Goal: Task Accomplishment & Management: Use online tool/utility

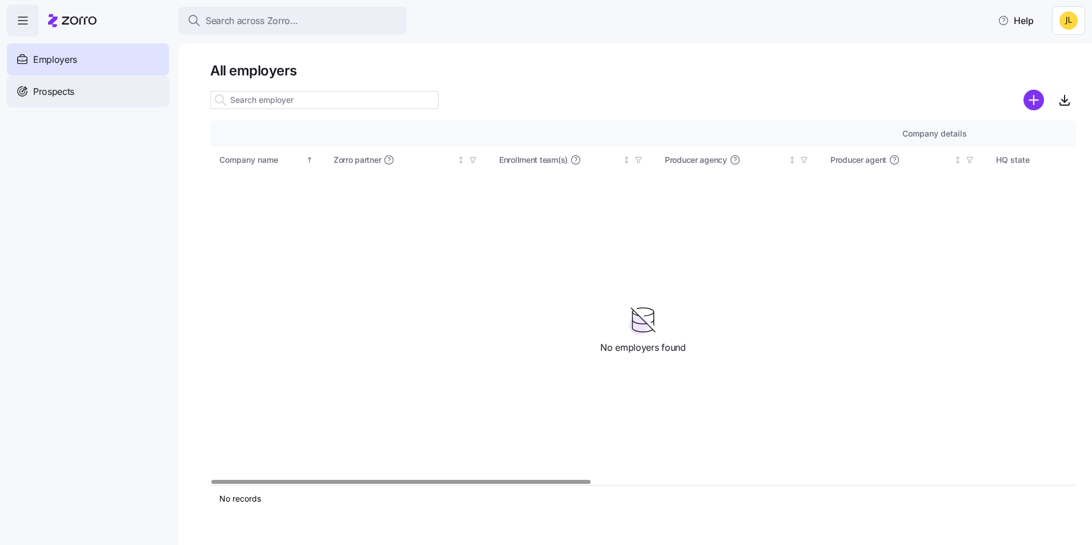
click at [78, 81] on div "Prospects" at bounding box center [88, 91] width 162 height 32
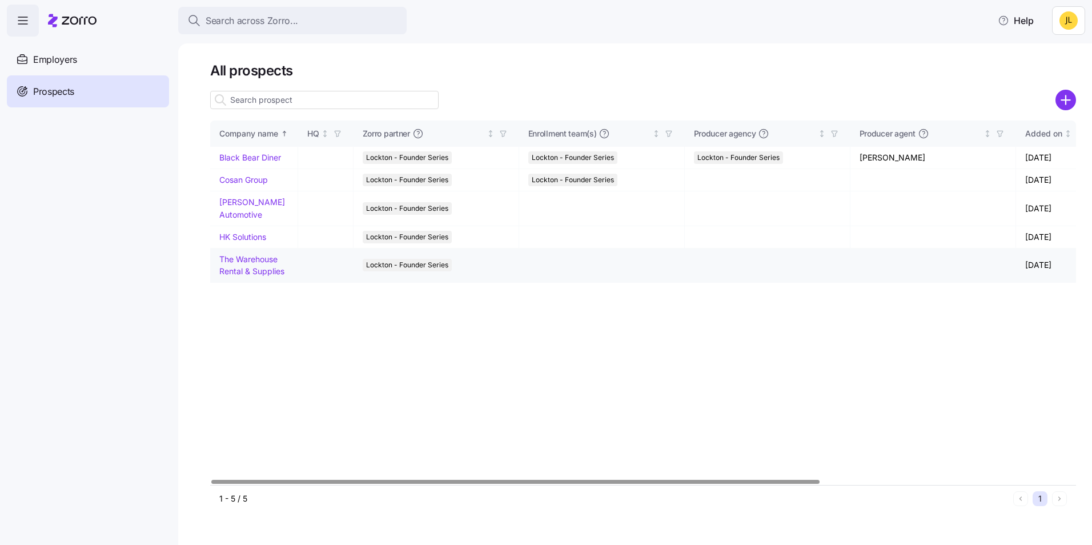
click at [270, 273] on link "The Warehouse Rental & Supplies" at bounding box center [251, 265] width 65 height 22
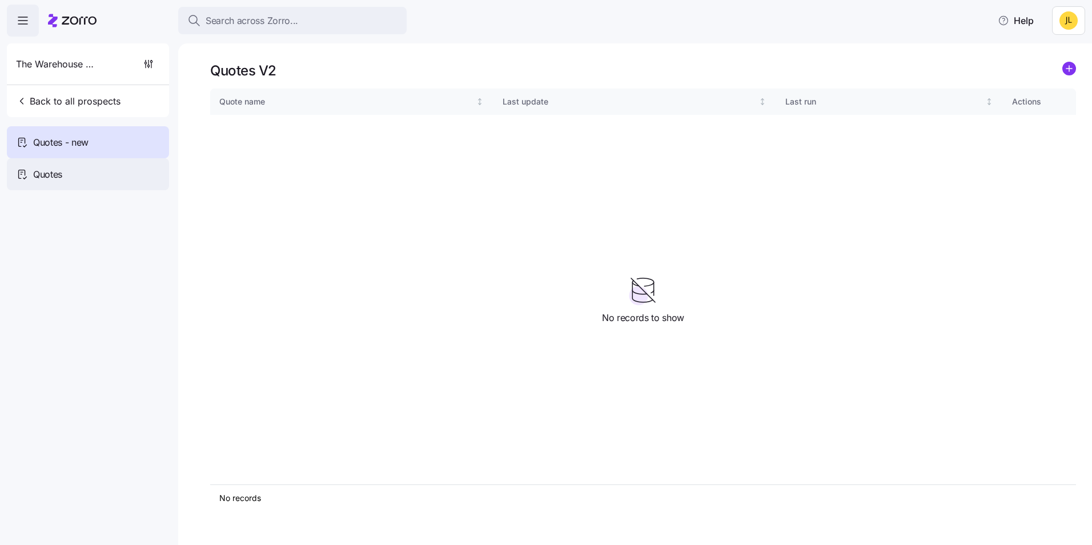
click at [101, 165] on div "Quotes" at bounding box center [88, 174] width 162 height 32
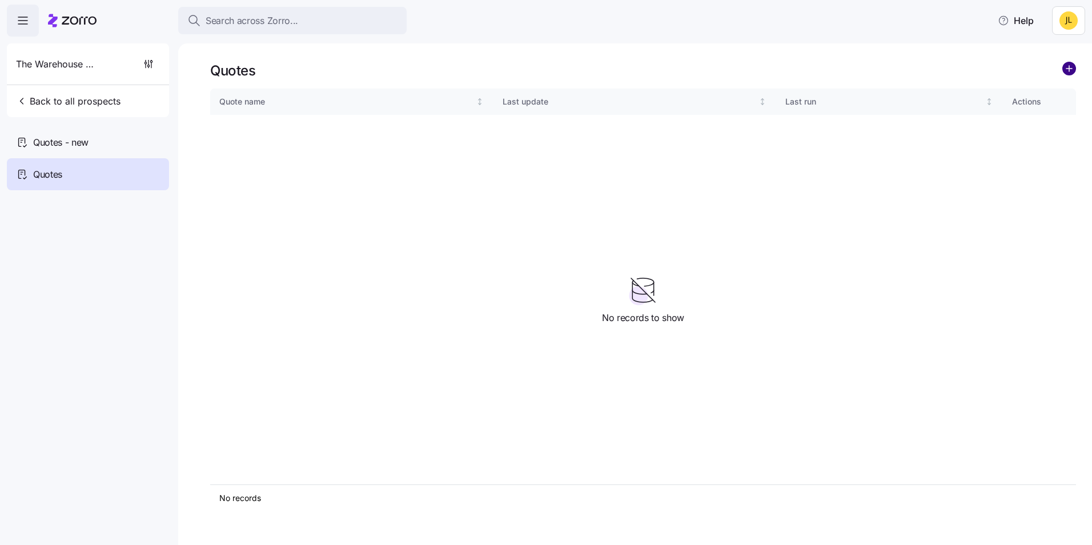
click at [1071, 65] on circle "add icon" at bounding box center [1069, 68] width 13 height 13
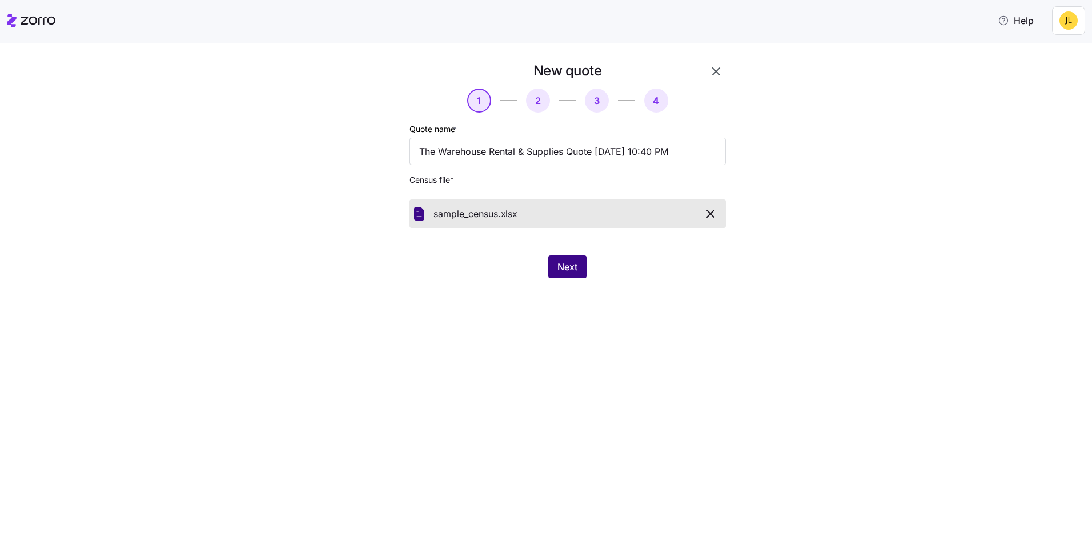
click at [572, 273] on span "Next" at bounding box center [568, 267] width 20 height 14
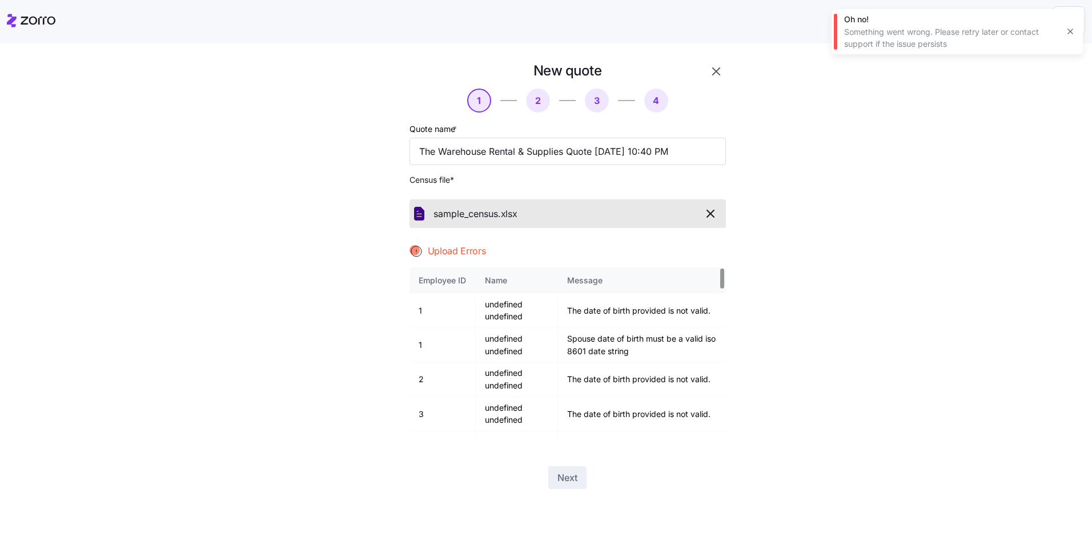
click at [715, 205] on button "button" at bounding box center [710, 213] width 21 height 19
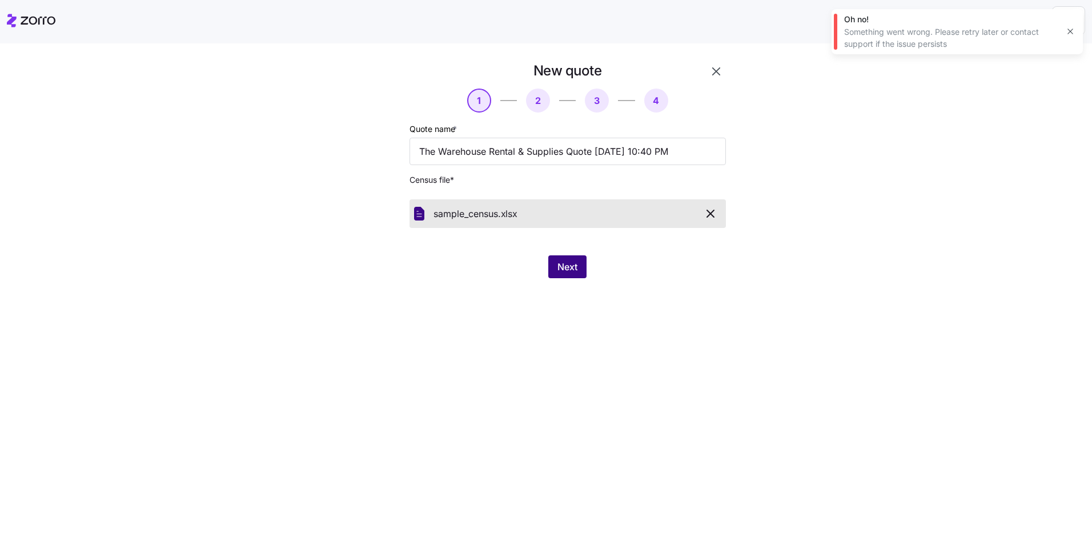
click at [568, 272] on span "Next" at bounding box center [568, 267] width 20 height 14
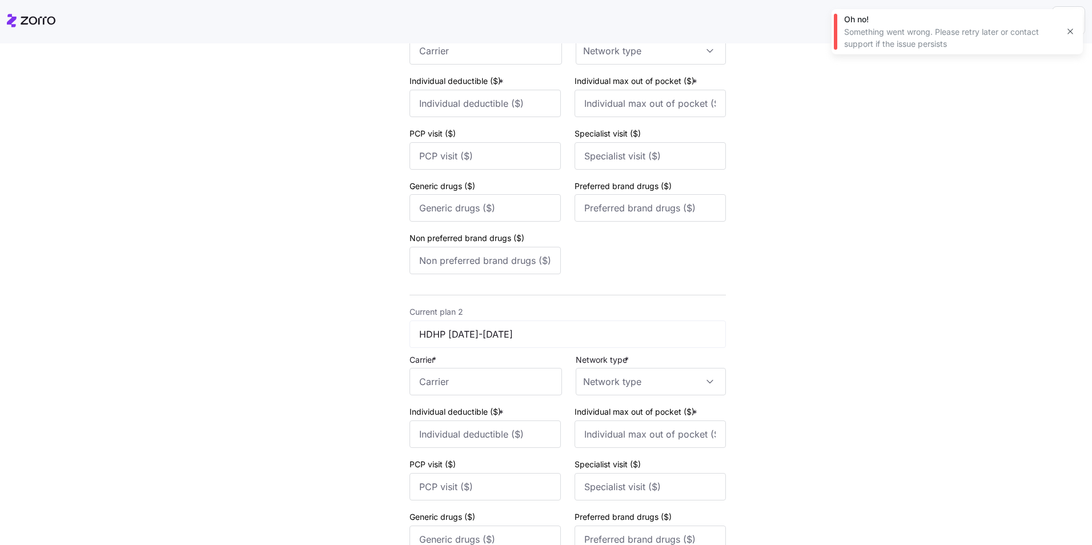
scroll to position [57, 0]
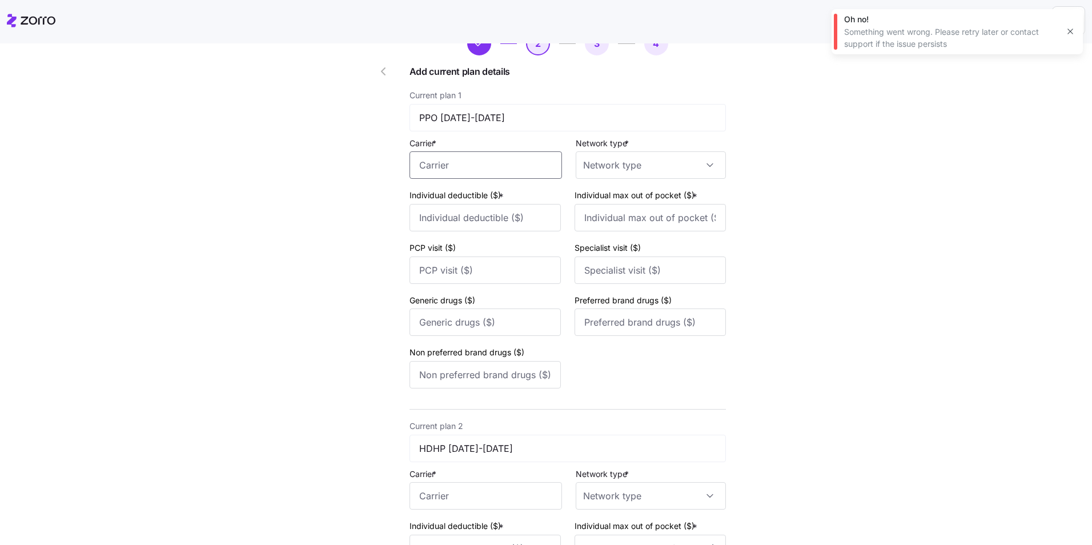
click at [468, 170] on input "Carrier *" at bounding box center [486, 164] width 153 height 27
click at [471, 193] on div "Aetna" at bounding box center [481, 199] width 147 height 26
type input "Aetna"
click at [601, 170] on input "Network type *" at bounding box center [651, 164] width 150 height 27
click at [610, 196] on div "HMO" at bounding box center [646, 200] width 141 height 24
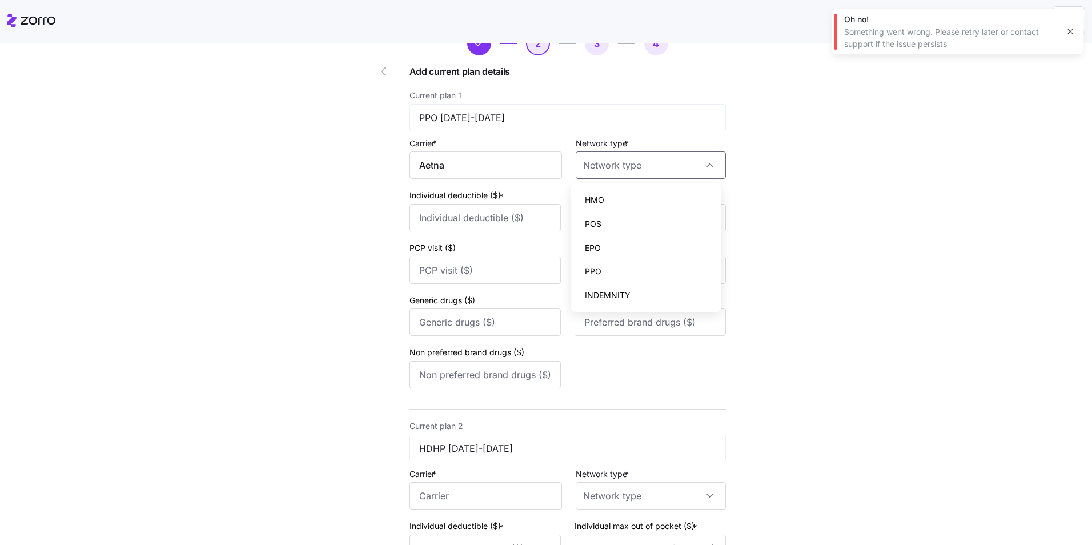
type input "HMO"
click at [502, 210] on input "Individual deductible ($) *" at bounding box center [485, 217] width 151 height 27
type input "2500"
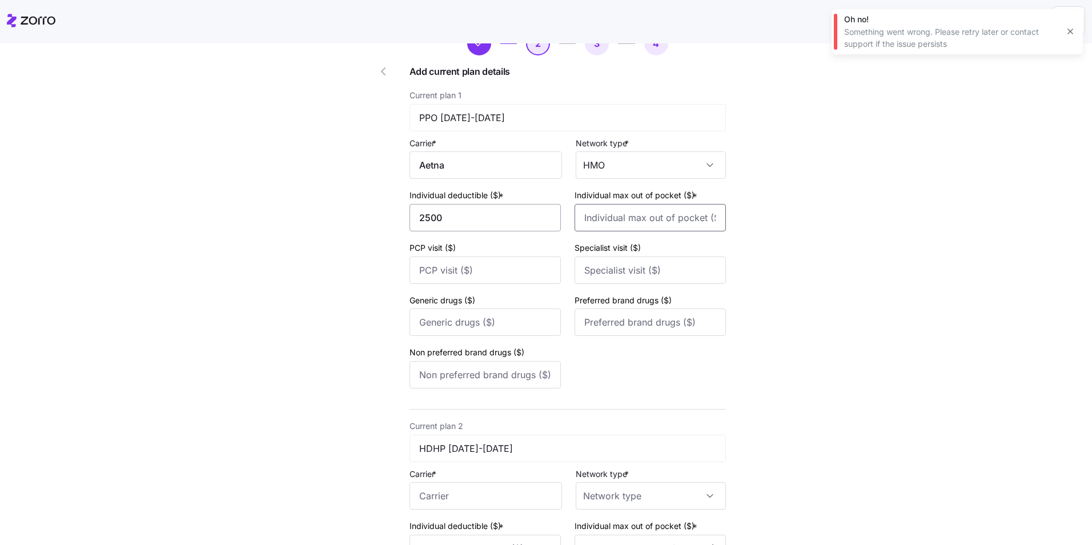
type input "7000"
type input "35"
type input "70"
type input "15"
type input "50"
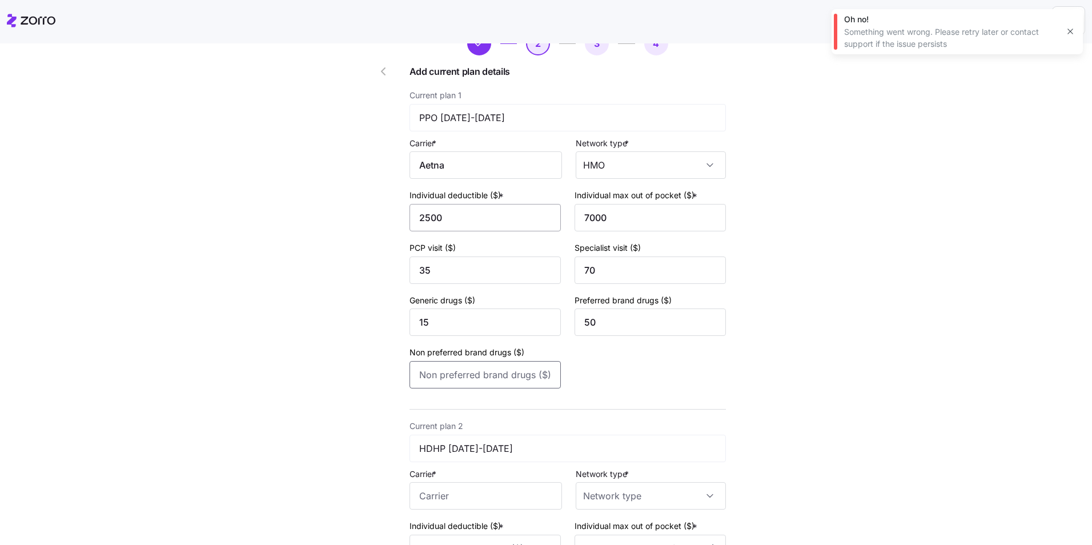
type input "90"
type input "5000"
type input "6900"
type input "0"
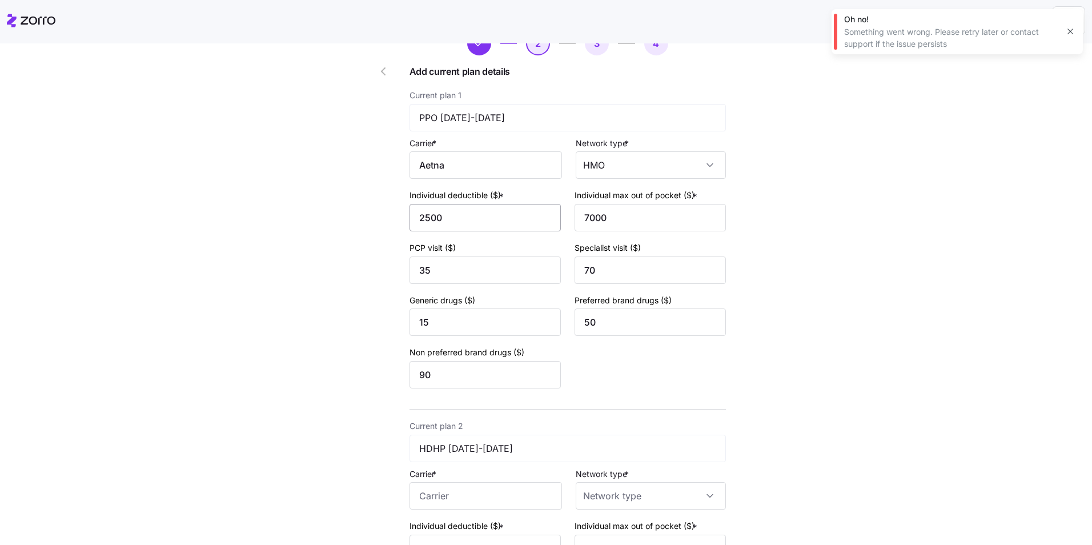
type input "0"
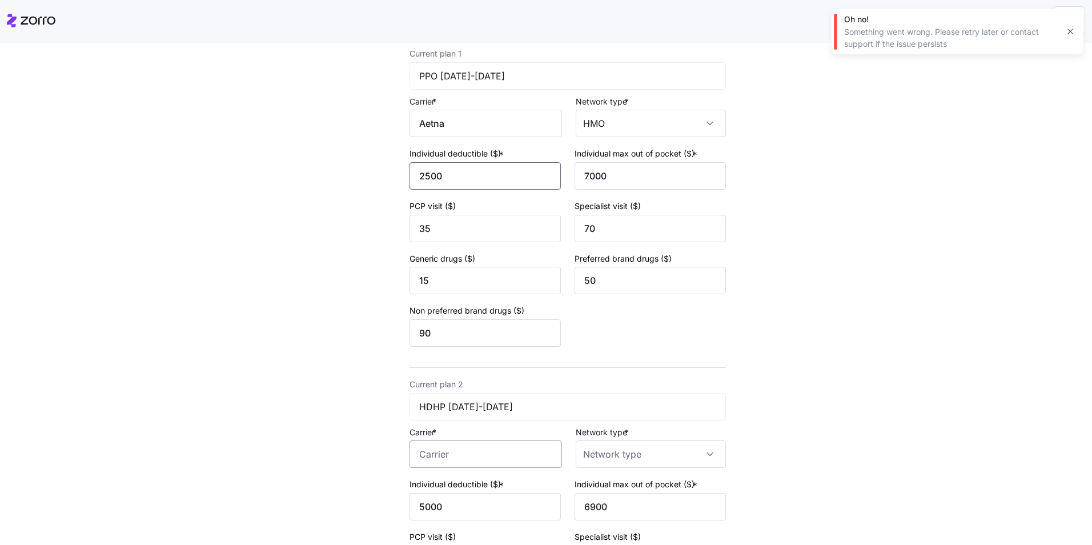
scroll to position [286, 0]
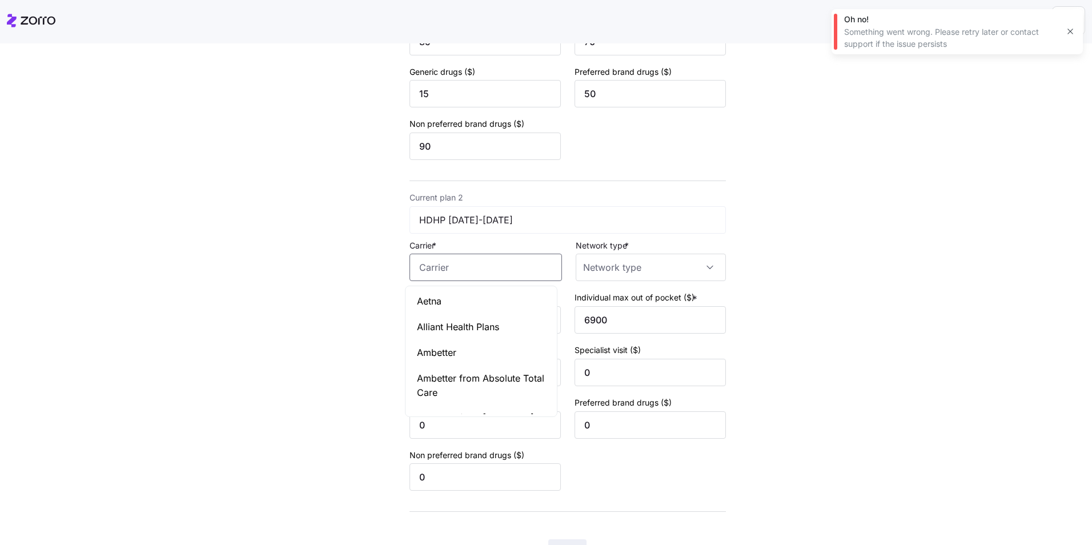
click at [490, 265] on input "Carrier *" at bounding box center [486, 267] width 153 height 27
click at [478, 308] on div "Aetna" at bounding box center [481, 301] width 147 height 26
type input "Aetna"
click at [610, 263] on input "Network type *" at bounding box center [651, 267] width 150 height 27
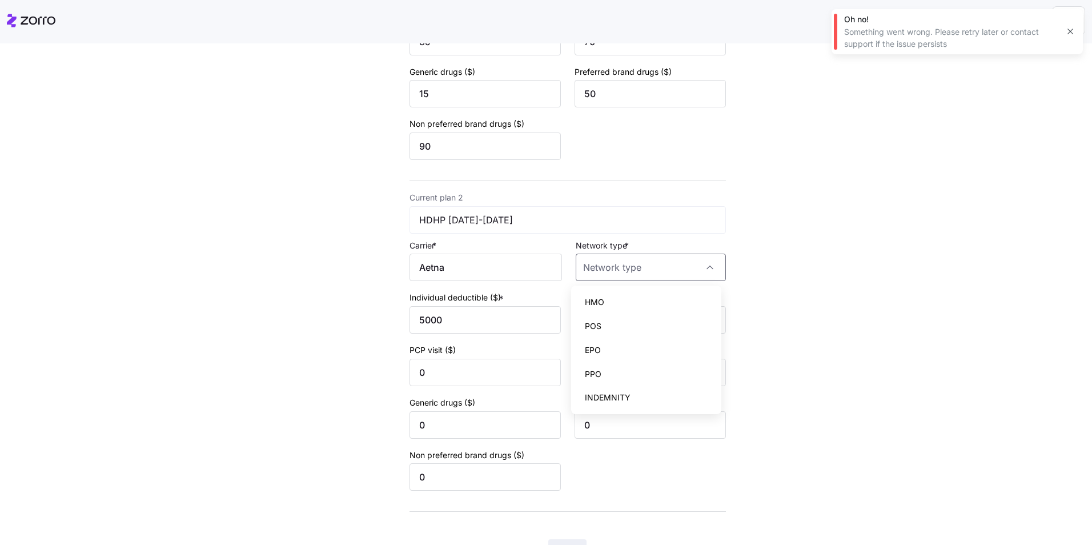
click at [602, 301] on span "HMO" at bounding box center [594, 302] width 19 height 13
type input "HMO"
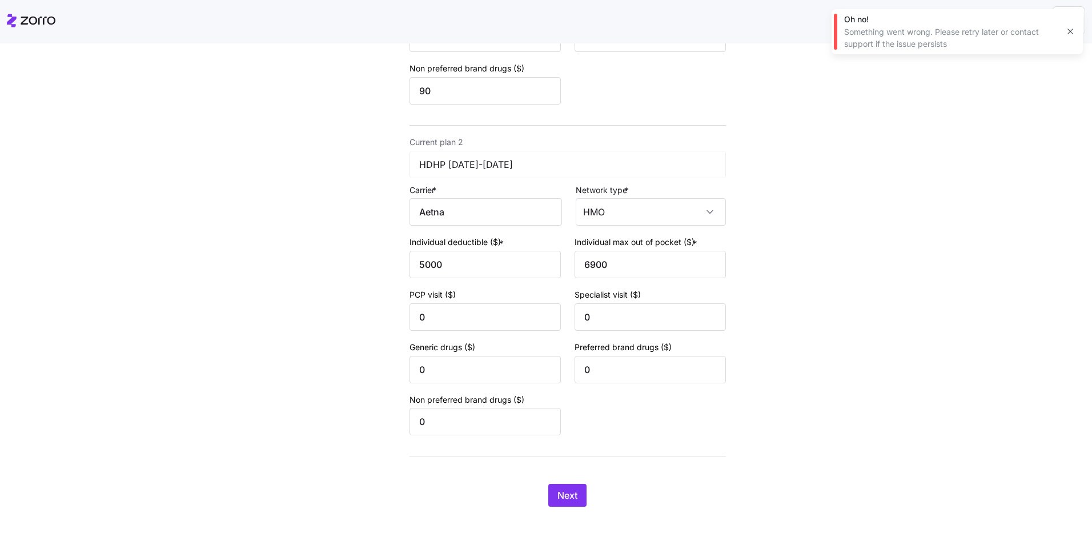
scroll to position [344, 0]
click at [563, 480] on div "New quote 2 3 4 Add current plan details Current plan 1 PPO 2024-2025 Carrier *…" at bounding box center [568, 110] width 326 height 795
click at [564, 484] on button "Next" at bounding box center [567, 492] width 38 height 23
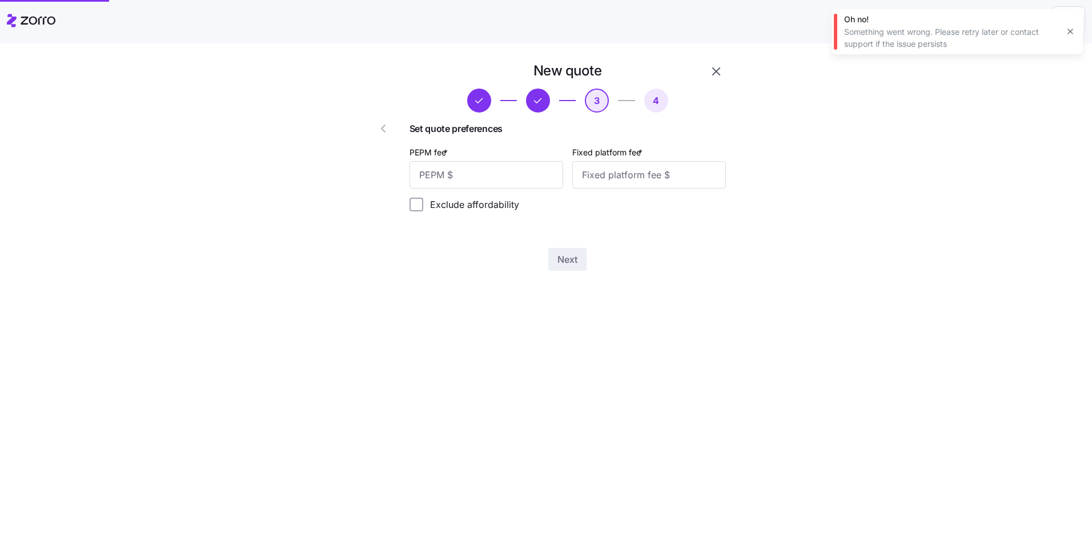
scroll to position [0, 0]
click at [476, 177] on input "PEPM fee *" at bounding box center [487, 174] width 154 height 27
type input "55"
click at [603, 176] on input "Fixed platform fee *" at bounding box center [649, 174] width 154 height 27
type input "100"
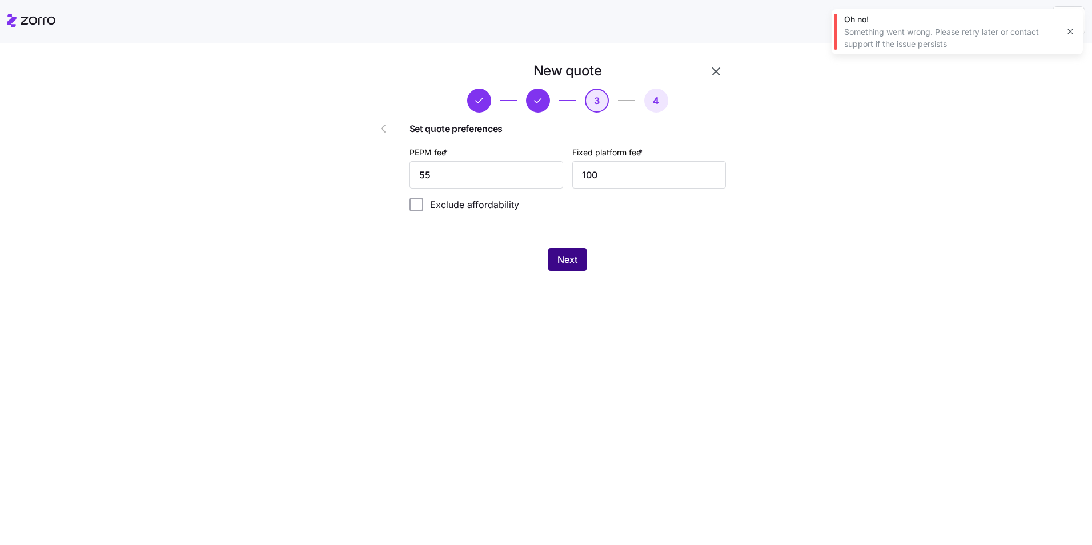
click at [575, 253] on span "Next" at bounding box center [568, 260] width 20 height 14
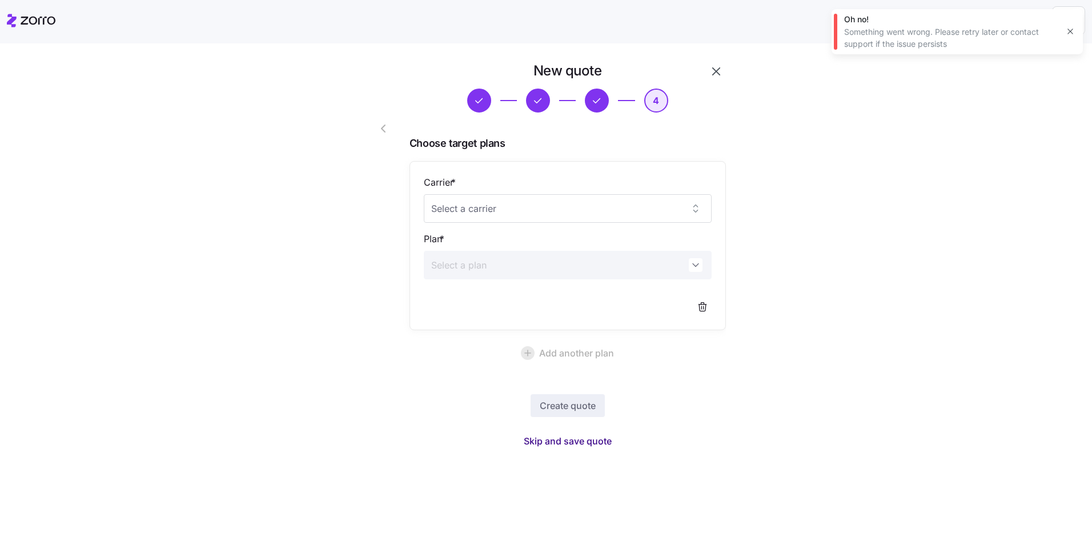
click at [596, 438] on span "Skip and save quote" at bounding box center [568, 441] width 88 height 14
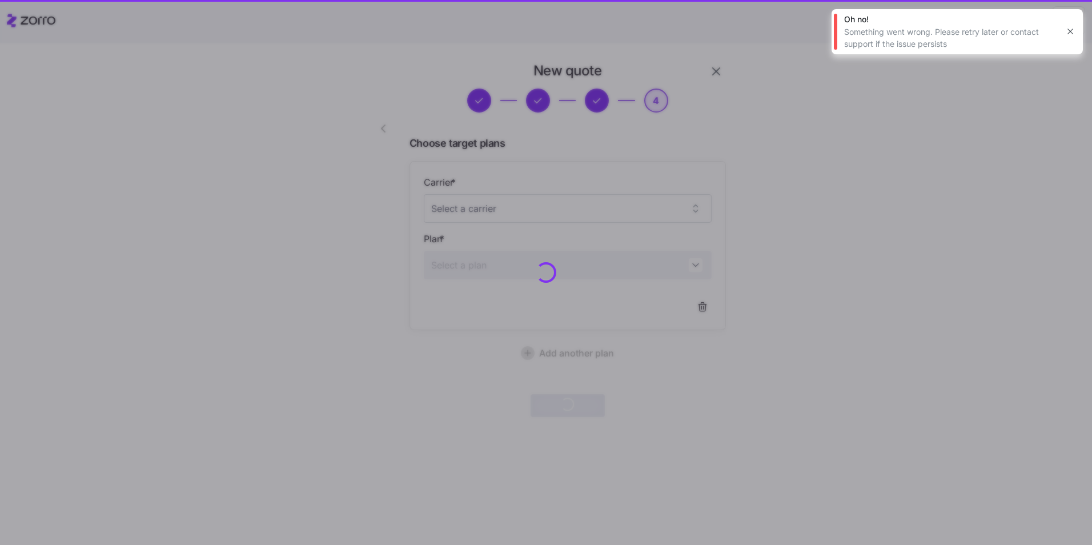
click at [1070, 34] on icon "button" at bounding box center [1070, 31] width 9 height 9
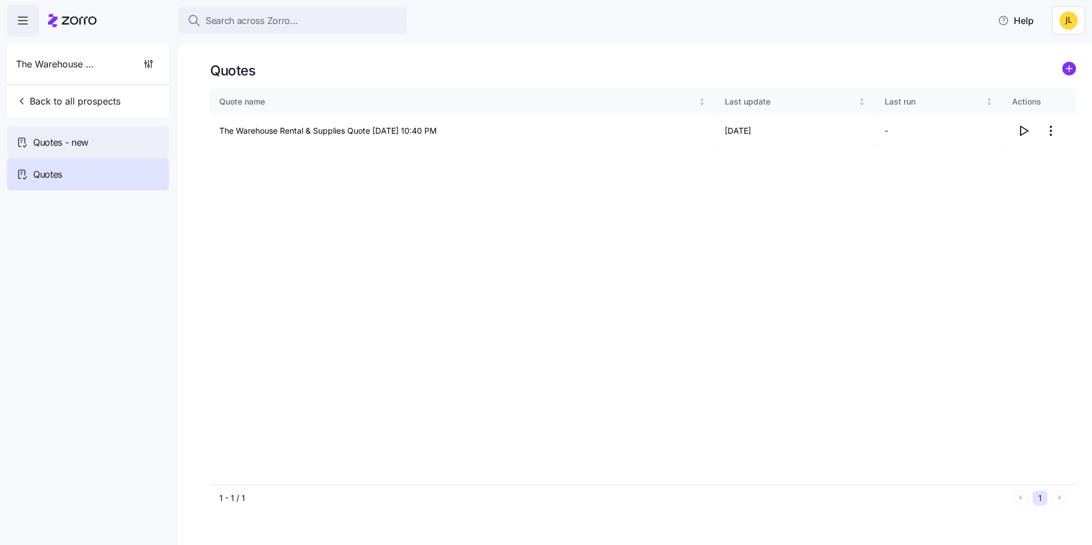
click at [115, 145] on div "Quotes - new" at bounding box center [88, 142] width 162 height 32
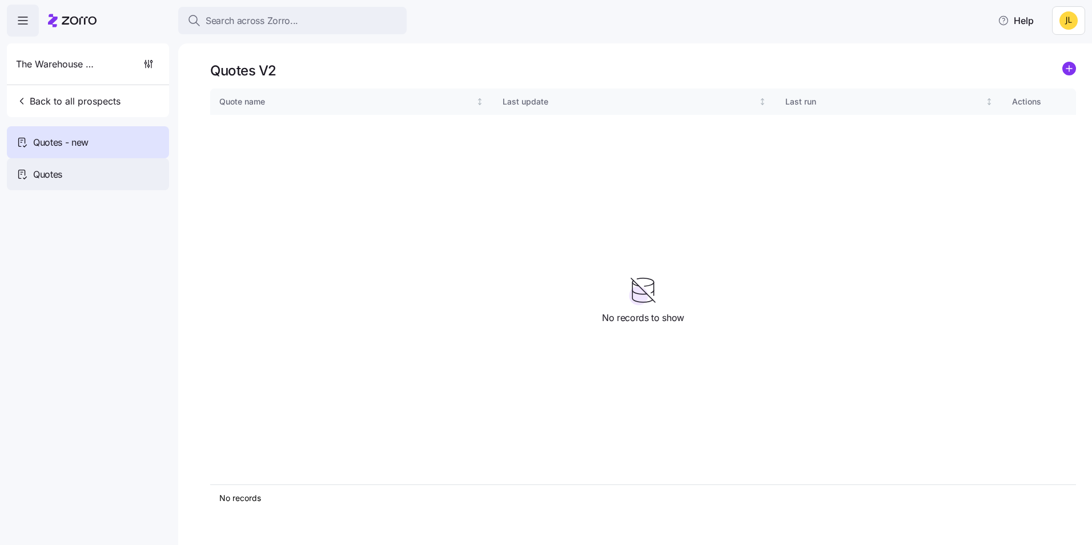
click at [111, 164] on div "Quotes" at bounding box center [88, 174] width 162 height 32
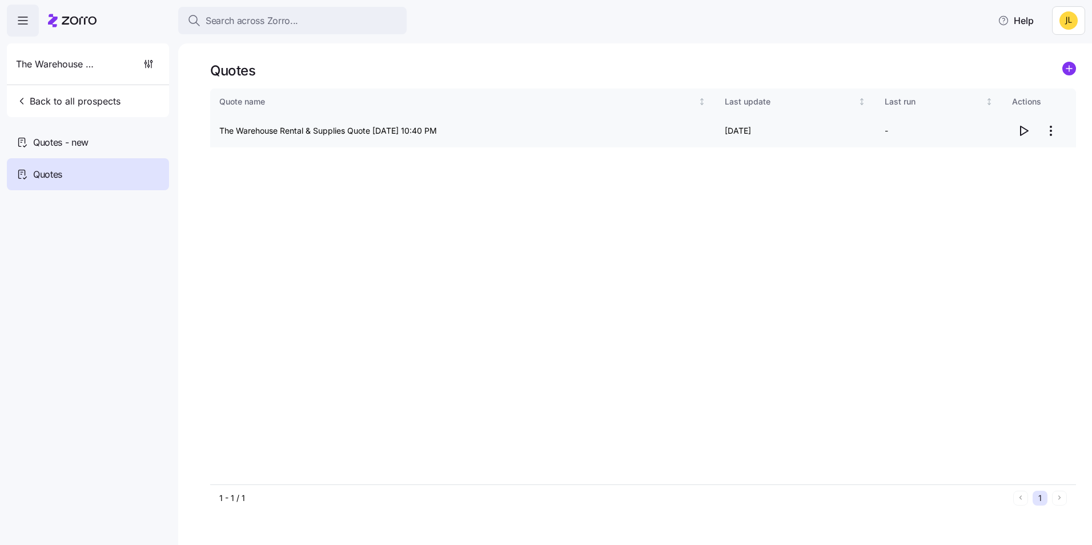
click at [1019, 129] on icon "button" at bounding box center [1024, 131] width 14 height 14
click at [133, 150] on div "Quotes - new" at bounding box center [88, 142] width 162 height 32
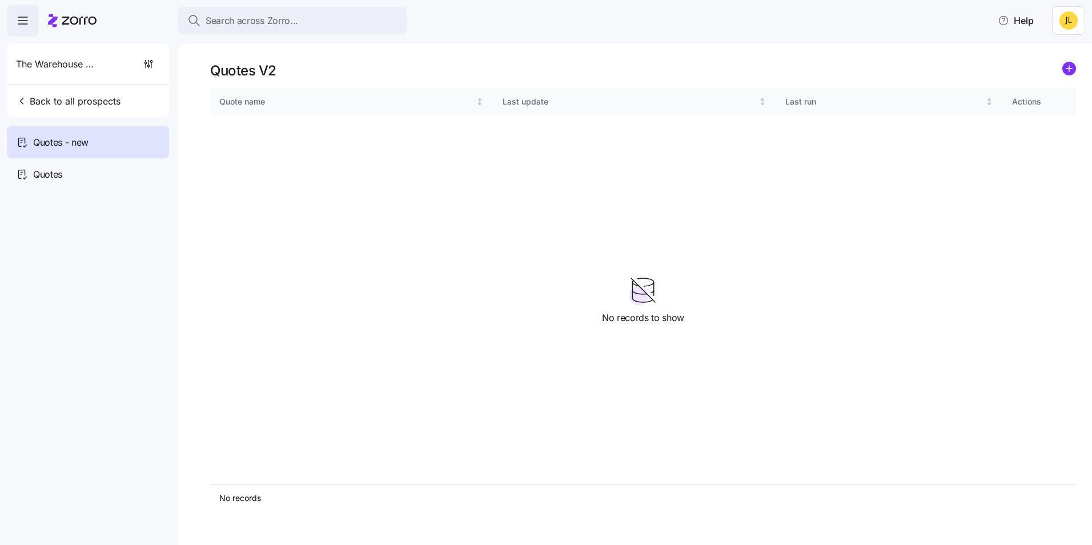
click at [1068, 69] on icon "add icon" at bounding box center [1070, 69] width 6 height 0
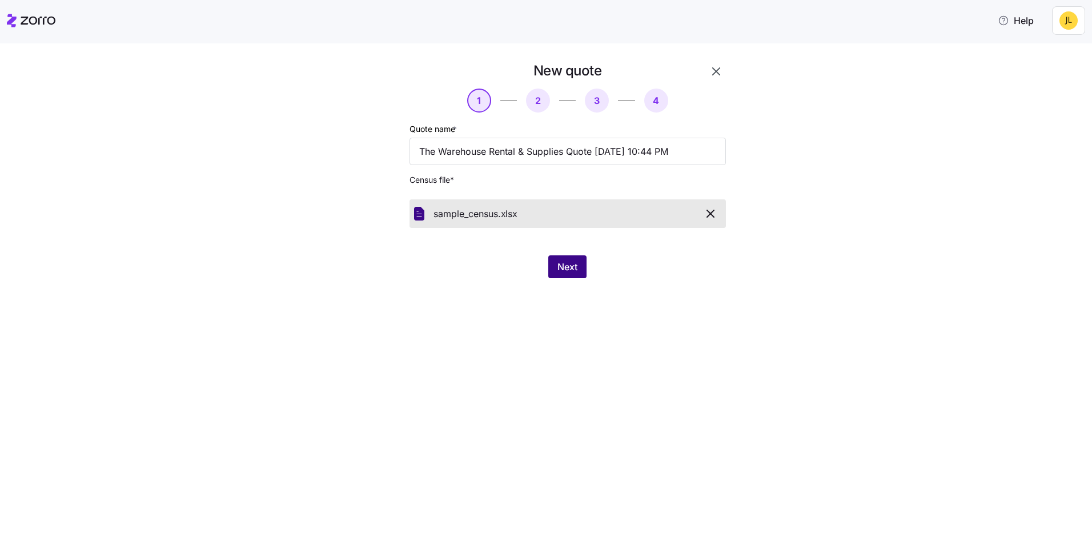
click at [572, 263] on span "Next" at bounding box center [568, 267] width 20 height 14
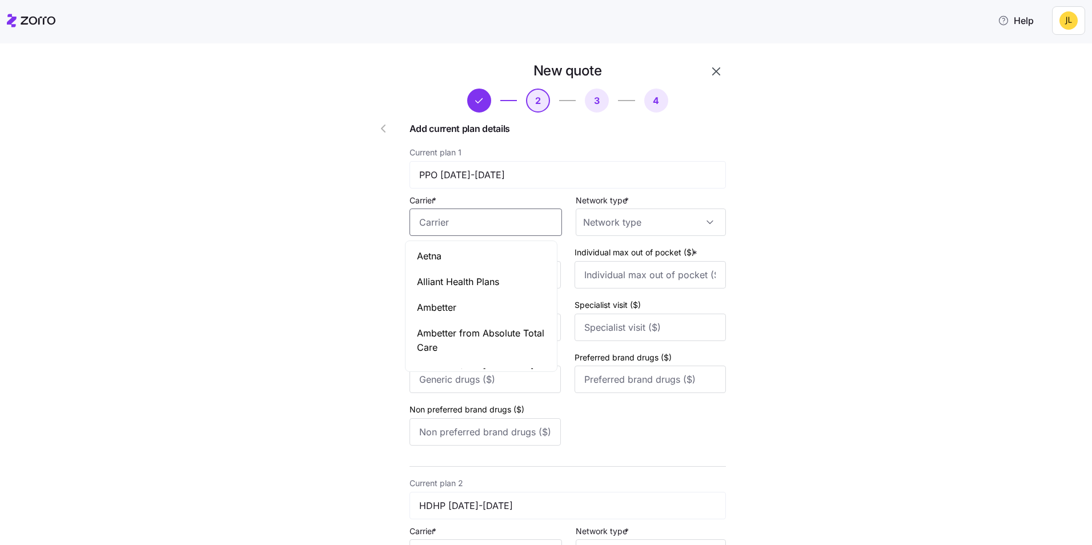
click at [490, 225] on input "Carrier *" at bounding box center [486, 222] width 153 height 27
click at [502, 257] on div "Aetna" at bounding box center [481, 256] width 147 height 26
type input "Aetna"
click at [628, 214] on input "Network type *" at bounding box center [651, 222] width 150 height 27
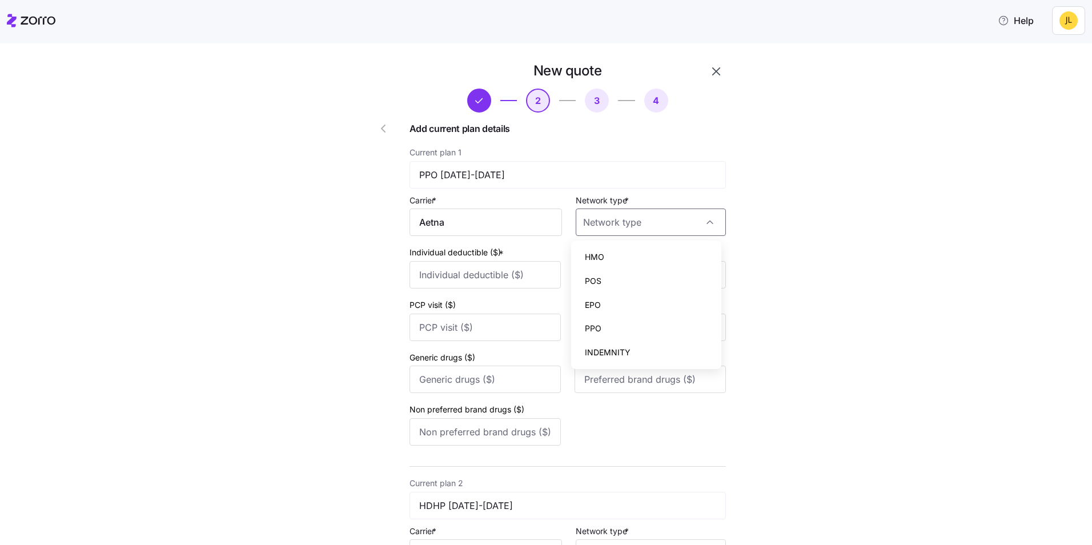
click at [620, 252] on div "HMO" at bounding box center [646, 257] width 141 height 24
type input "HMO"
click at [496, 262] on input "Individual deductible ($) *" at bounding box center [485, 274] width 151 height 27
type input "2500"
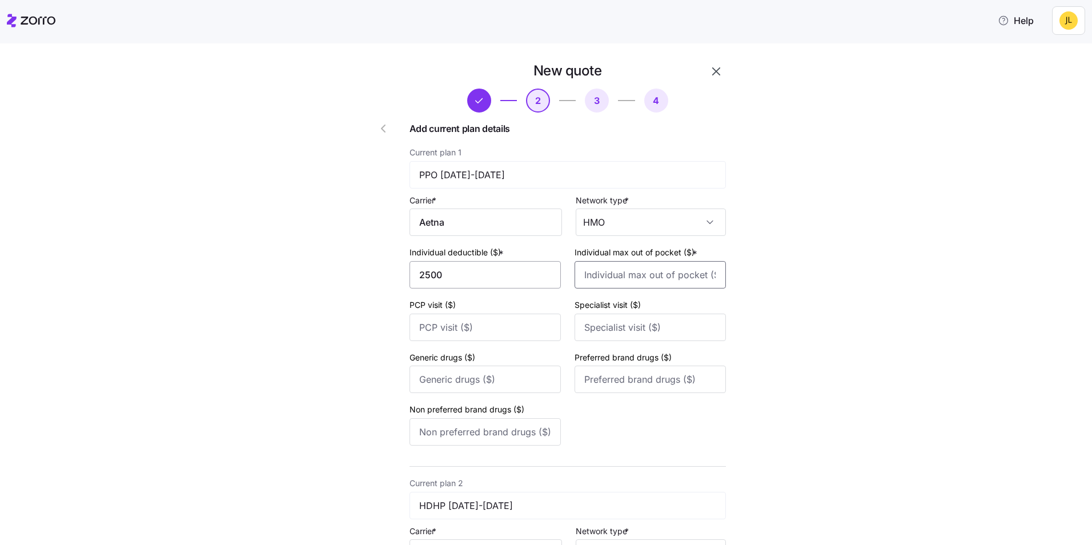
type input "7000"
type input "35"
type input "70"
type input "15"
type input "50"
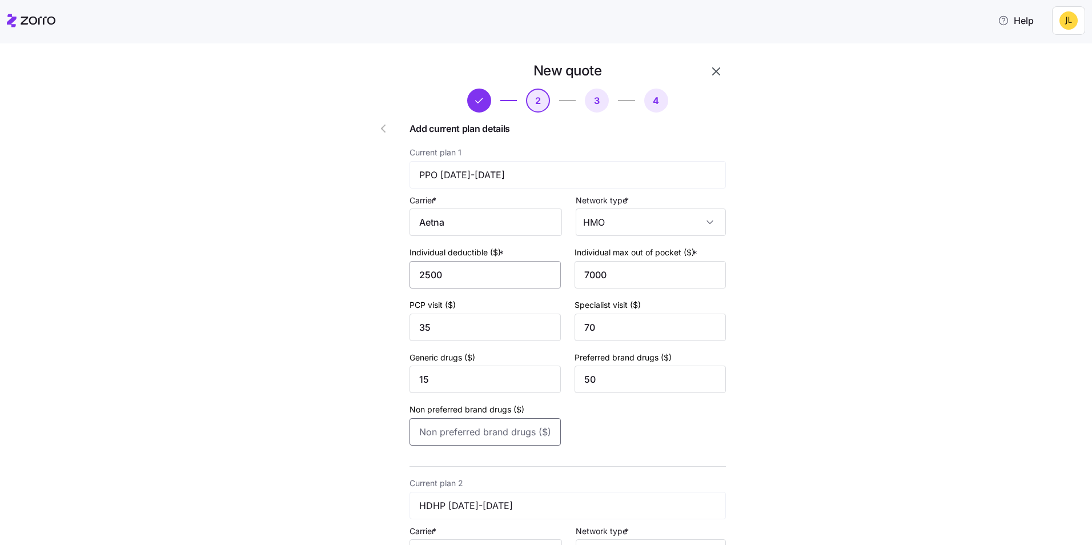
type input "90"
type input "5000"
type input "6900"
type input "0"
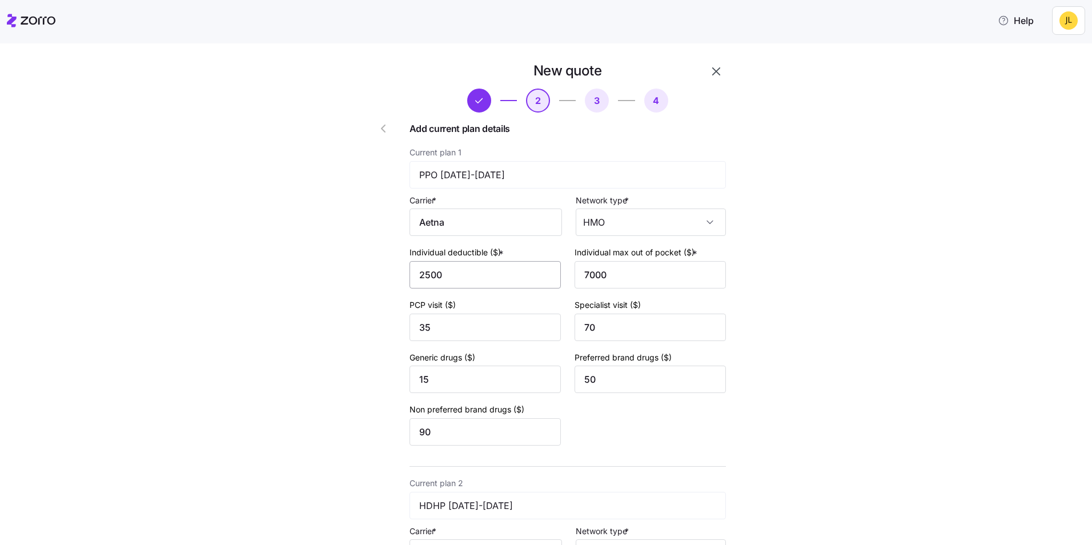
type input "0"
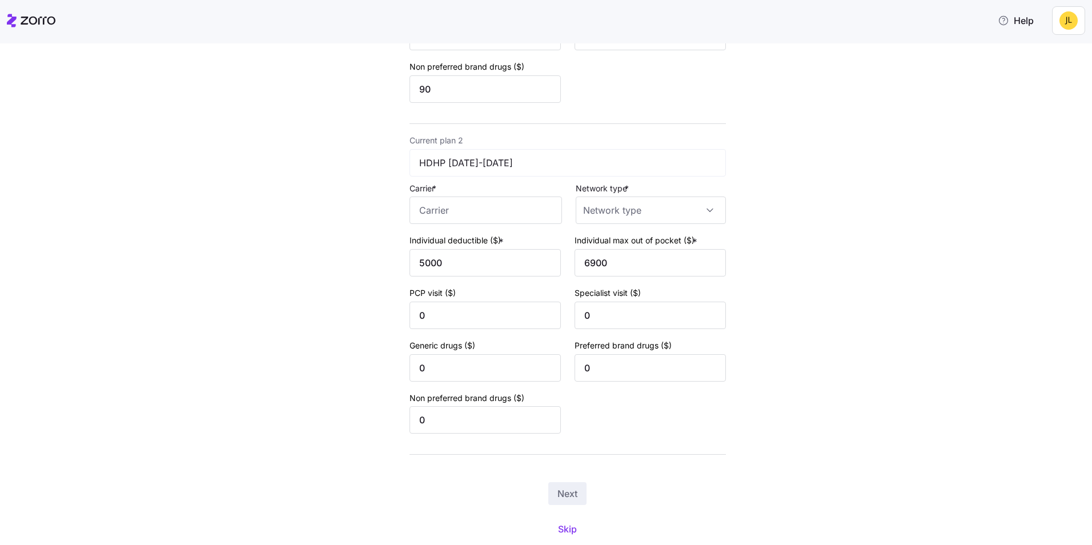
scroll to position [378, 0]
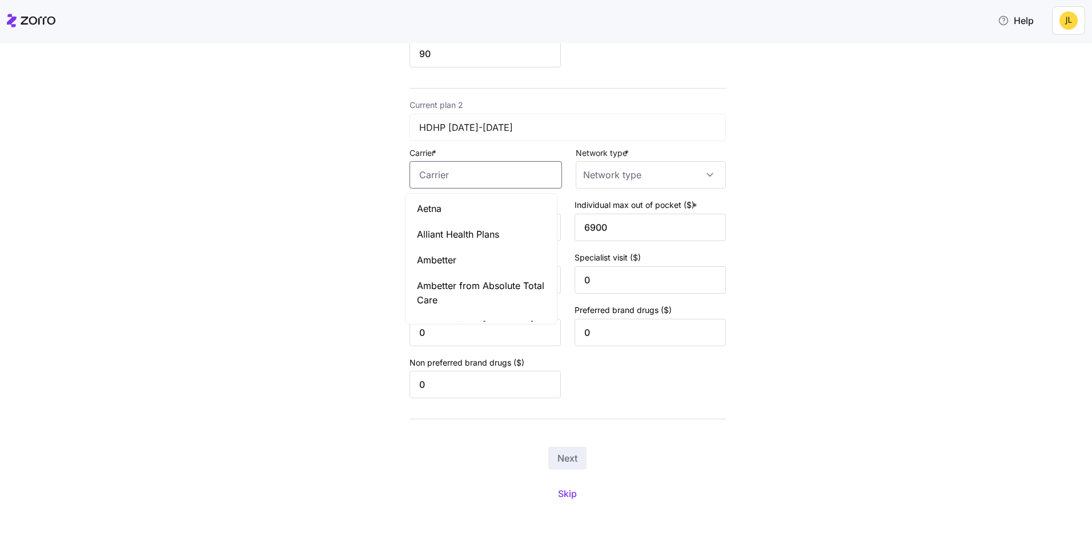
click at [471, 174] on input "Carrier *" at bounding box center [486, 174] width 153 height 27
click at [460, 221] on div "Aetna" at bounding box center [481, 209] width 147 height 26
type input "Aetna"
click at [612, 167] on input "Network type *" at bounding box center [651, 174] width 150 height 27
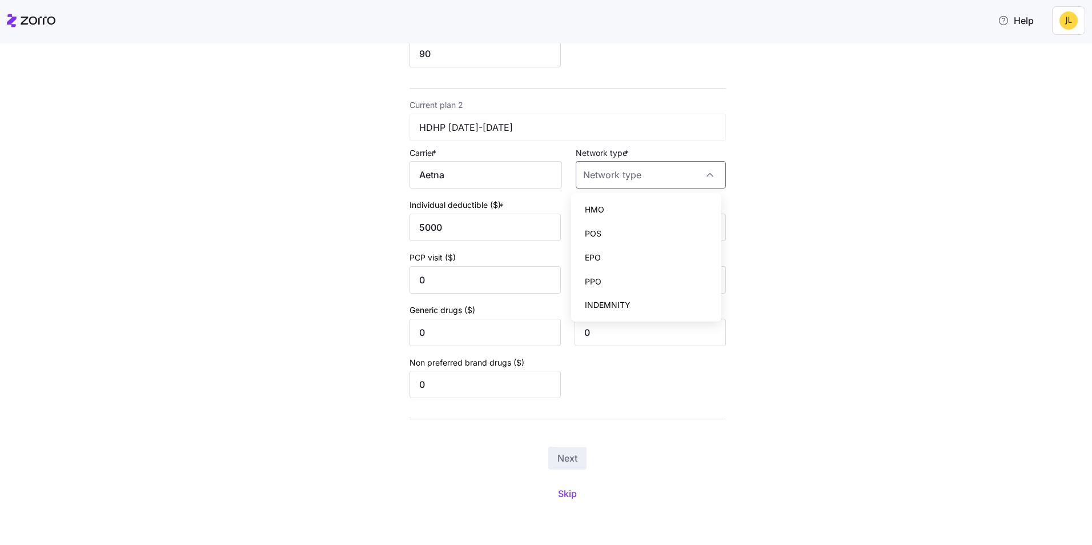
click at [608, 201] on div "HMO" at bounding box center [646, 210] width 141 height 24
type input "HMO"
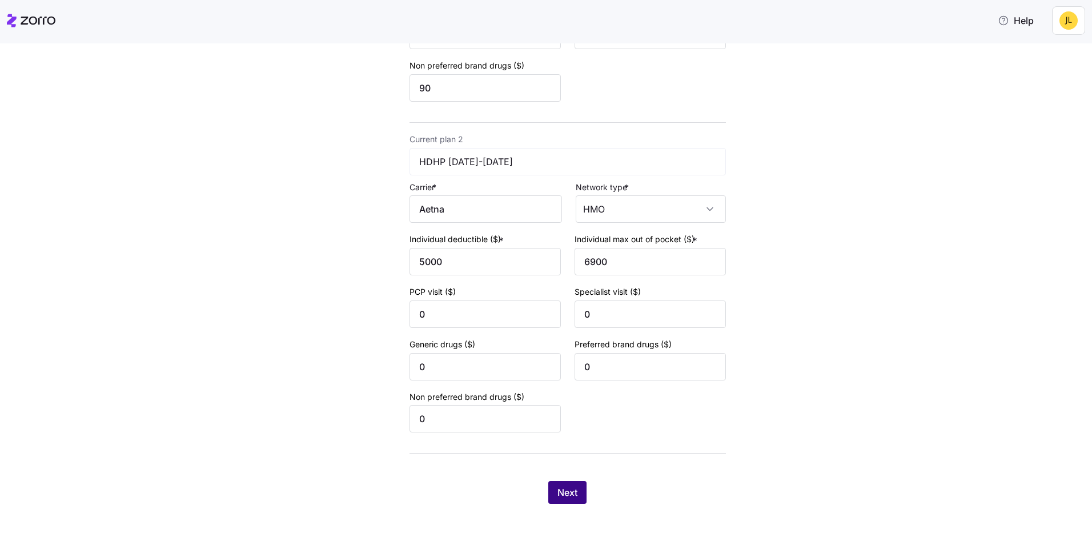
click at [568, 485] on button "Next" at bounding box center [567, 492] width 38 height 23
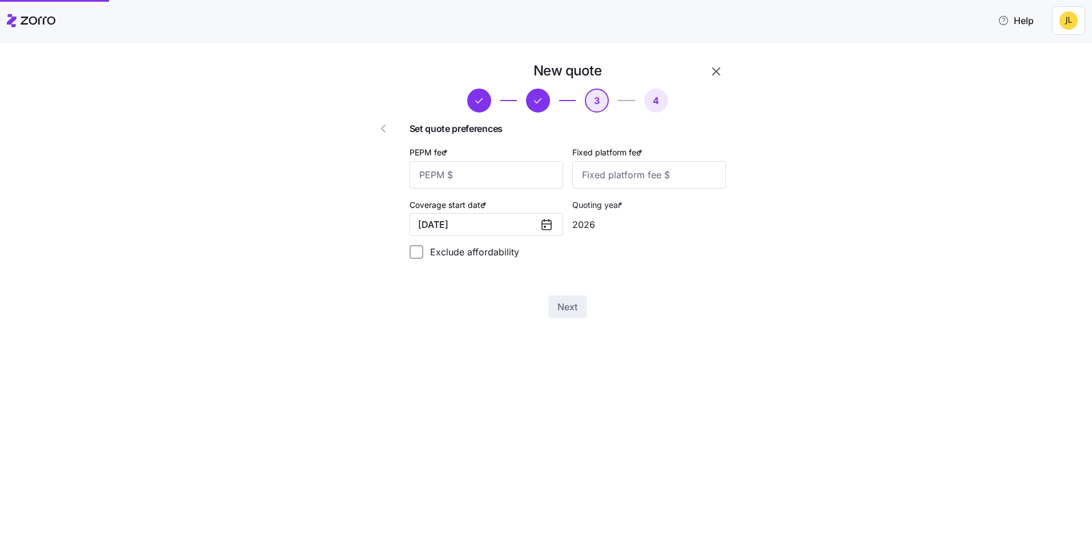
scroll to position [0, 0]
click at [502, 173] on input "PEPM fee *" at bounding box center [487, 174] width 154 height 27
type input "55"
click at [621, 174] on input "Fixed platform fee *" at bounding box center [649, 174] width 154 height 27
type input "100"
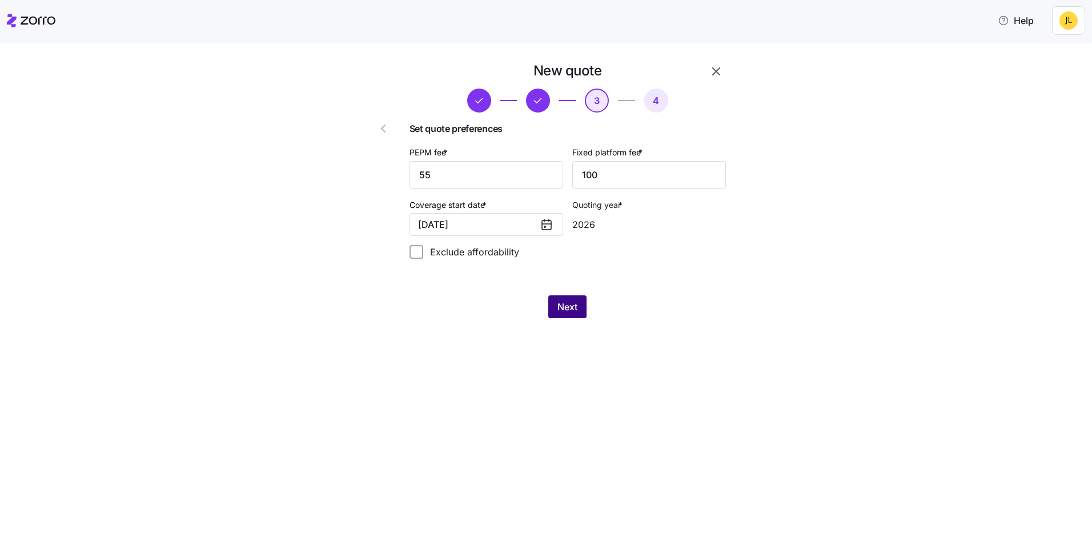
click at [570, 306] on span "Next" at bounding box center [568, 307] width 20 height 14
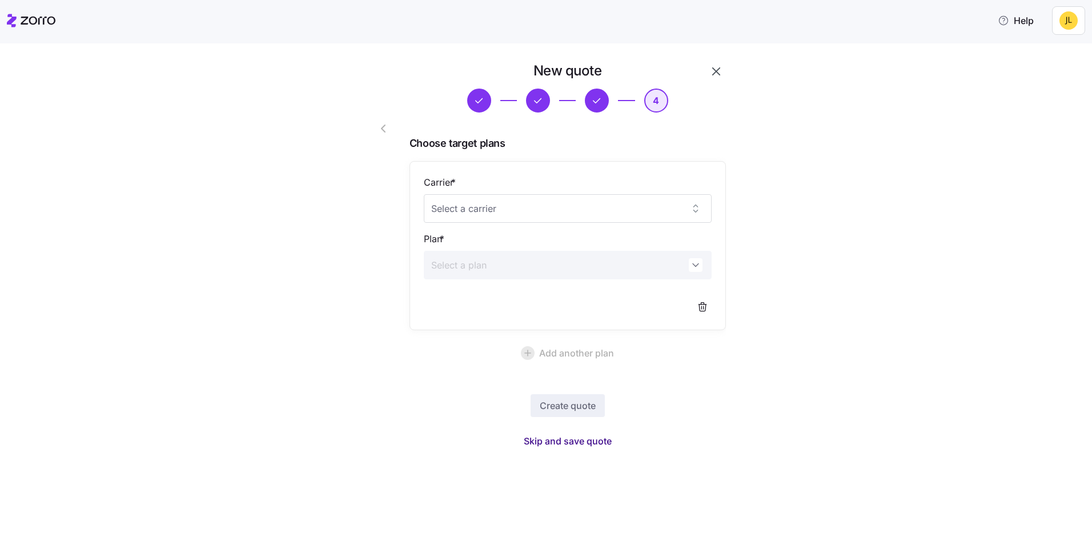
click at [595, 445] on span "Skip and save quote" at bounding box center [568, 441] width 88 height 14
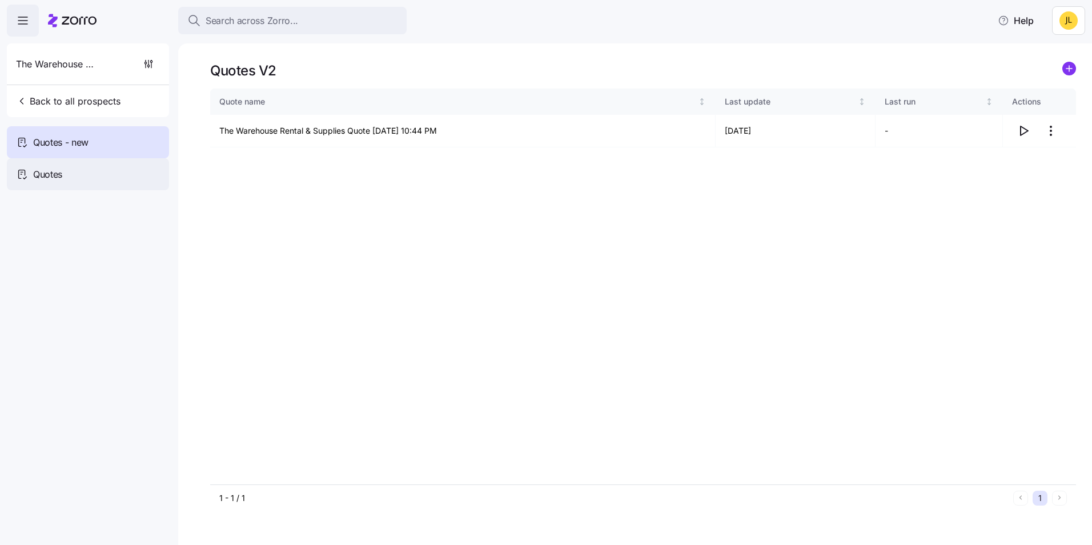
click at [92, 166] on div "Quotes" at bounding box center [88, 174] width 162 height 32
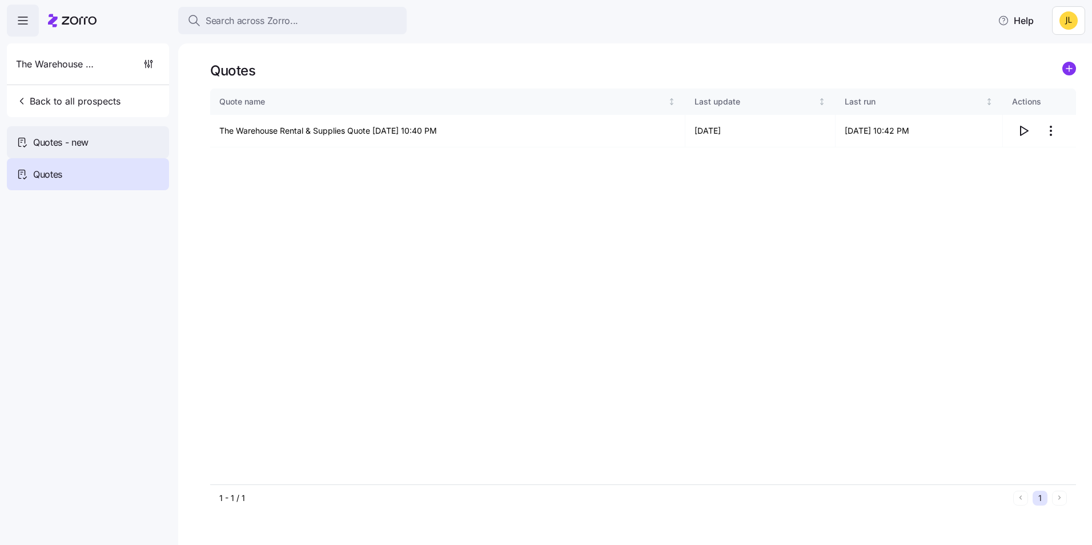
click at [99, 146] on div "Quotes - new" at bounding box center [88, 142] width 162 height 32
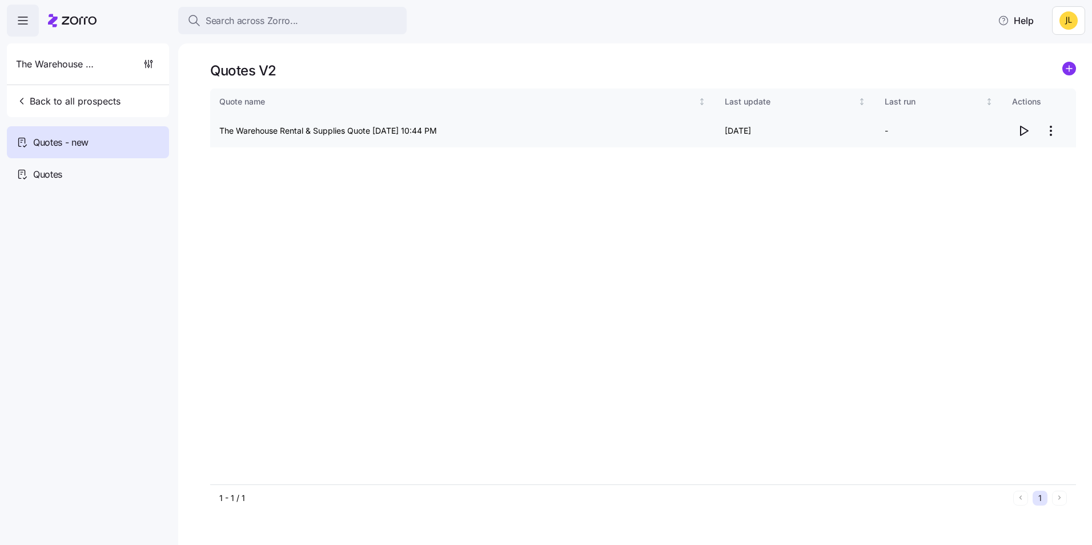
click at [1021, 131] on icon "button" at bounding box center [1024, 130] width 7 height 9
click at [1055, 126] on html "Search across Zorro... Help The Warehouse Rental & Supplies Back to all prospec…" at bounding box center [546, 269] width 1092 height 538
click at [1015, 173] on div "Delete quote" at bounding box center [1005, 177] width 105 height 18
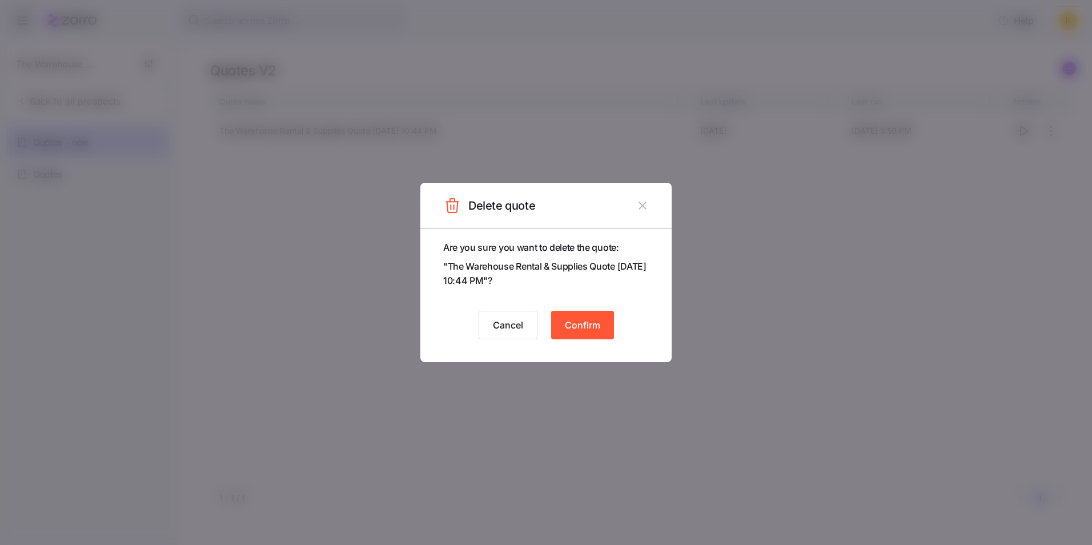
click at [590, 317] on button "Confirm" at bounding box center [582, 325] width 63 height 29
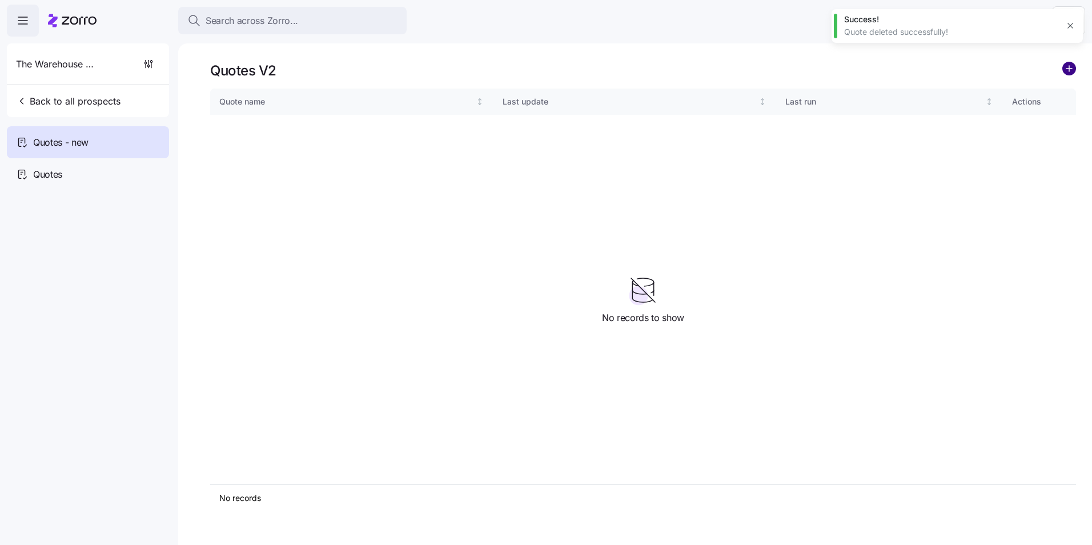
click at [1065, 72] on circle "add icon" at bounding box center [1069, 68] width 13 height 13
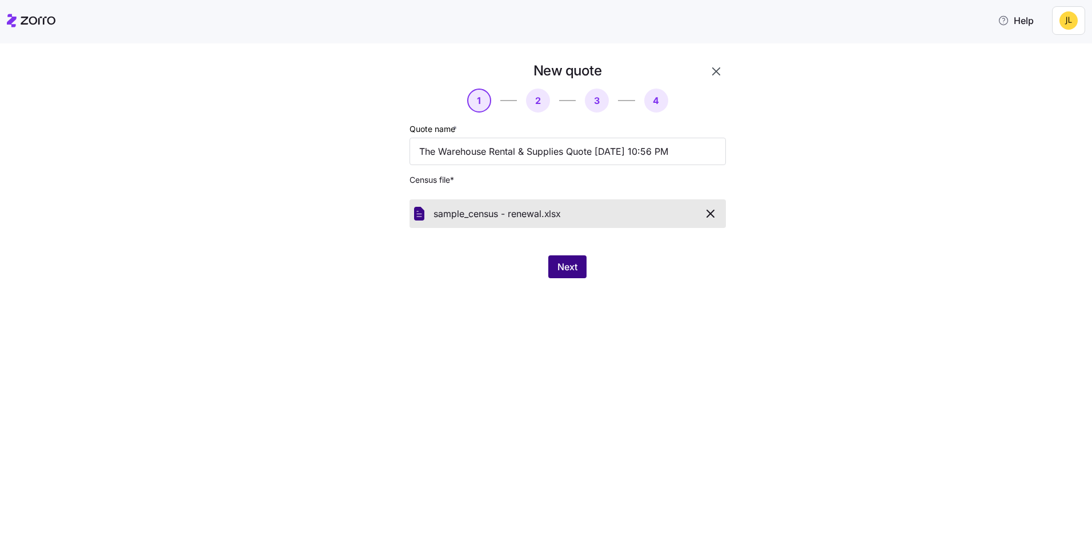
click at [569, 270] on span "Next" at bounding box center [568, 267] width 20 height 14
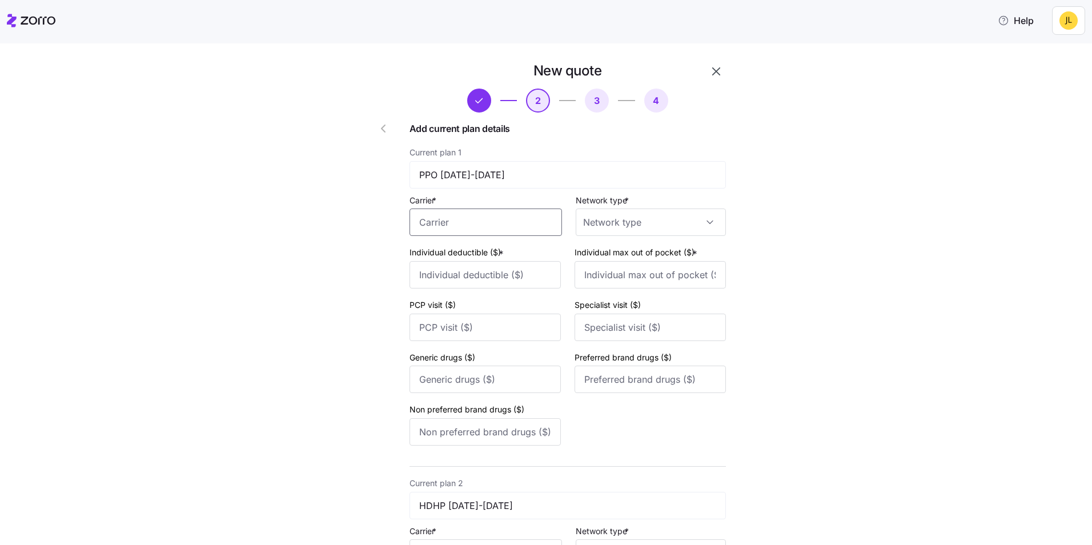
click at [467, 222] on input "Carrier *" at bounding box center [486, 222] width 153 height 27
click at [466, 253] on div "Aetna" at bounding box center [481, 256] width 147 height 26
type input "Aetna"
click at [599, 218] on input "Network type *" at bounding box center [651, 222] width 150 height 27
click at [592, 250] on div "HMO" at bounding box center [646, 257] width 141 height 24
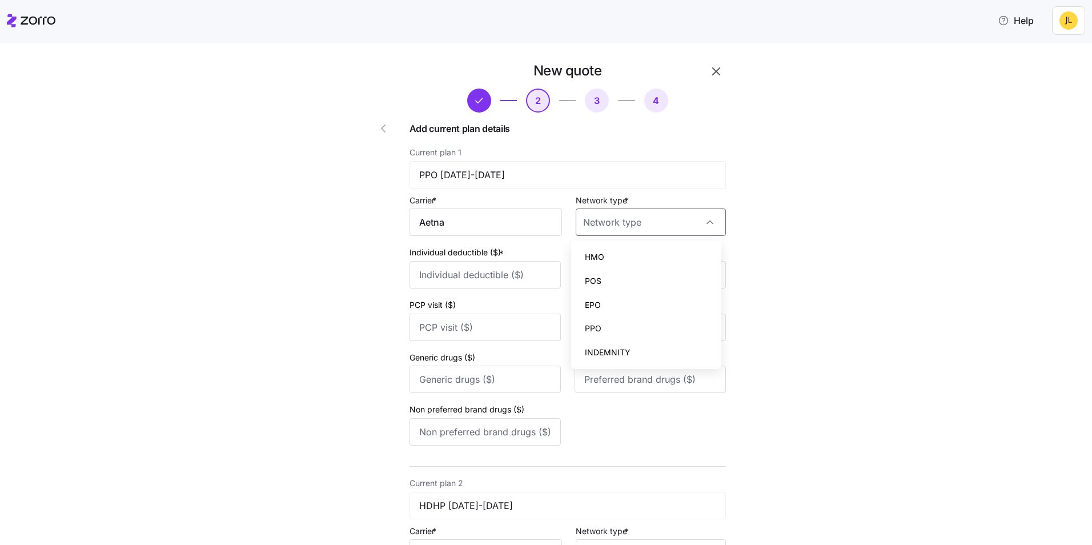
type input "HMO"
click at [512, 265] on input "Individual deductible ($) *" at bounding box center [485, 274] width 151 height 27
type input "2500"
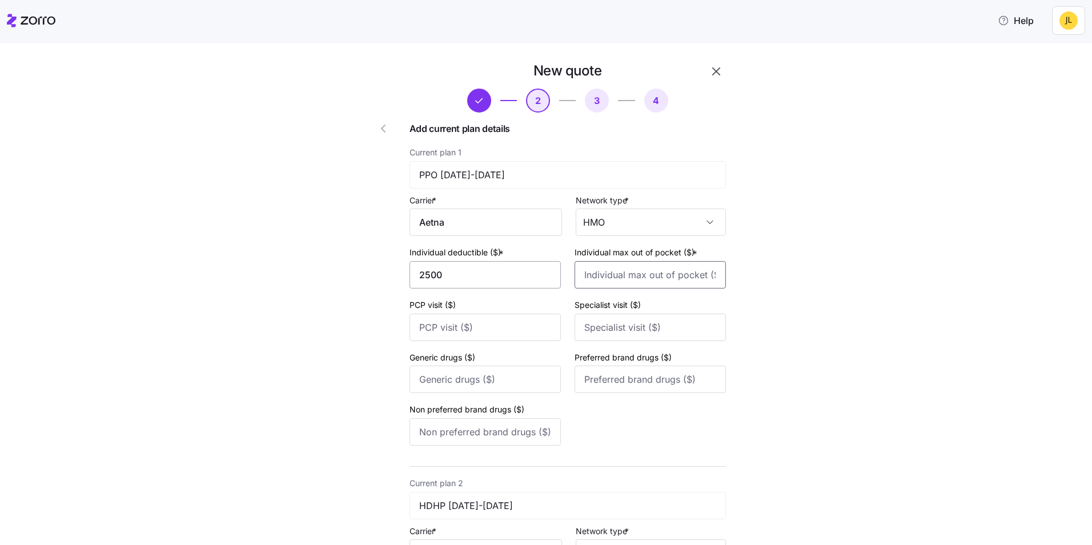
type input "7000"
type input "35"
type input "70"
type input "15"
type input "50"
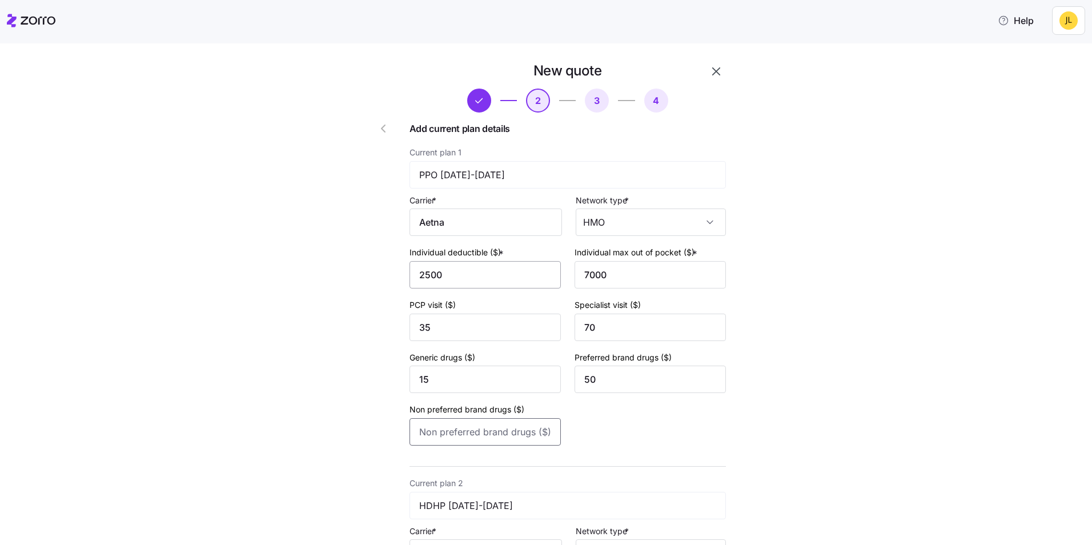
type input "90"
type input "5000"
type input "6900"
type input "0"
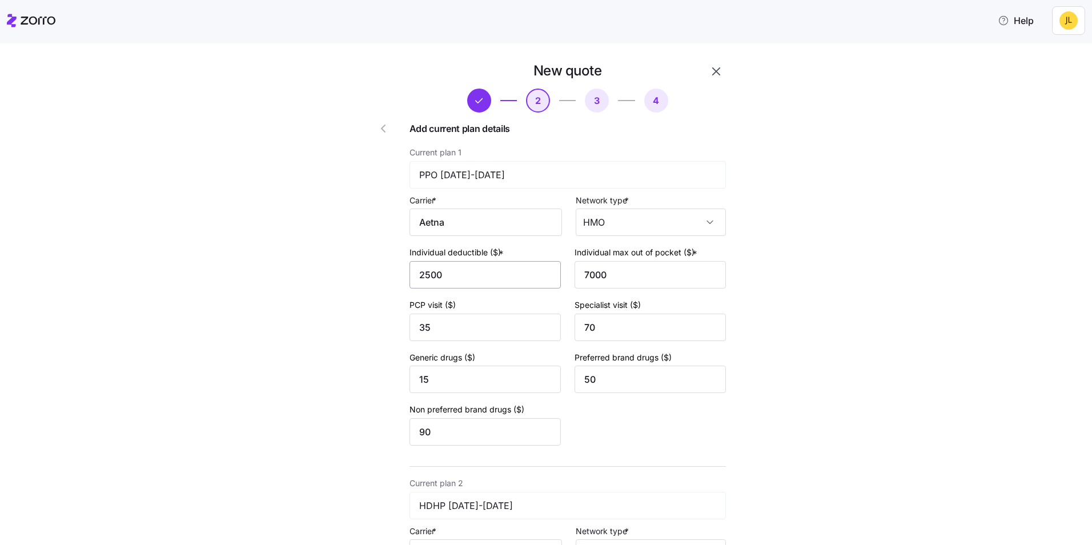
type input "0"
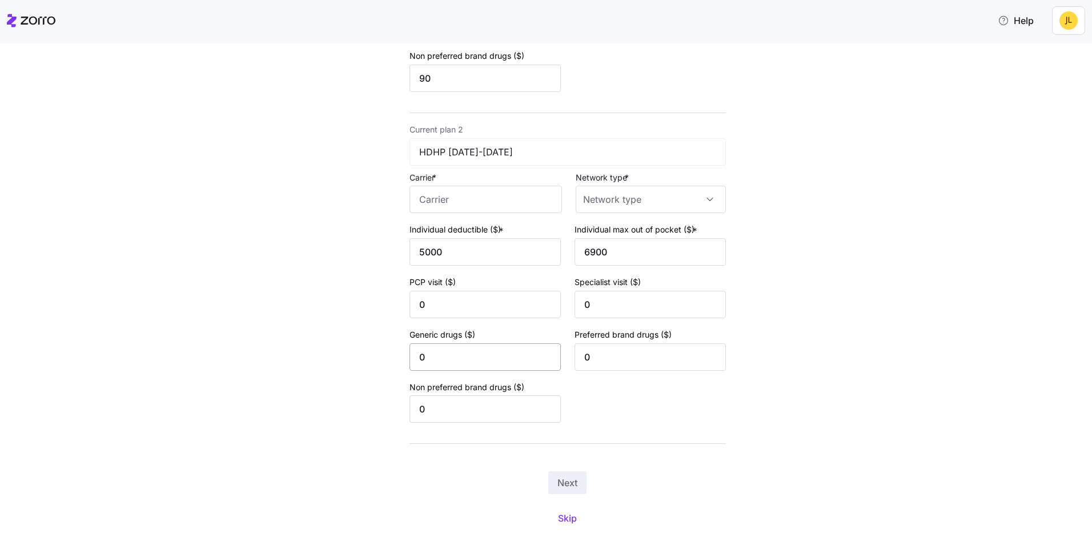
scroll to position [378, 0]
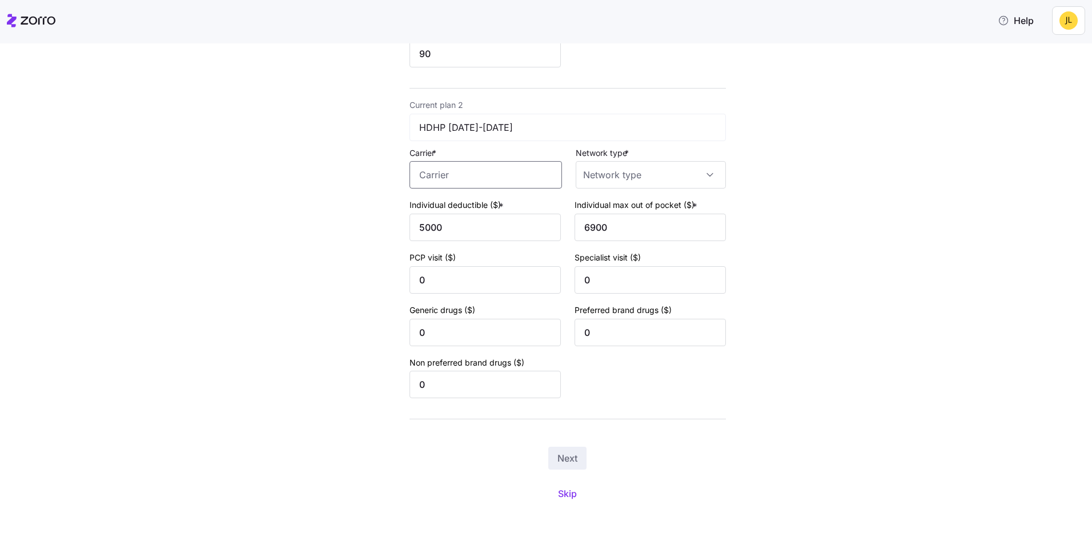
click at [461, 182] on input "Carrier *" at bounding box center [486, 174] width 153 height 27
click at [462, 222] on div "Alliant Health Plans" at bounding box center [481, 235] width 147 height 26
type input "Alliant Health Plans"
click at [480, 184] on input "Alliant Health Plans" at bounding box center [486, 174] width 153 height 27
drag, startPoint x: 518, startPoint y: 176, endPoint x: 387, endPoint y: 179, distance: 130.9
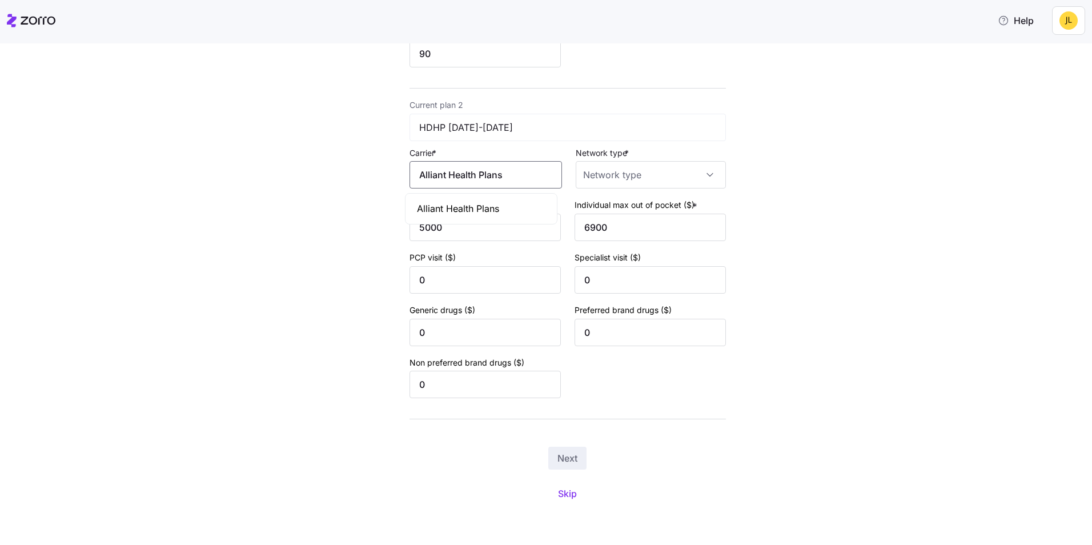
click at [387, 179] on div "New quote 2 3 4 Add current plan details Current plan 1 PPO 2024-2025 Carrier *…" at bounding box center [535, 94] width 391 height 830
click at [508, 182] on input "Carrier *" at bounding box center [486, 174] width 153 height 27
click at [478, 211] on div "Aetna" at bounding box center [481, 209] width 147 height 26
type input "Aetna"
click at [597, 170] on input "Network type *" at bounding box center [651, 174] width 150 height 27
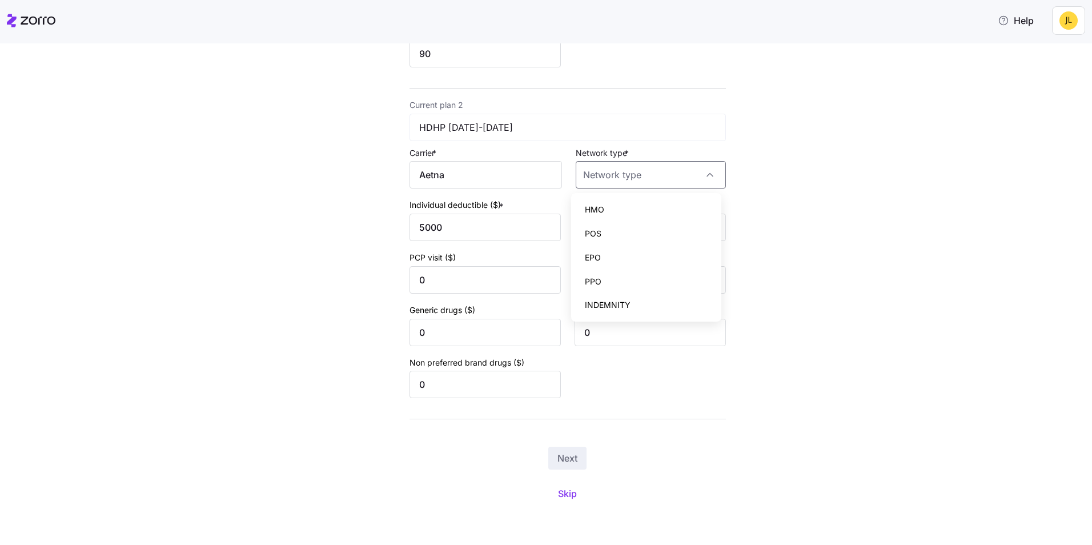
click at [608, 200] on div "HMO" at bounding box center [646, 210] width 141 height 24
type input "HMO"
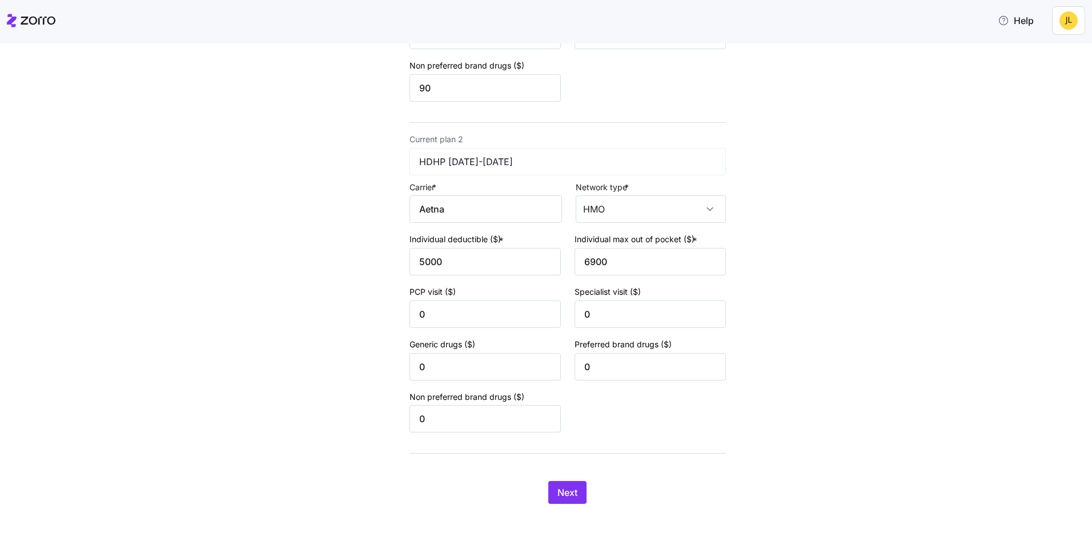
scroll to position [344, 0]
click at [576, 488] on button "Next" at bounding box center [567, 492] width 38 height 23
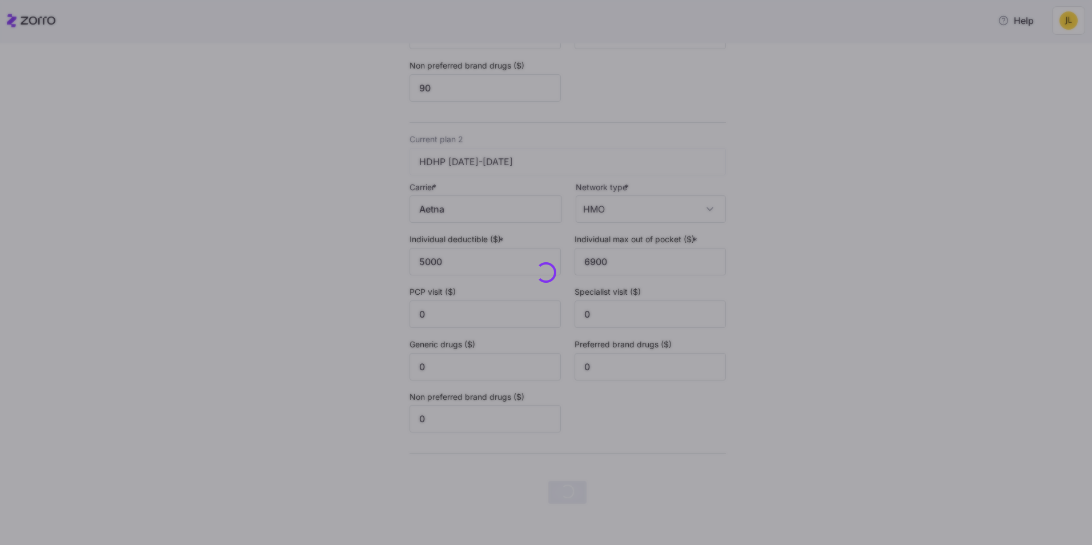
scroll to position [0, 0]
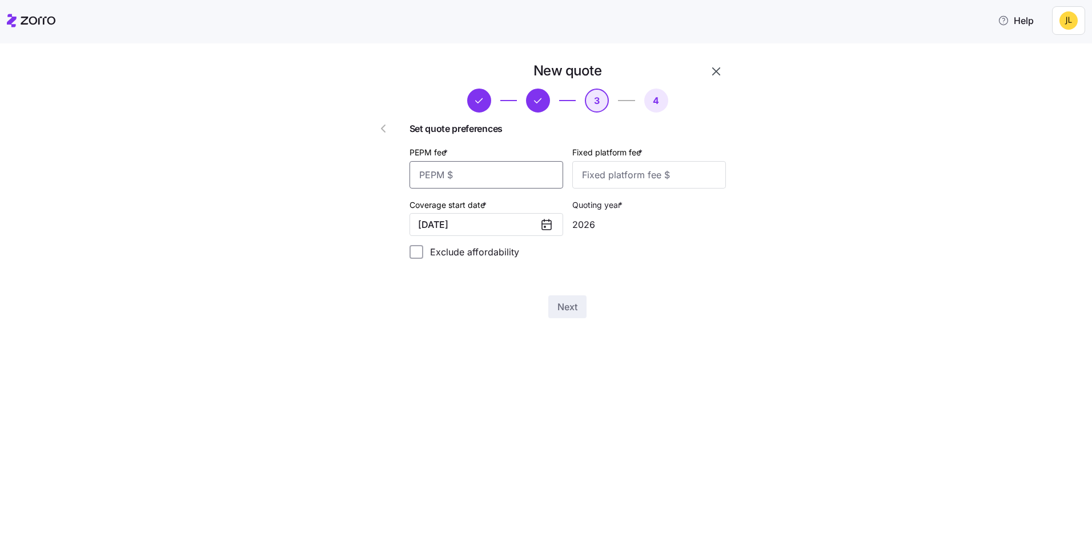
click at [488, 180] on input "PEPM fee *" at bounding box center [487, 174] width 154 height 27
type input "55"
click at [611, 177] on input "Fixed platform fee *" at bounding box center [649, 174] width 154 height 27
type input "100"
click at [579, 310] on button "Next" at bounding box center [567, 306] width 38 height 23
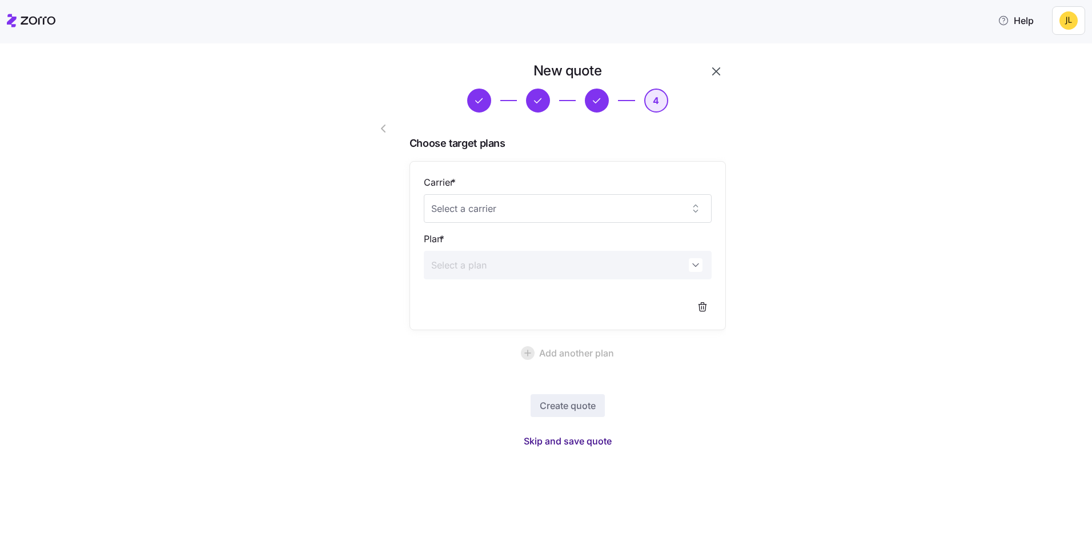
click at [580, 436] on span "Skip and save quote" at bounding box center [568, 441] width 88 height 14
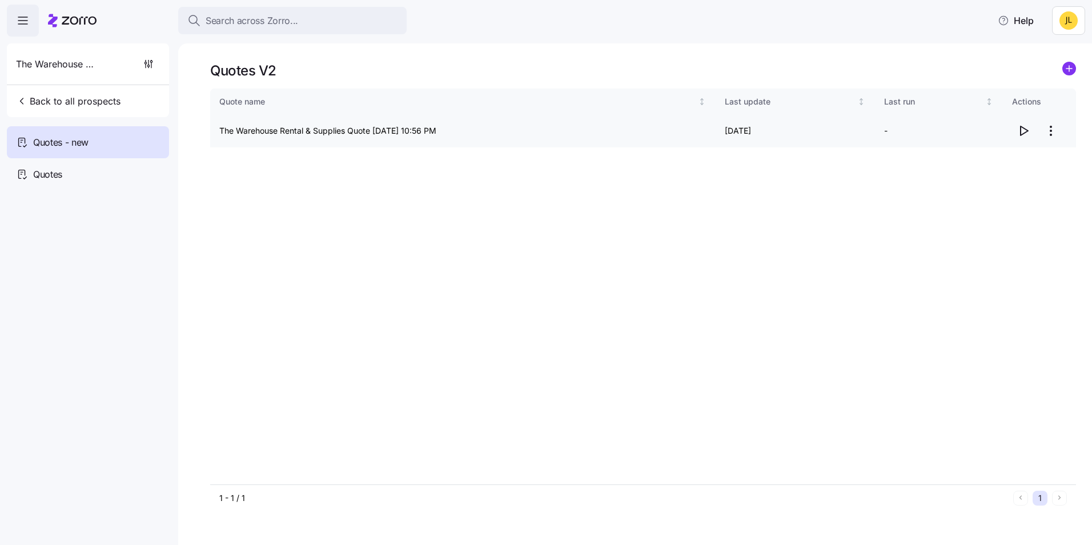
click at [1024, 134] on icon "button" at bounding box center [1024, 131] width 14 height 14
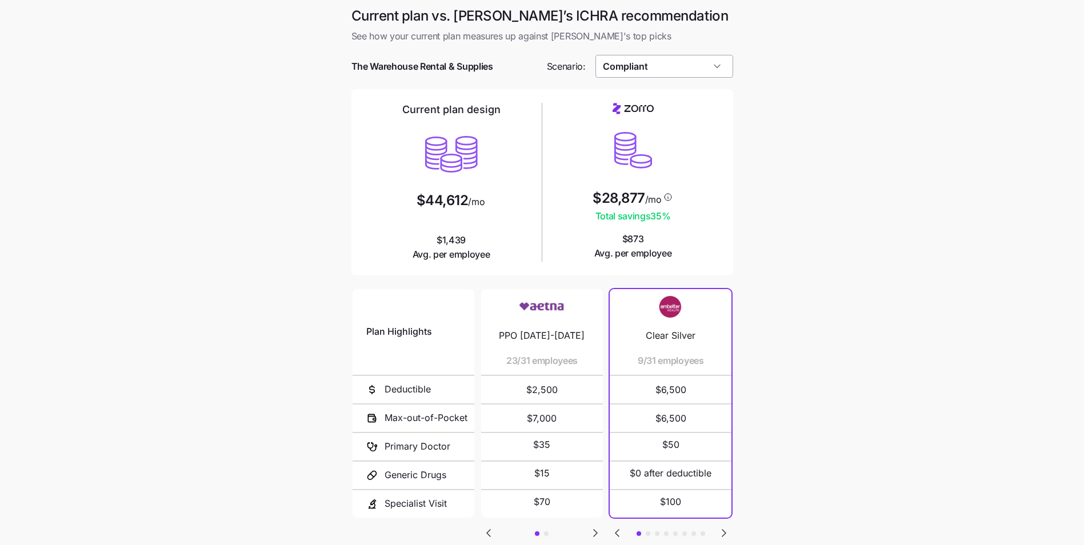
click at [675, 73] on input "Compliant" at bounding box center [664, 66] width 138 height 23
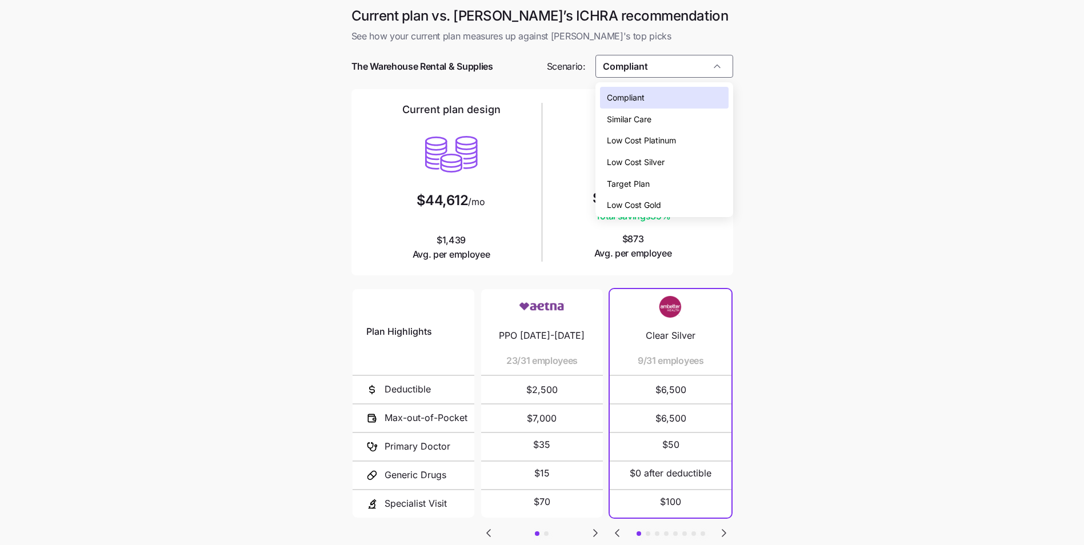
click at [666, 158] on div "Low Cost Silver" at bounding box center [664, 162] width 129 height 22
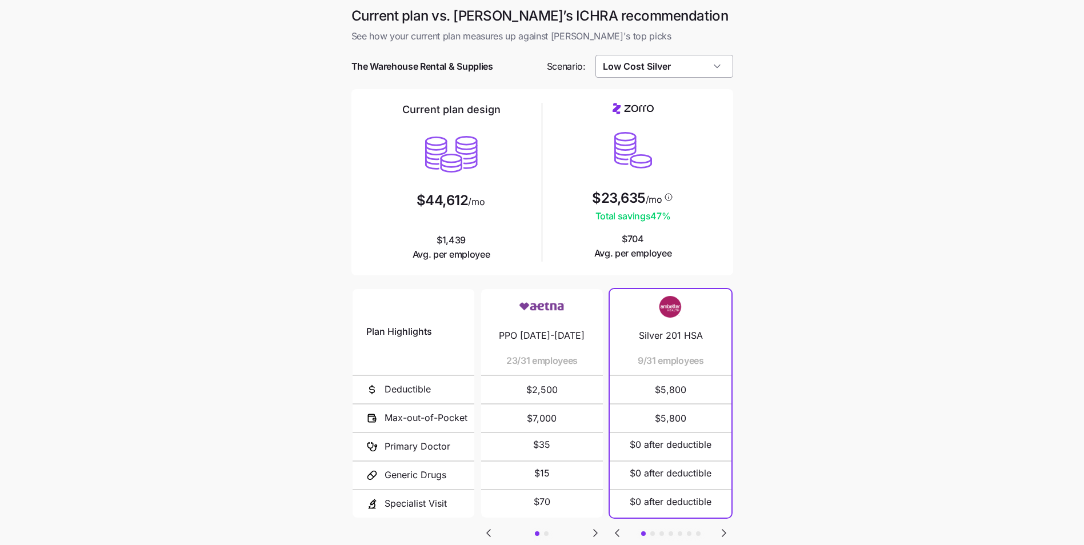
click at [654, 69] on input "Low Cost Silver" at bounding box center [664, 66] width 138 height 23
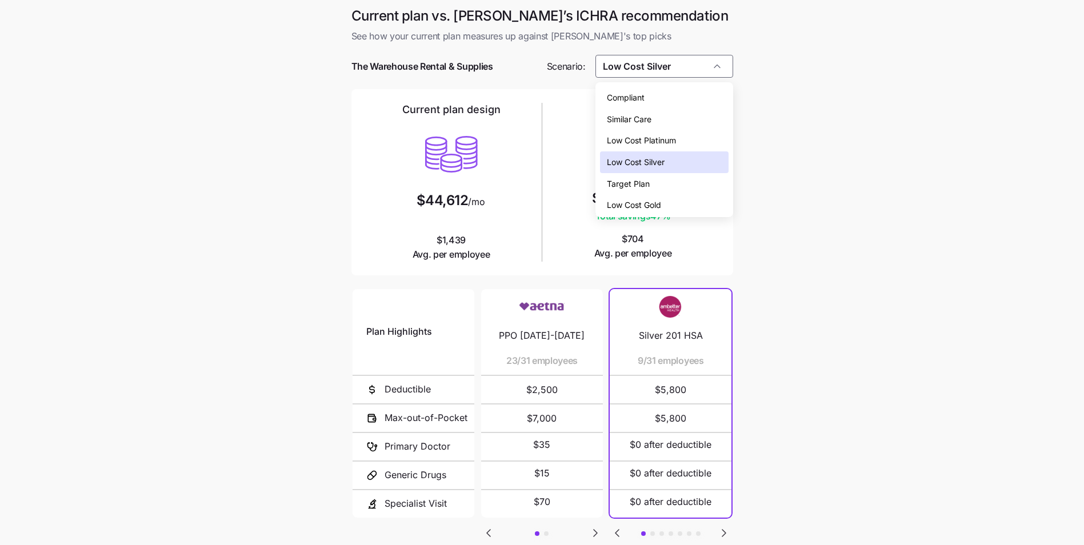
click at [664, 201] on div "Low Cost Gold" at bounding box center [664, 205] width 129 height 22
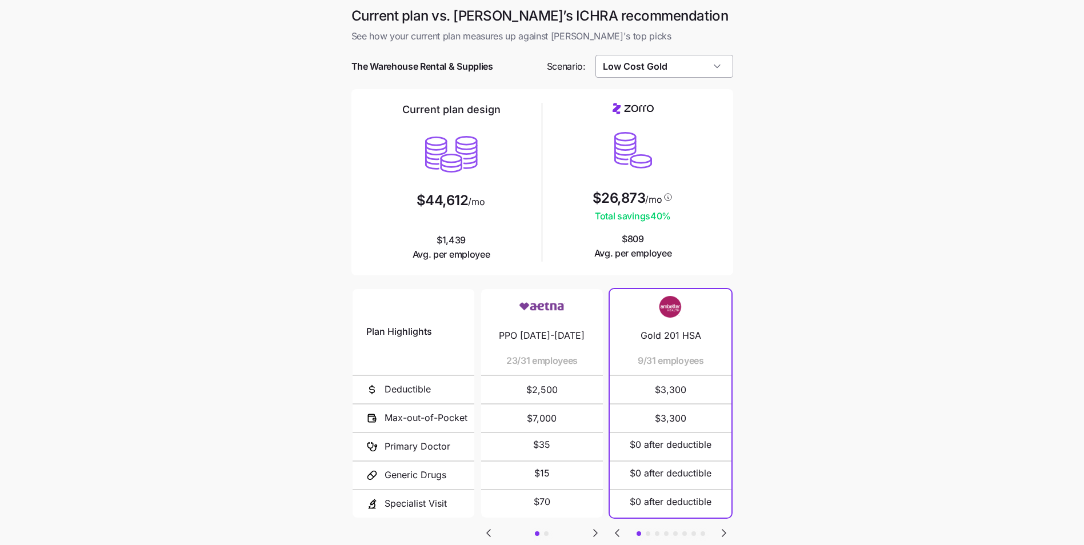
click at [688, 63] on input "Low Cost Gold" at bounding box center [664, 66] width 138 height 23
click at [686, 130] on div "Low Cost Platinum" at bounding box center [664, 137] width 129 height 22
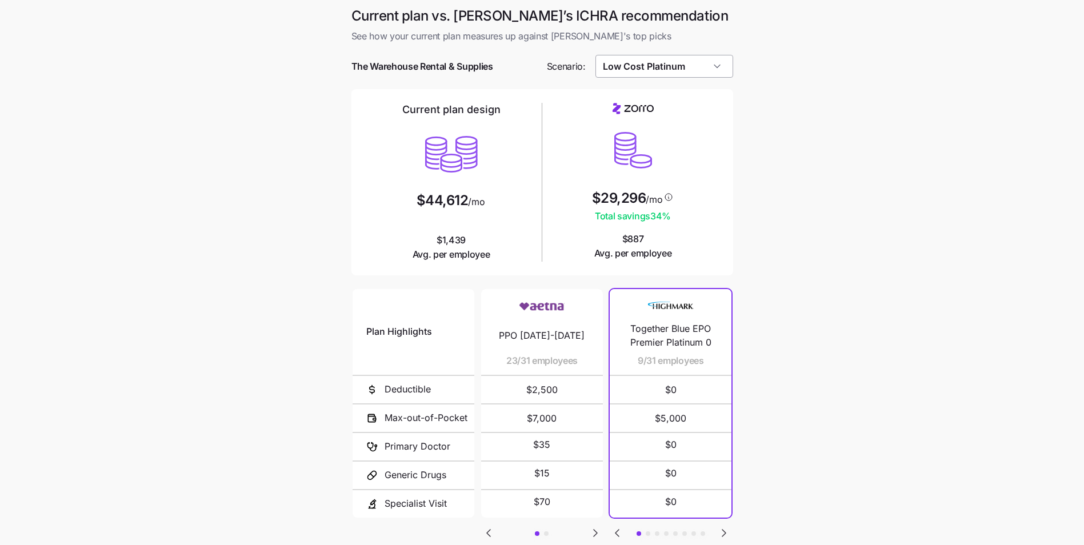
click at [679, 66] on input "Low Cost Platinum" at bounding box center [664, 66] width 138 height 23
drag, startPoint x: 671, startPoint y: 194, endPoint x: 680, endPoint y: 191, distance: 10.0
click at [670, 193] on div "Low Cost Gold" at bounding box center [664, 202] width 129 height 22
type input "Low Cost Gold"
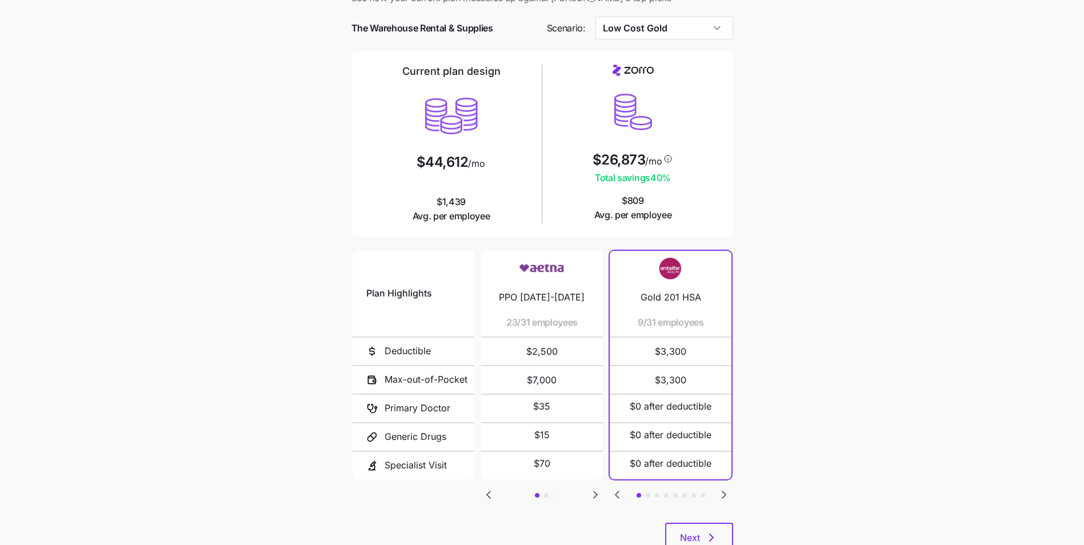
scroll to position [79, 0]
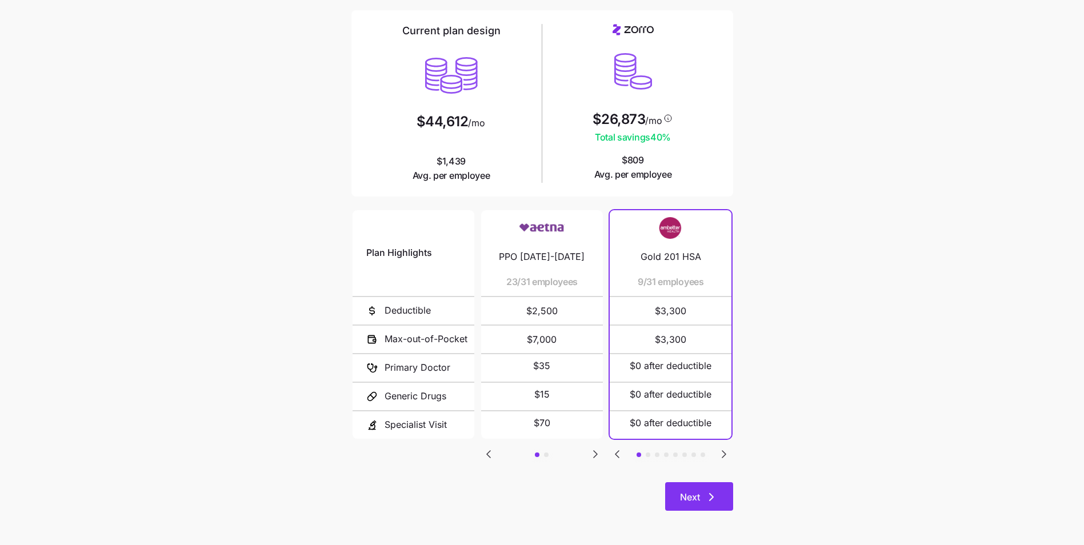
click at [719, 494] on button "Next" at bounding box center [699, 496] width 68 height 29
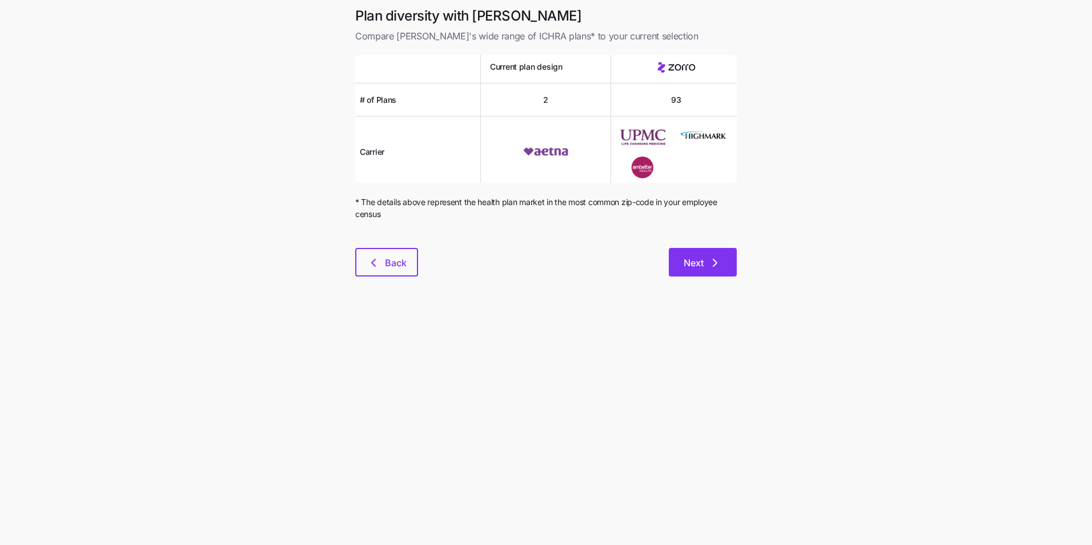
click at [715, 259] on icon "button" at bounding box center [715, 263] width 14 height 14
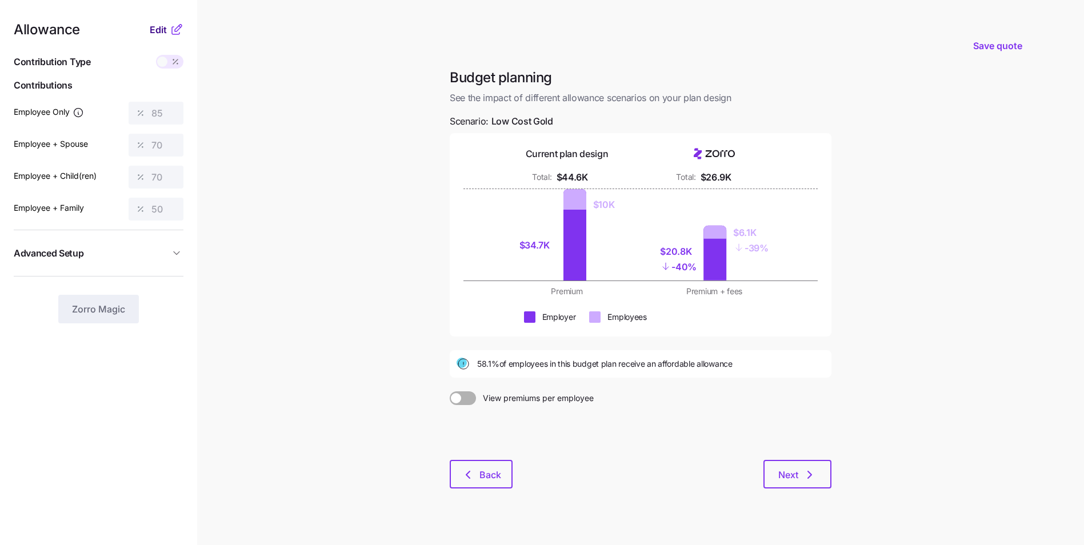
click at [163, 33] on span "Edit" at bounding box center [158, 30] width 17 height 14
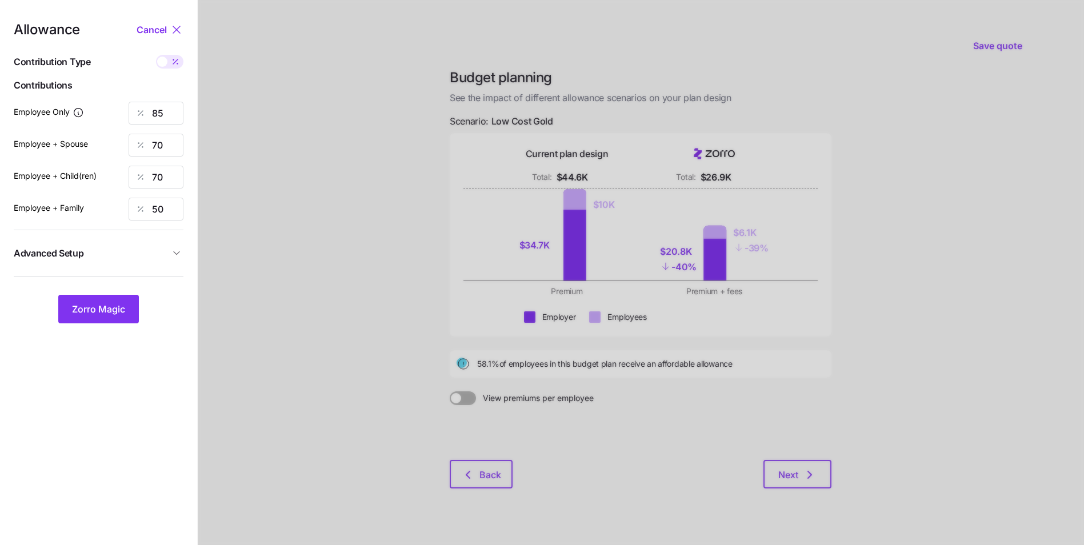
click at [166, 250] on span "Advanced Setup" at bounding box center [92, 253] width 156 height 14
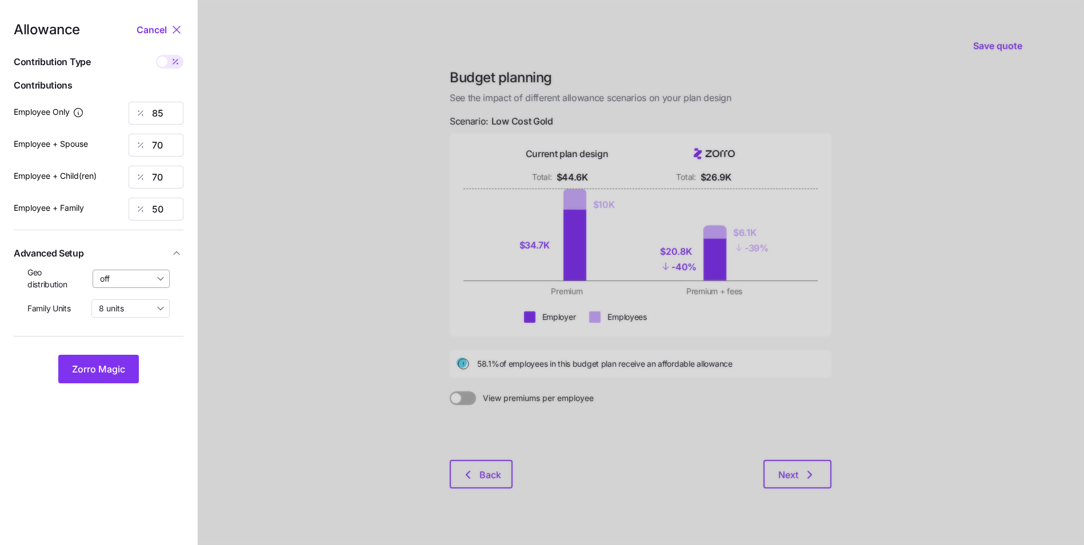
click at [146, 282] on input "off" at bounding box center [132, 279] width 78 height 18
click at [135, 343] on span "By state (5)" at bounding box center [124, 345] width 43 height 13
type input "By state (5)"
click at [121, 371] on span "Zorro Magic" at bounding box center [98, 369] width 53 height 14
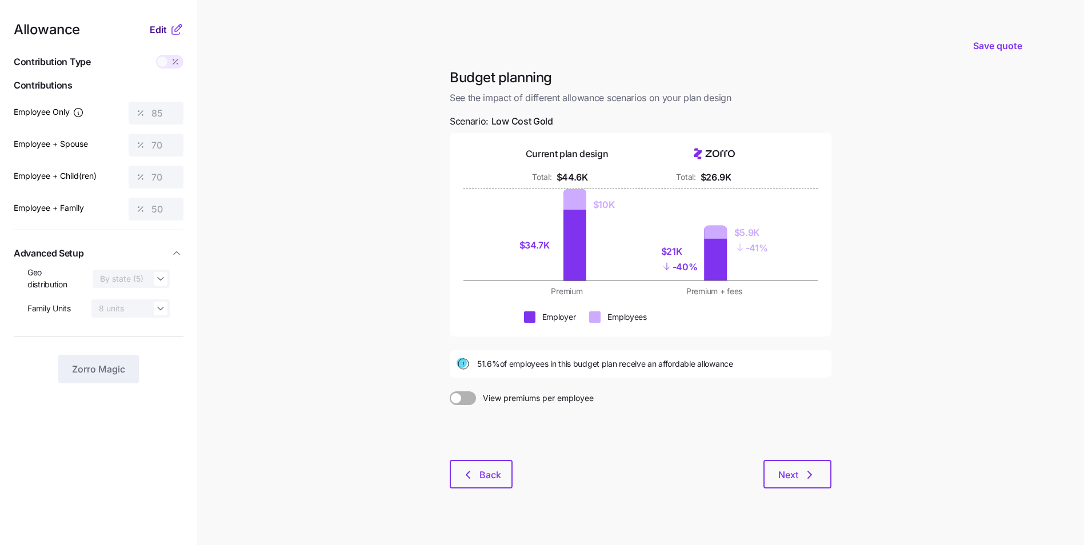
click at [166, 33] on span "Edit" at bounding box center [158, 30] width 17 height 14
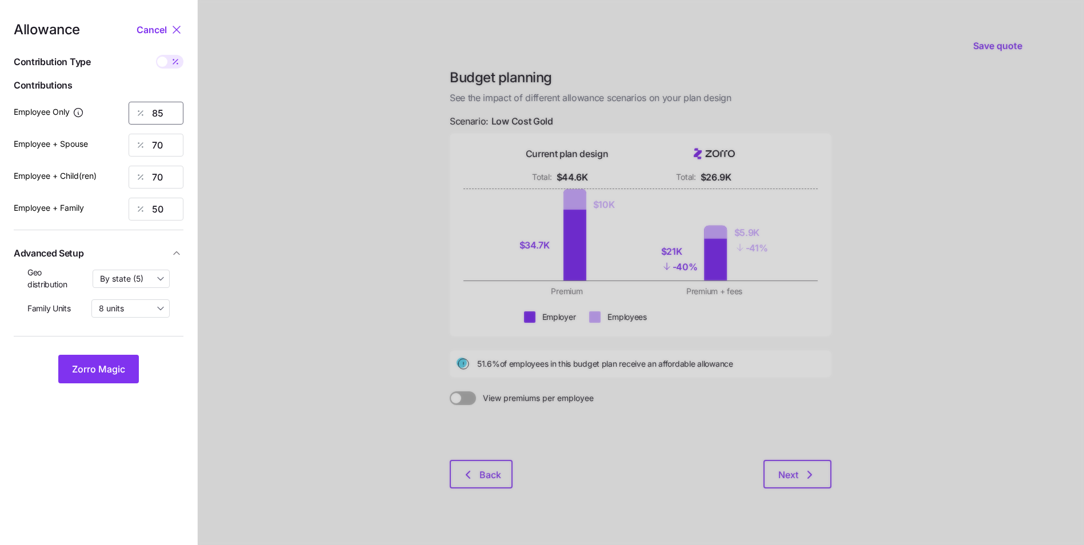
drag, startPoint x: 161, startPoint y: 114, endPoint x: 151, endPoint y: 114, distance: 10.3
click at [151, 114] on div "85" at bounding box center [156, 113] width 55 height 23
type input "90"
click at [108, 363] on span "Zorro Magic" at bounding box center [98, 369] width 53 height 14
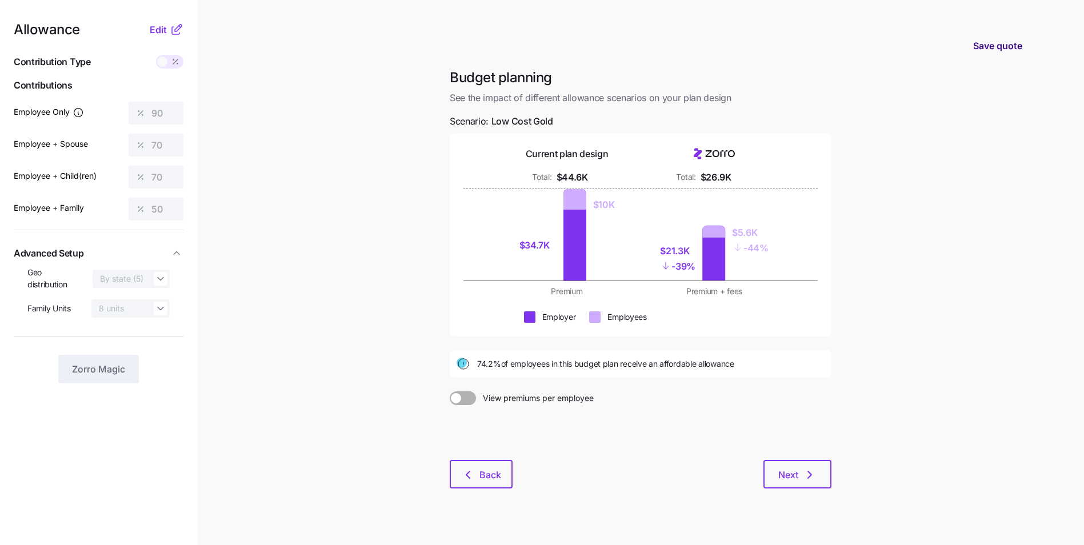
click at [998, 45] on span "Save quote" at bounding box center [997, 46] width 49 height 14
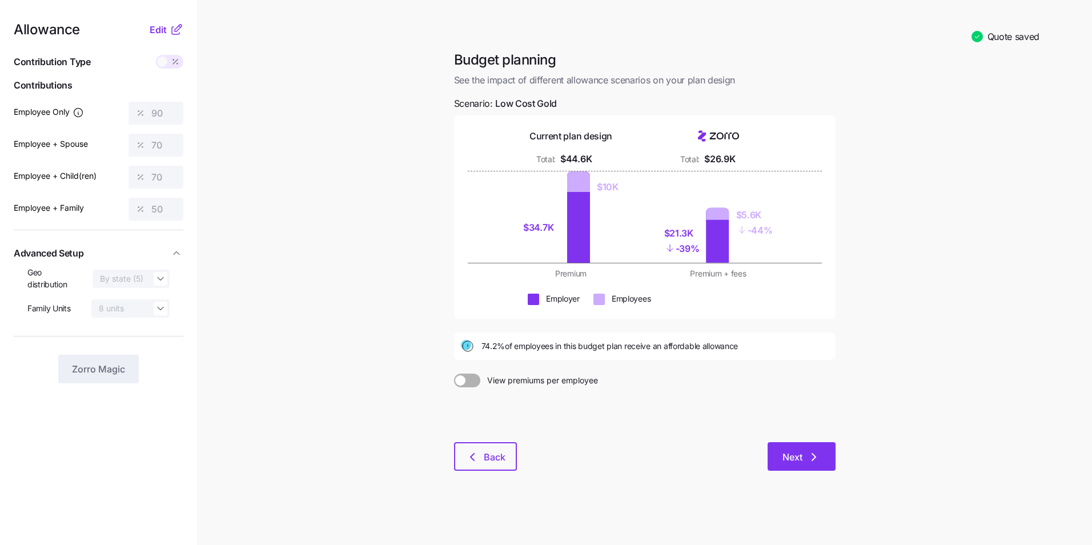
click at [814, 452] on icon "button" at bounding box center [814, 457] width 14 height 14
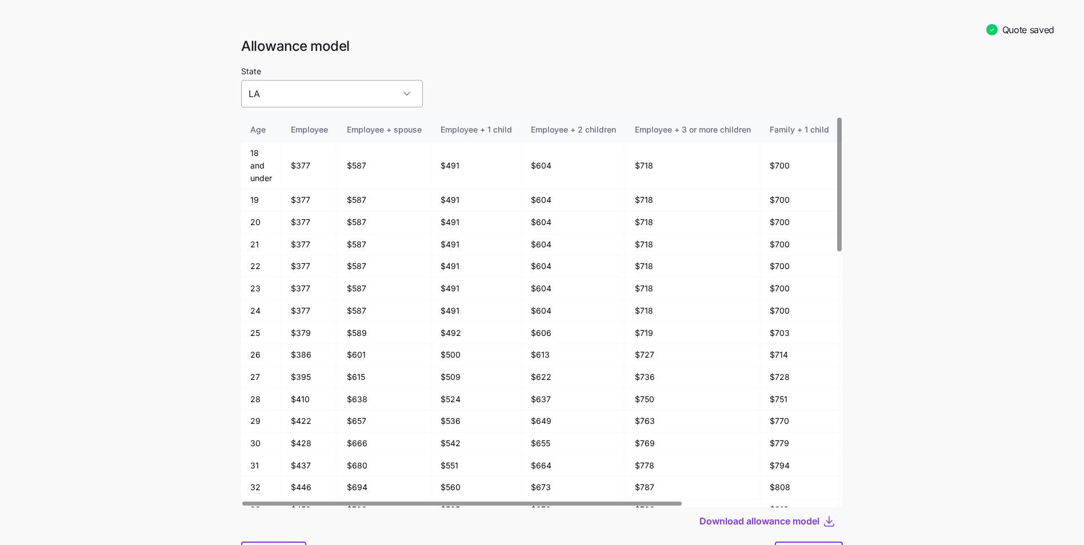
click at [390, 96] on input "LA" at bounding box center [332, 93] width 182 height 27
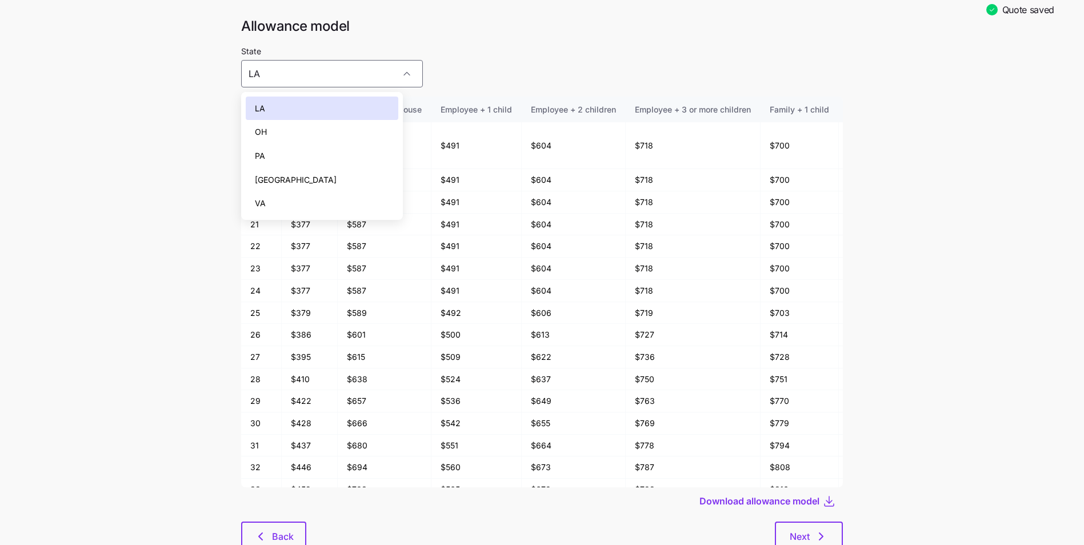
scroll to position [2, 0]
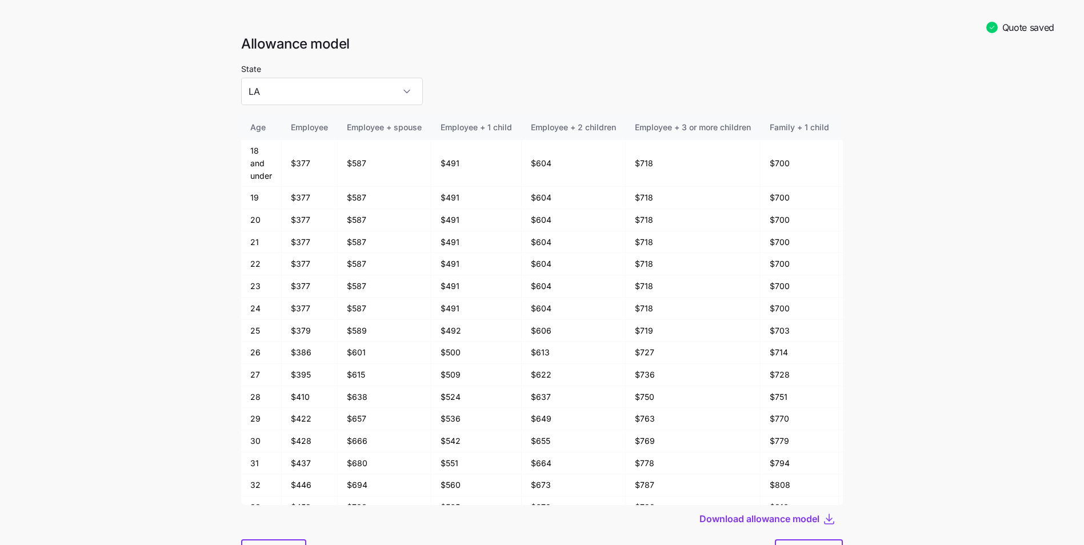
click at [166, 194] on main "Quote saved Allowance model State LA Age Employee Employee + spouse Employee + …" at bounding box center [542, 300] width 1084 height 604
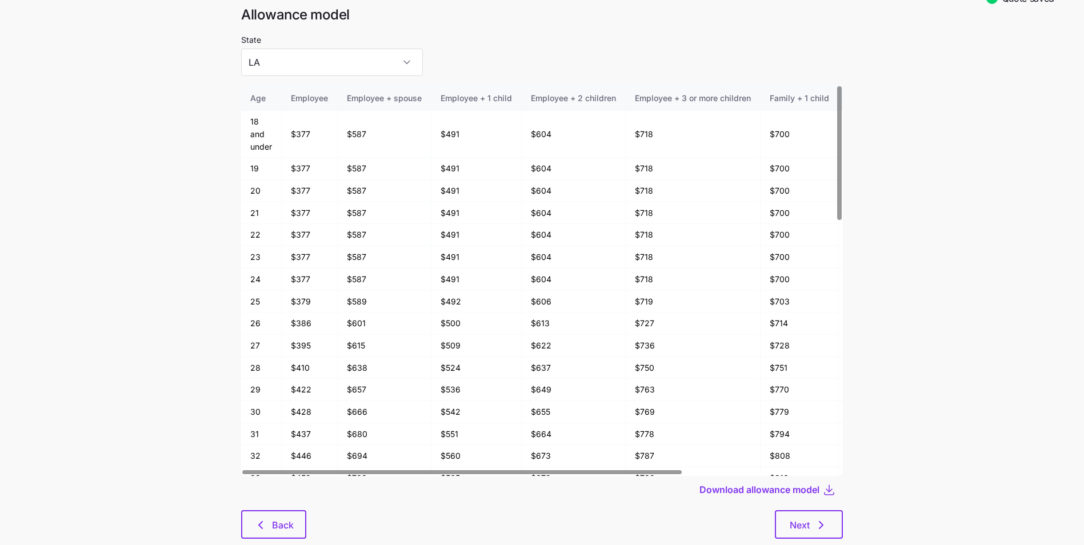
scroll to position [59, 0]
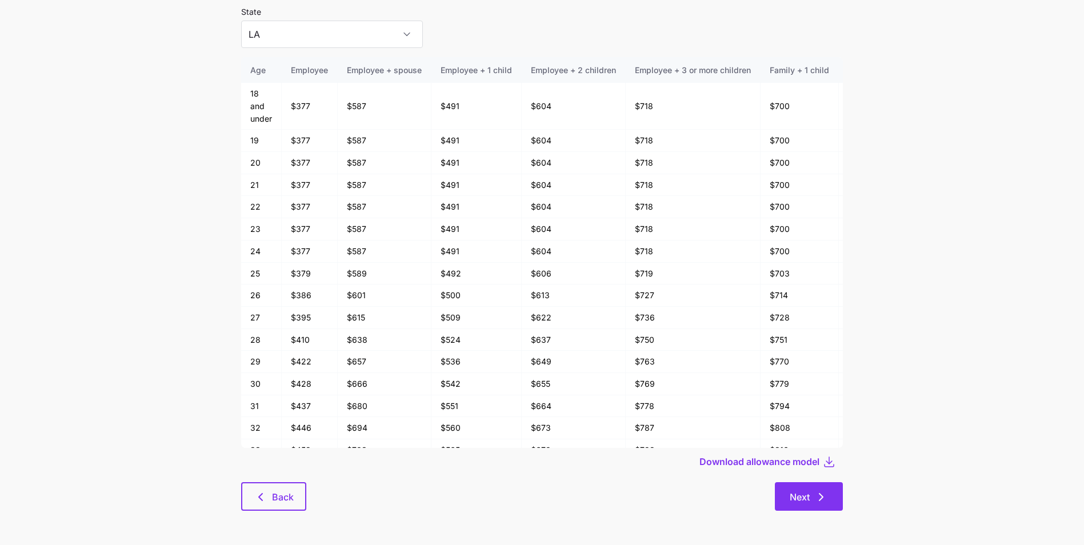
click at [822, 500] on icon "button" at bounding box center [821, 497] width 14 height 14
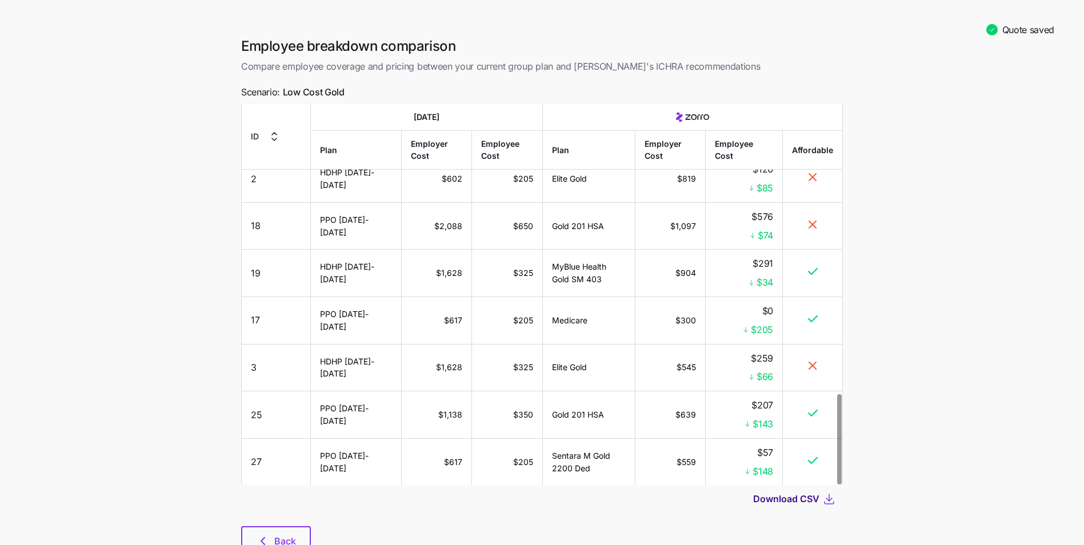
click at [804, 500] on span "Download CSV" at bounding box center [786, 499] width 66 height 14
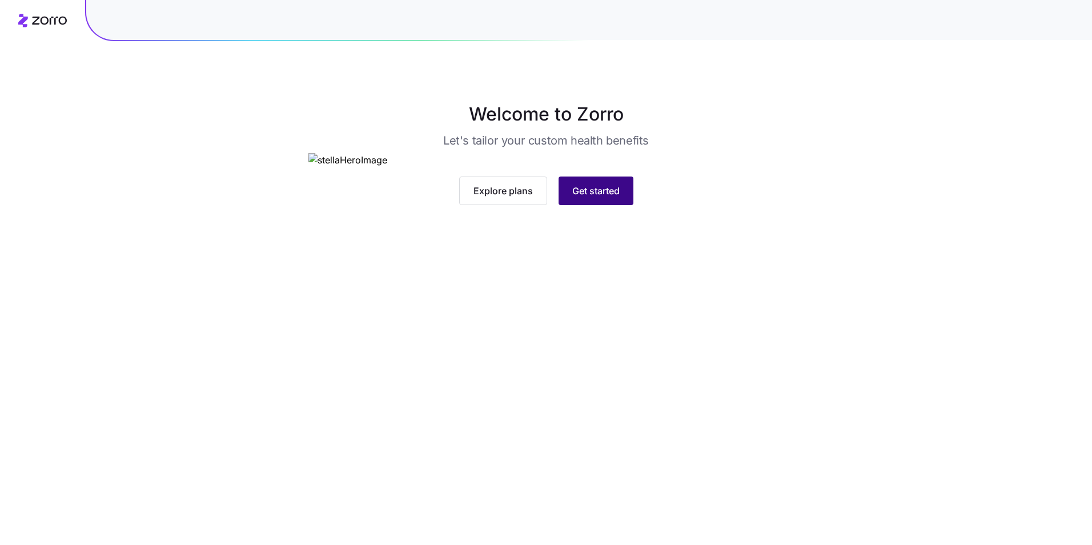
click at [600, 198] on span "Get started" at bounding box center [595, 191] width 47 height 14
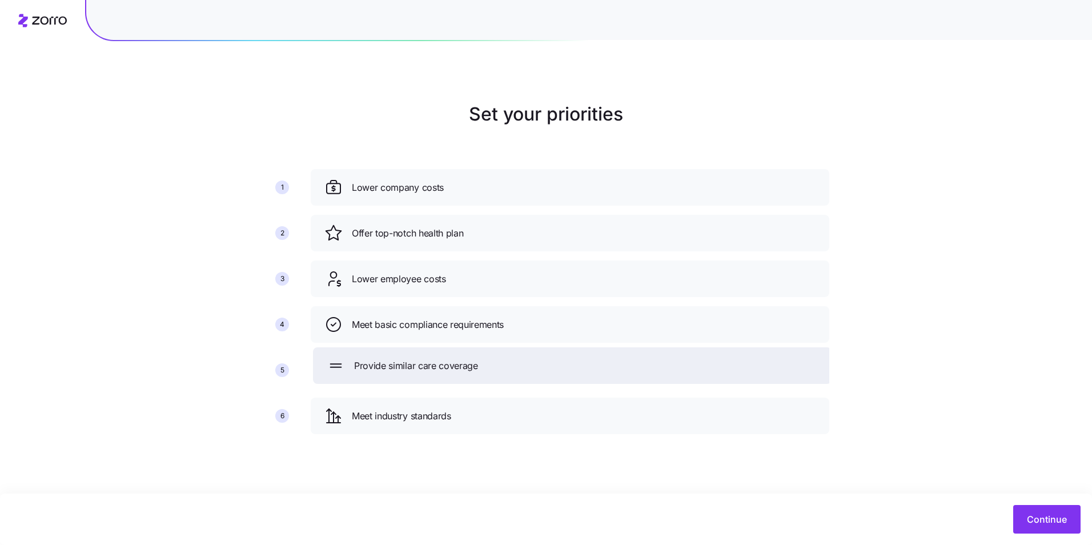
drag, startPoint x: 439, startPoint y: 421, endPoint x: 442, endPoint y: 371, distance: 49.8
click at [442, 371] on span "Provide similar care coverage" at bounding box center [416, 366] width 124 height 14
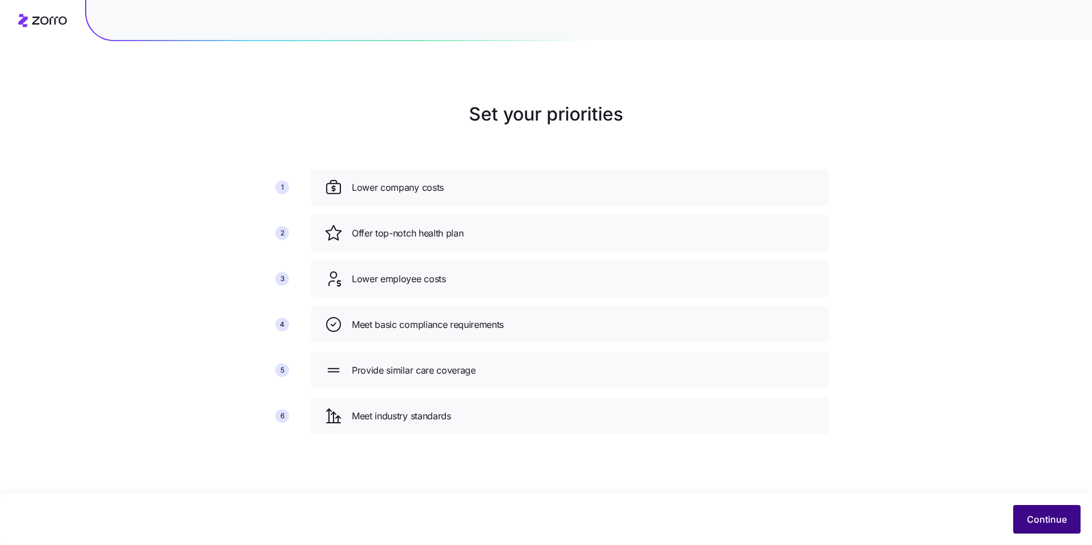
click at [1037, 514] on span "Continue" at bounding box center [1047, 519] width 40 height 14
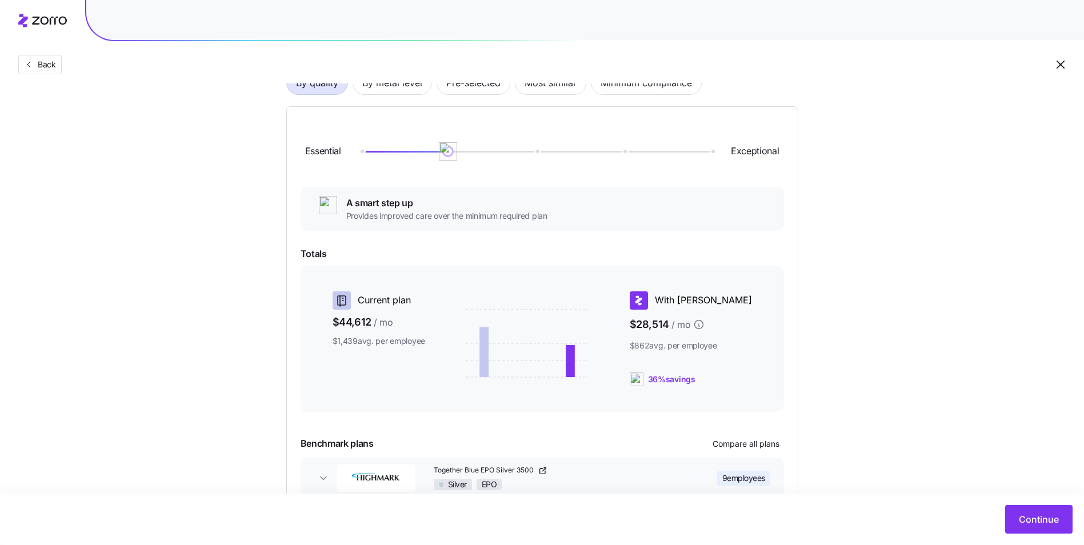
scroll to position [167, 0]
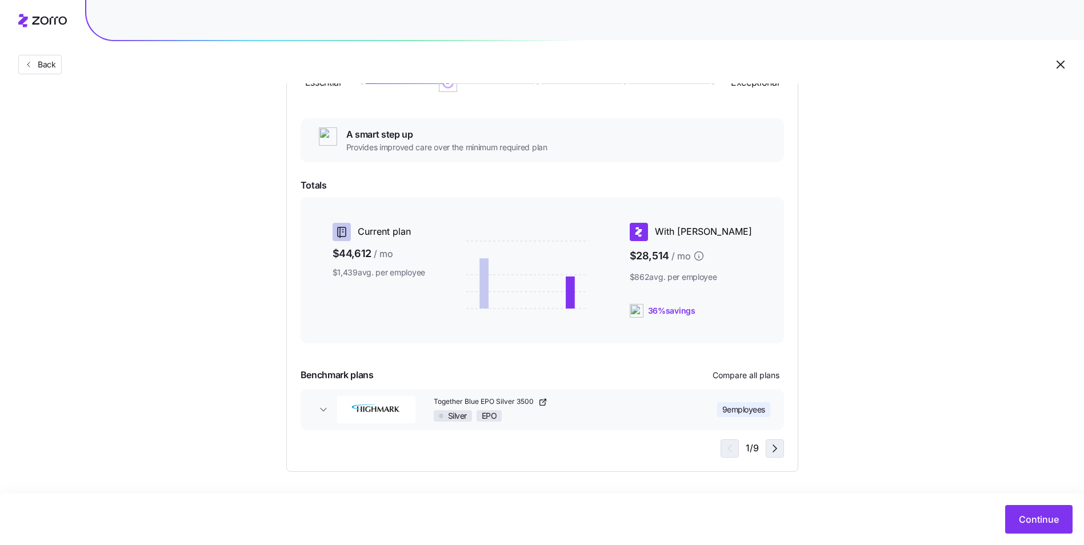
click at [774, 451] on icon "button" at bounding box center [774, 448] width 3 height 7
click at [779, 451] on icon "button" at bounding box center [775, 449] width 14 height 14
click at [1043, 524] on span "Continue" at bounding box center [1039, 519] width 40 height 14
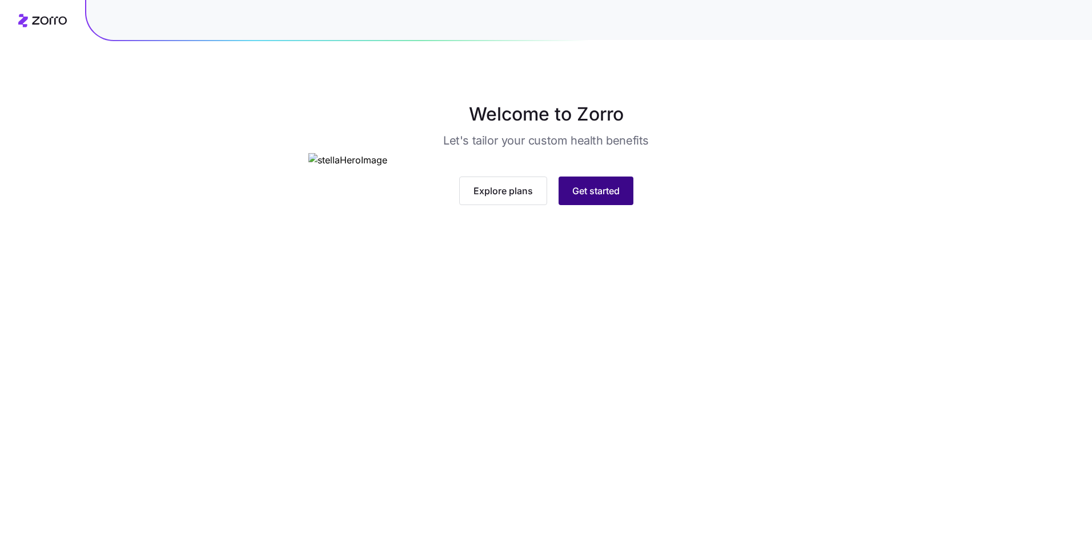
click at [606, 198] on span "Get started" at bounding box center [595, 191] width 47 height 14
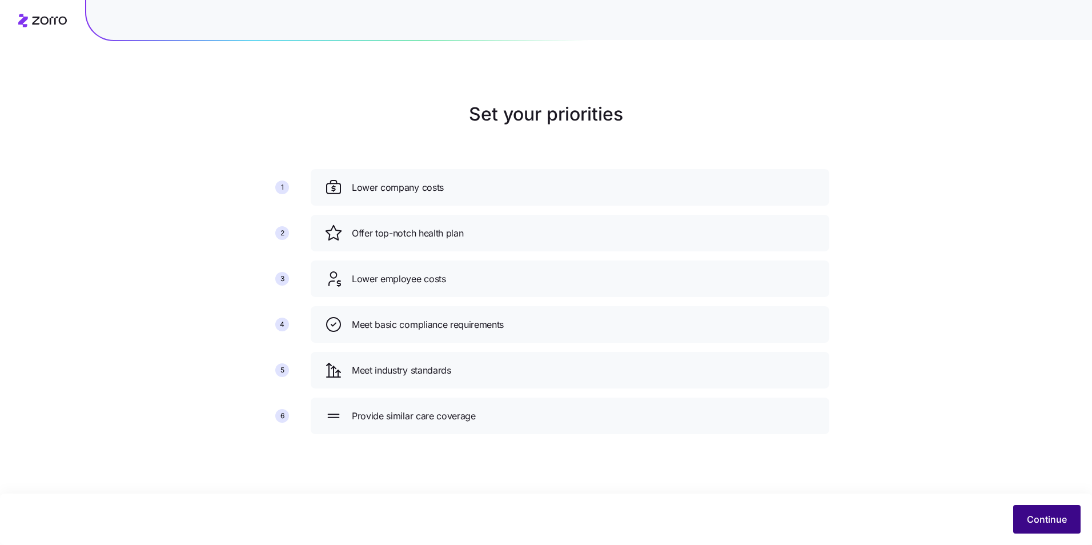
click at [1031, 508] on button "Continue" at bounding box center [1046, 519] width 67 height 29
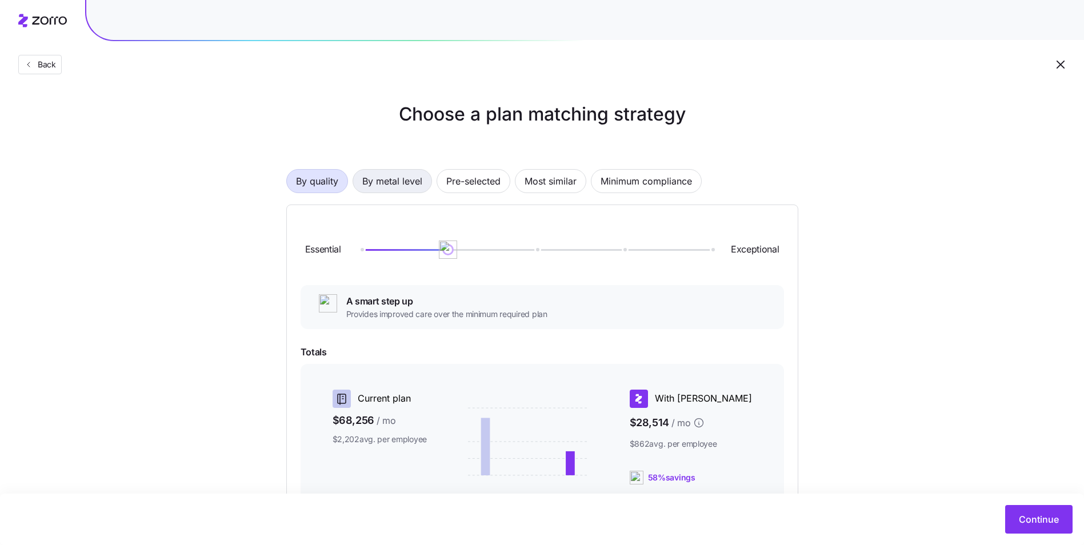
click at [399, 182] on span "By metal level" at bounding box center [392, 181] width 60 height 23
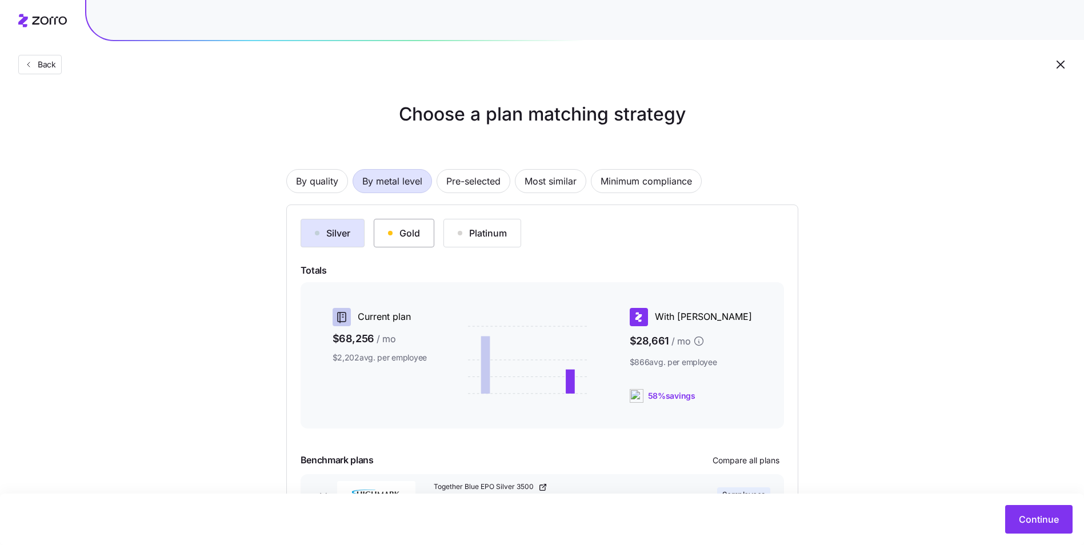
click at [406, 232] on div "Gold" at bounding box center [404, 233] width 32 height 14
click at [481, 237] on div "Platinum" at bounding box center [482, 233] width 49 height 14
click at [421, 234] on button "Gold" at bounding box center [404, 233] width 61 height 29
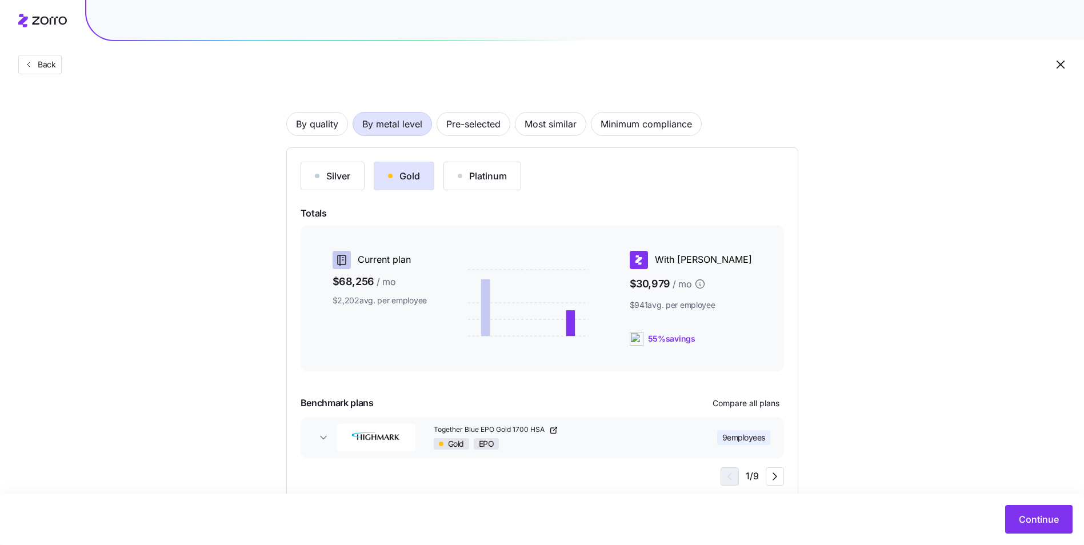
scroll to position [85, 0]
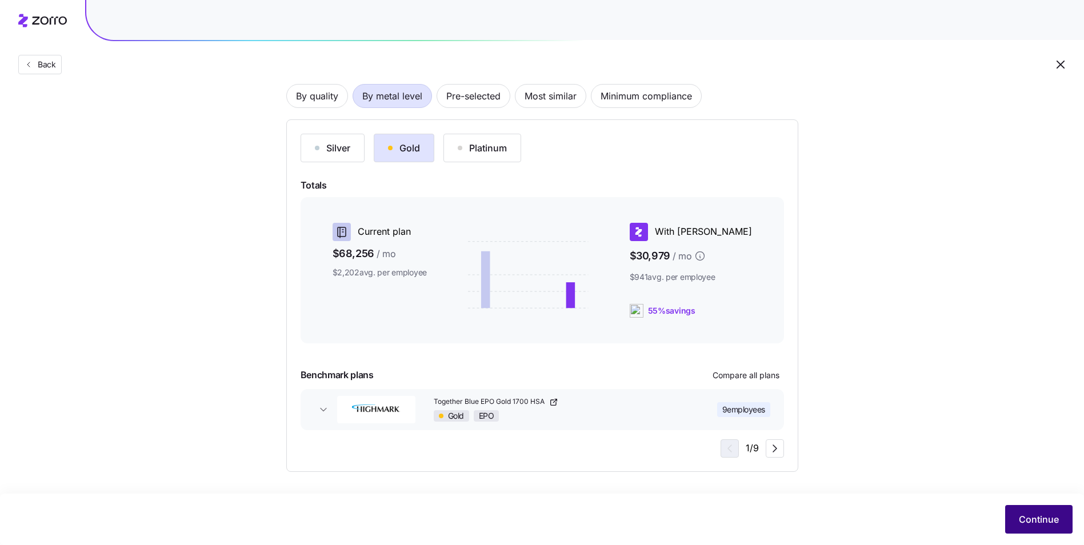
click at [1040, 523] on span "Continue" at bounding box center [1039, 519] width 40 height 14
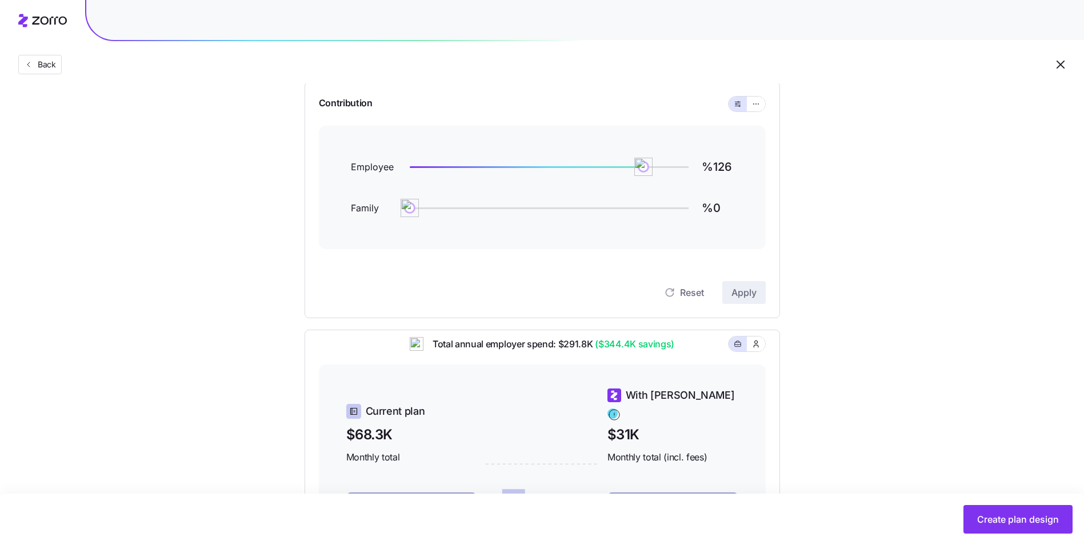
scroll to position [114, 0]
type input "%50"
drag, startPoint x: 410, startPoint y: 211, endPoint x: 502, endPoint y: 214, distance: 92.0
click at [502, 214] on img at bounding box center [501, 207] width 19 height 19
click at [755, 102] on icon "button" at bounding box center [756, 104] width 8 height 14
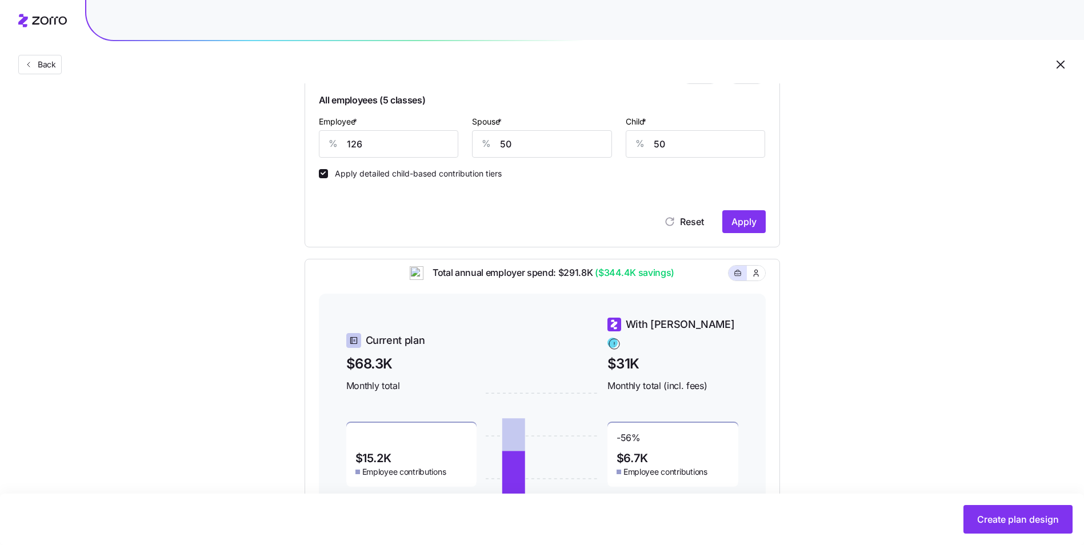
scroll to position [229, 0]
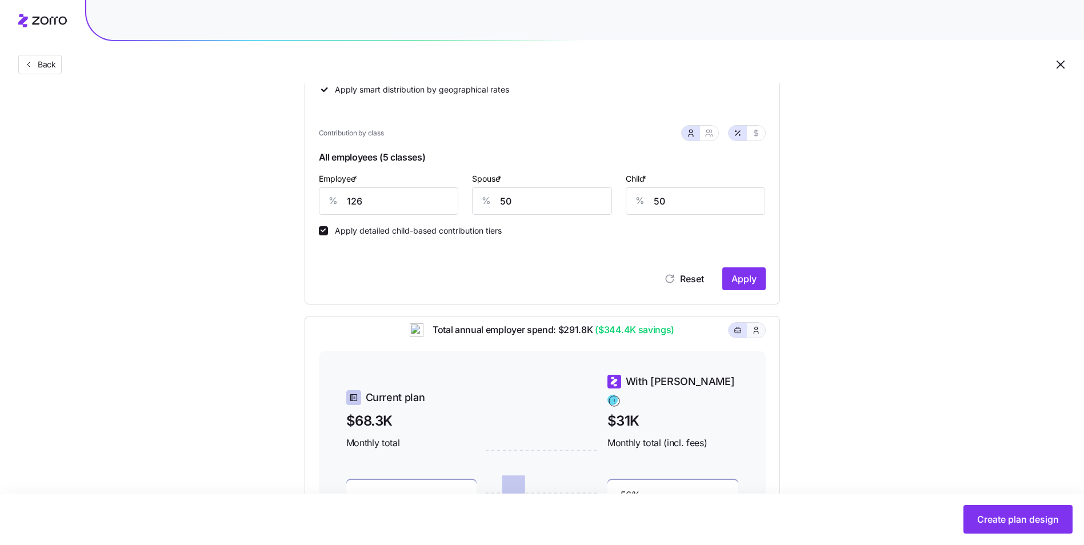
click at [758, 336] on icon "button" at bounding box center [755, 329] width 9 height 11
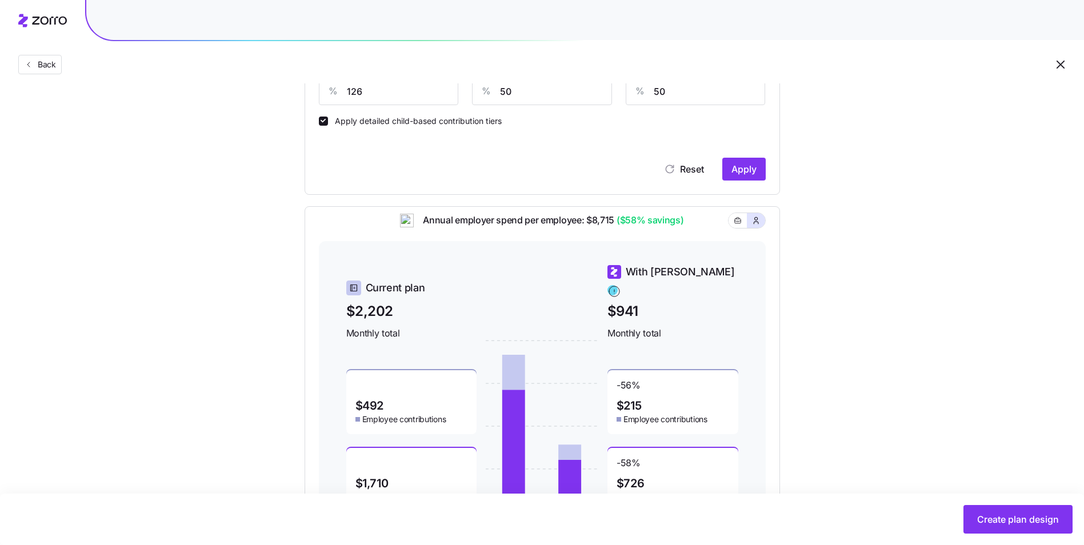
scroll to position [343, 0]
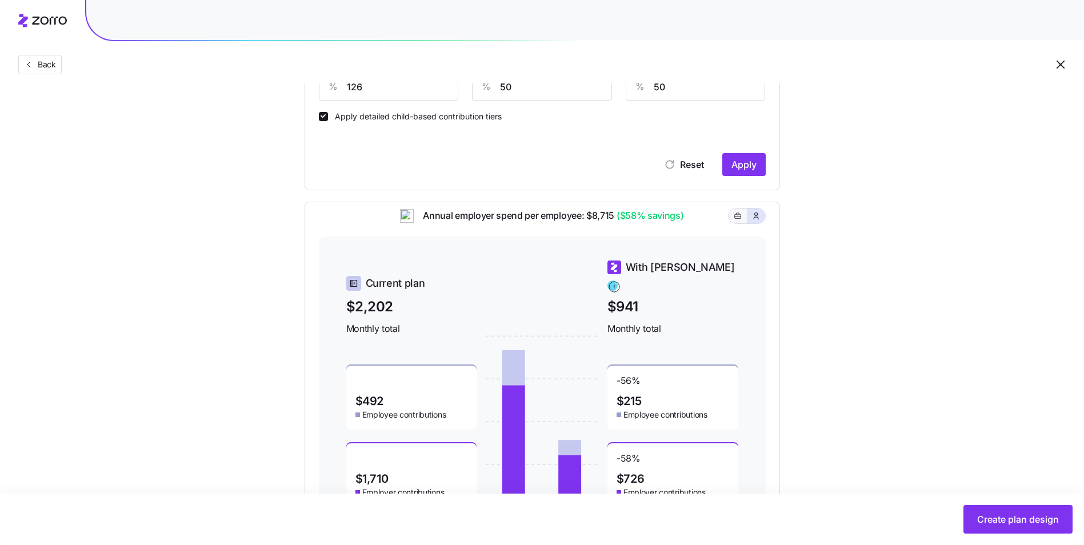
click at [734, 223] on icon "button" at bounding box center [738, 216] width 8 height 14
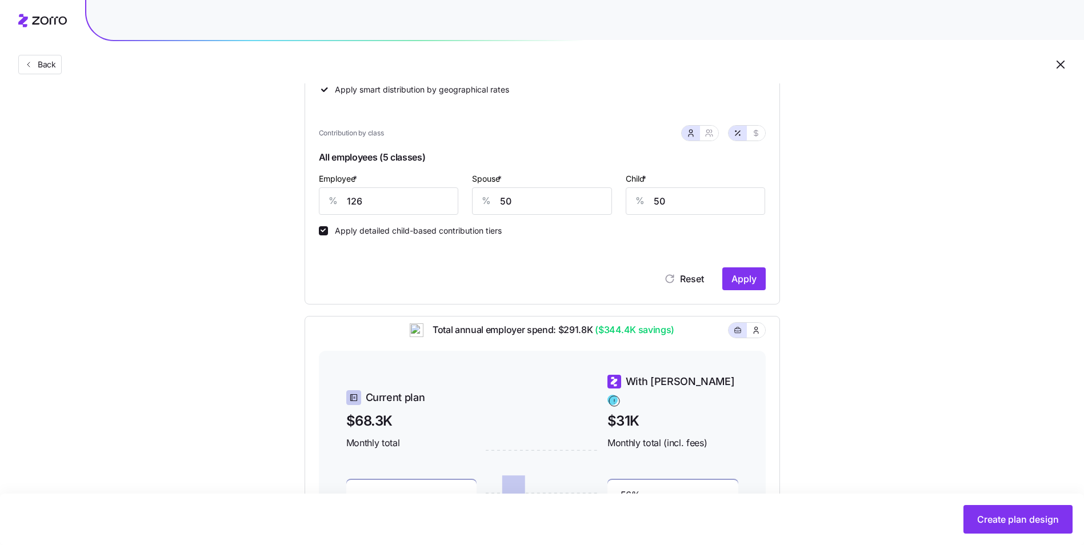
scroll to position [114, 0]
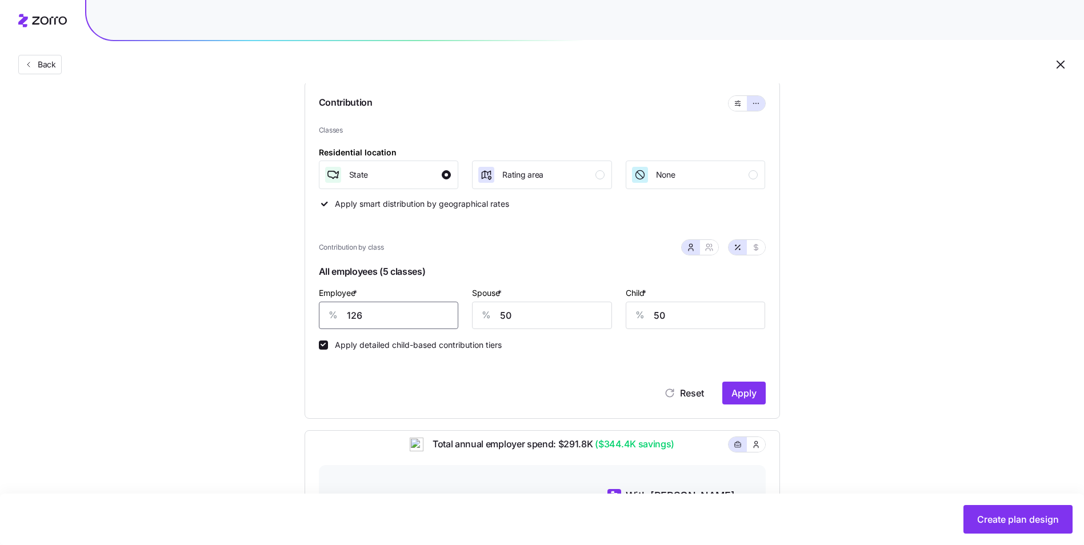
drag, startPoint x: 375, startPoint y: 313, endPoint x: 330, endPoint y: 313, distance: 45.1
click at [330, 313] on div "% 126" at bounding box center [389, 315] width 140 height 27
click at [498, 260] on div "Contribution by class" at bounding box center [542, 248] width 447 height 30
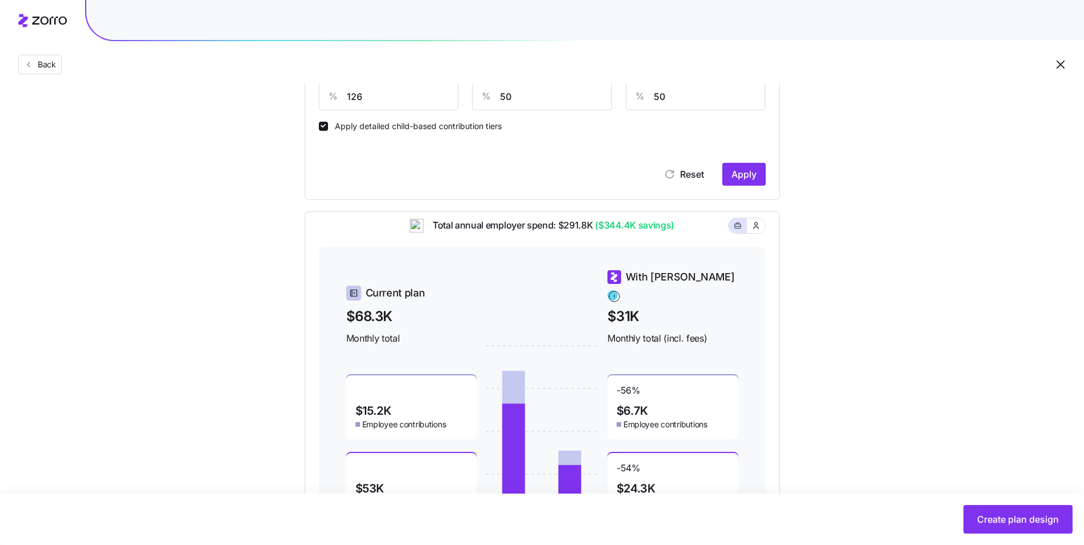
scroll to position [229, 0]
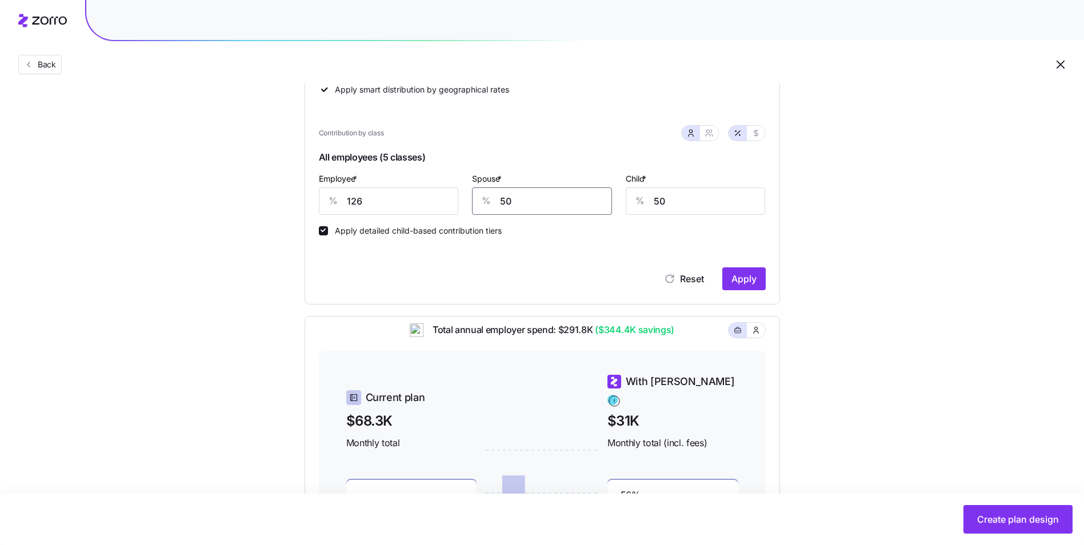
drag, startPoint x: 518, startPoint y: 201, endPoint x: 497, endPoint y: 201, distance: 21.1
click at [497, 201] on div "% 50" at bounding box center [542, 200] width 140 height 27
type input "60"
click at [740, 278] on span "Apply" at bounding box center [743, 279] width 25 height 14
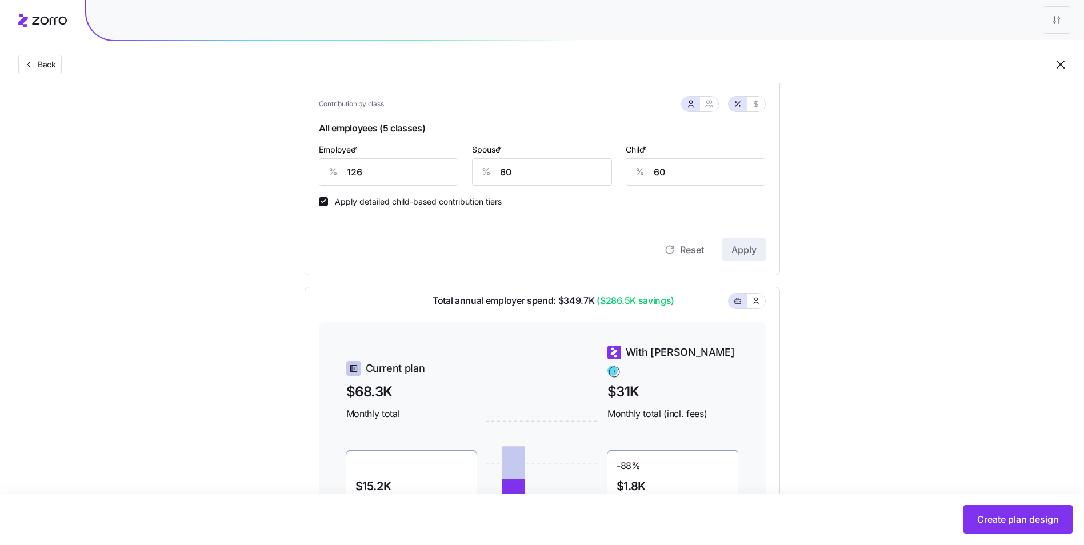
scroll to position [237, 0]
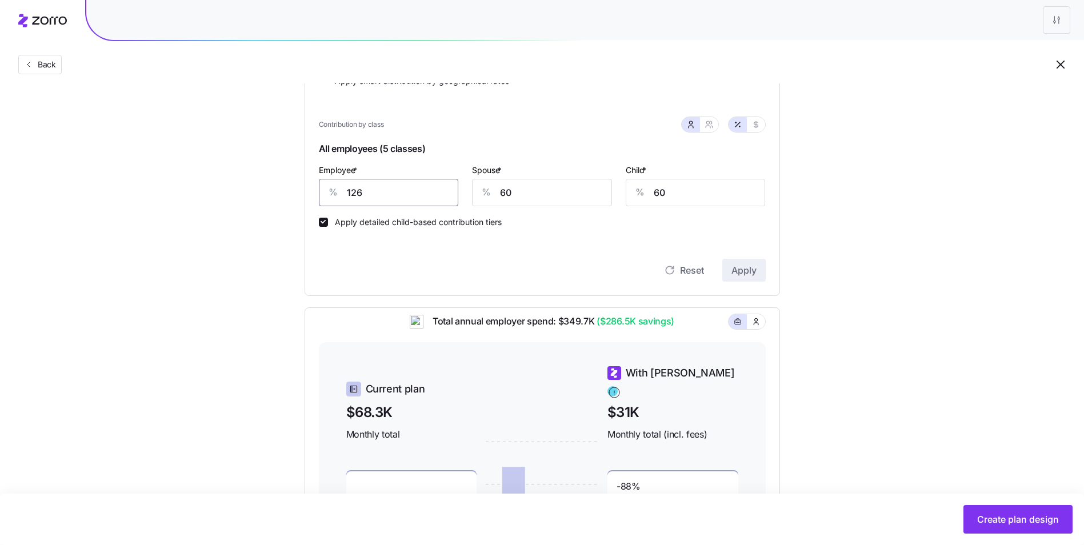
drag, startPoint x: 366, startPoint y: 189, endPoint x: 345, endPoint y: 189, distance: 21.1
click at [345, 189] on div "% 126" at bounding box center [389, 192] width 140 height 27
type input "90"
click at [740, 268] on span "Apply" at bounding box center [743, 270] width 25 height 14
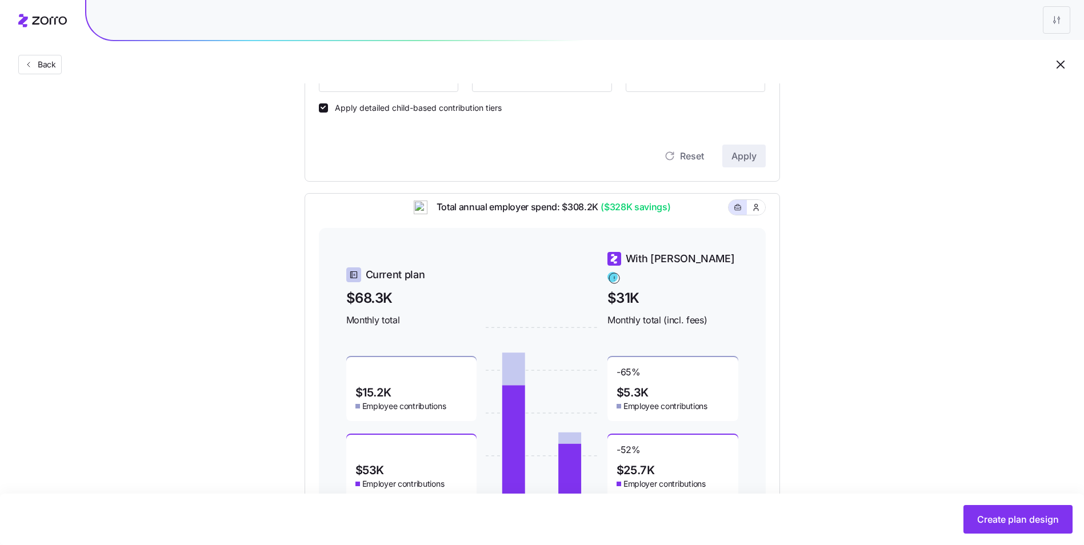
scroll to position [408, 0]
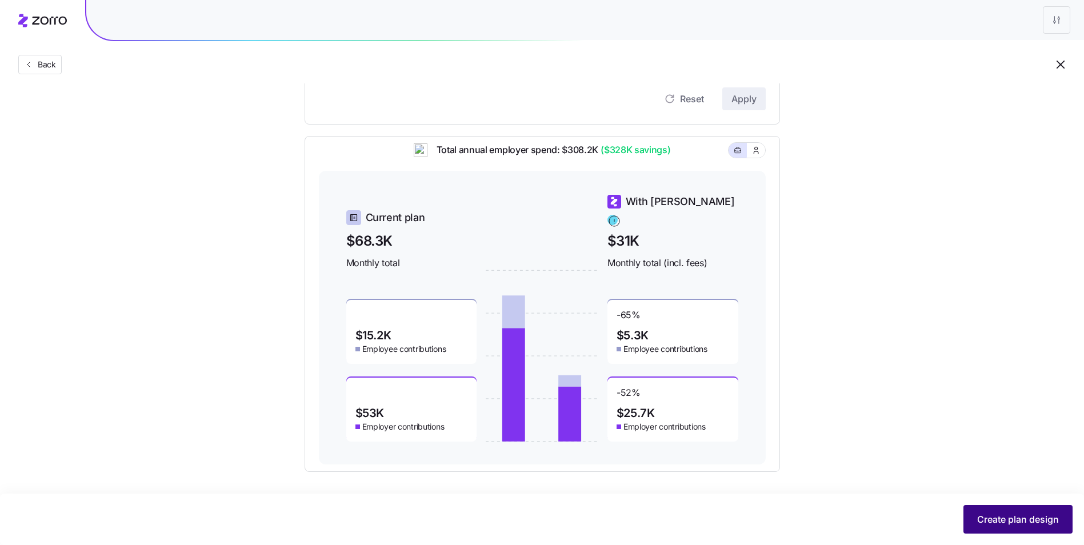
click at [1008, 511] on button "Create plan design" at bounding box center [1017, 519] width 109 height 29
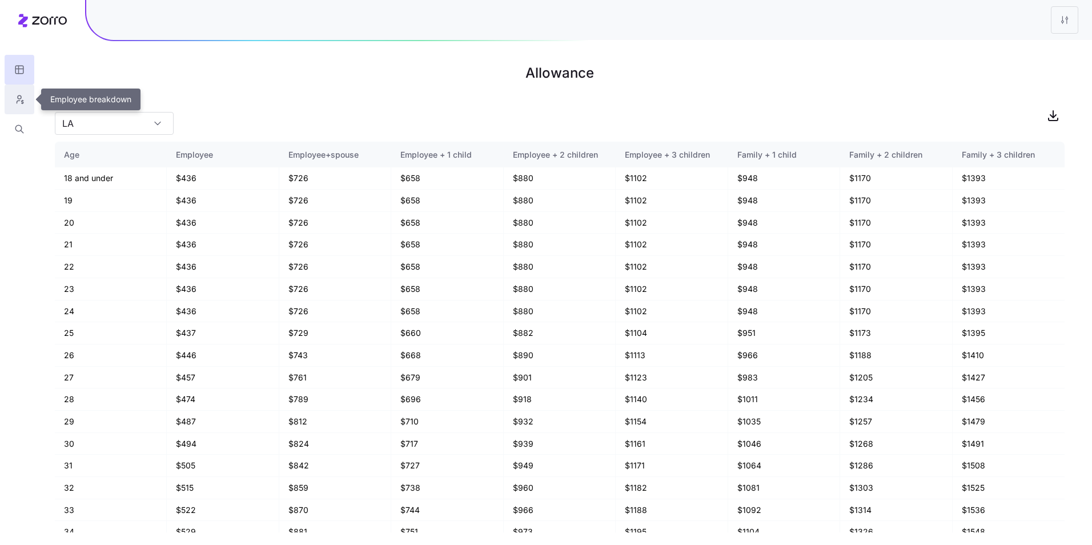
click at [21, 98] on icon "button" at bounding box center [19, 99] width 10 height 11
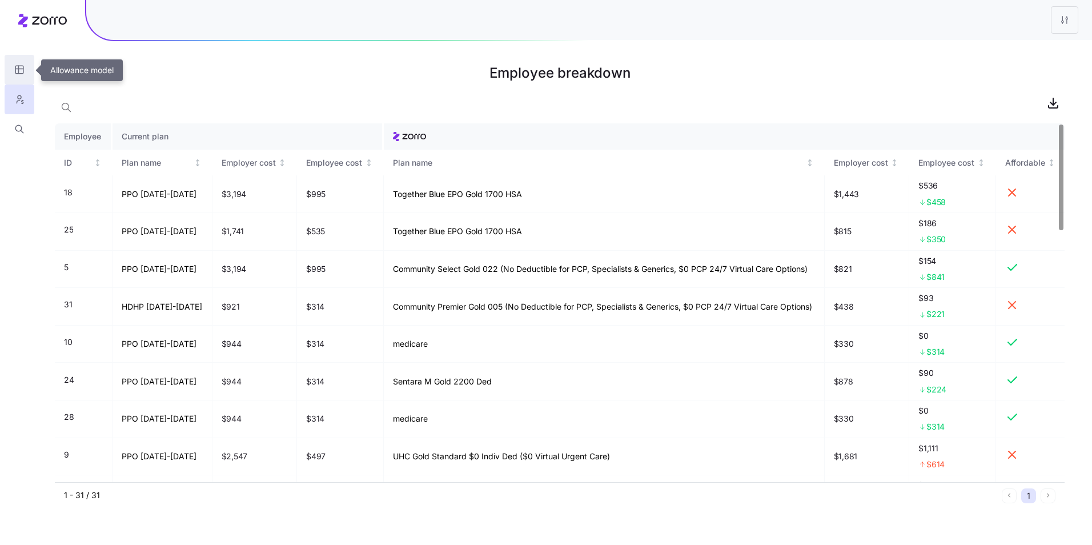
click at [18, 71] on icon "button" at bounding box center [19, 69] width 10 height 11
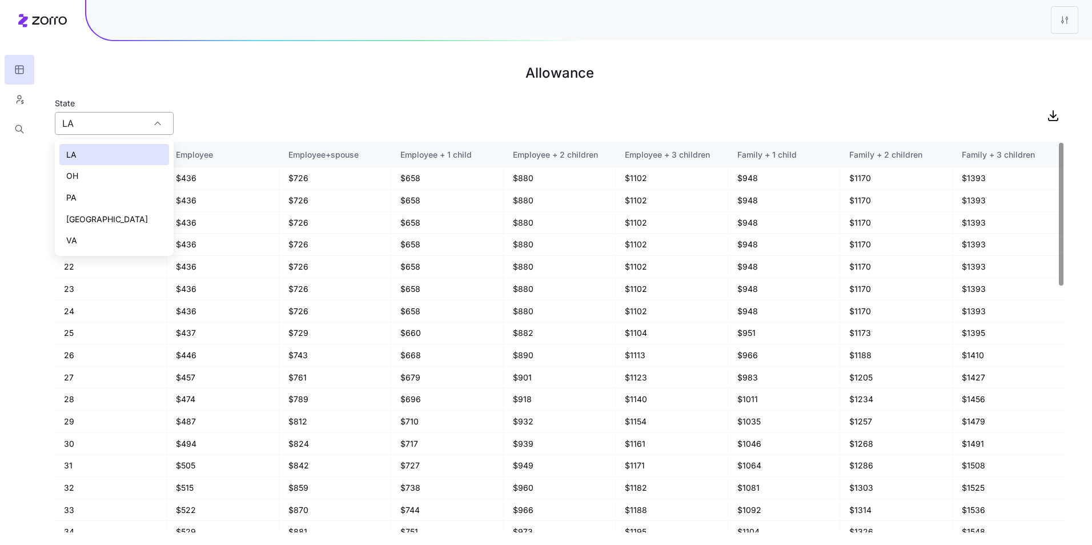
click at [147, 121] on input "LA" at bounding box center [114, 123] width 119 height 23
click at [268, 98] on div "State [US_STATE]" at bounding box center [560, 115] width 1010 height 39
click at [135, 130] on input "LA" at bounding box center [114, 123] width 119 height 23
click at [327, 116] on div "State [US_STATE]" at bounding box center [560, 115] width 1010 height 39
click at [147, 120] on input "LA" at bounding box center [114, 123] width 119 height 23
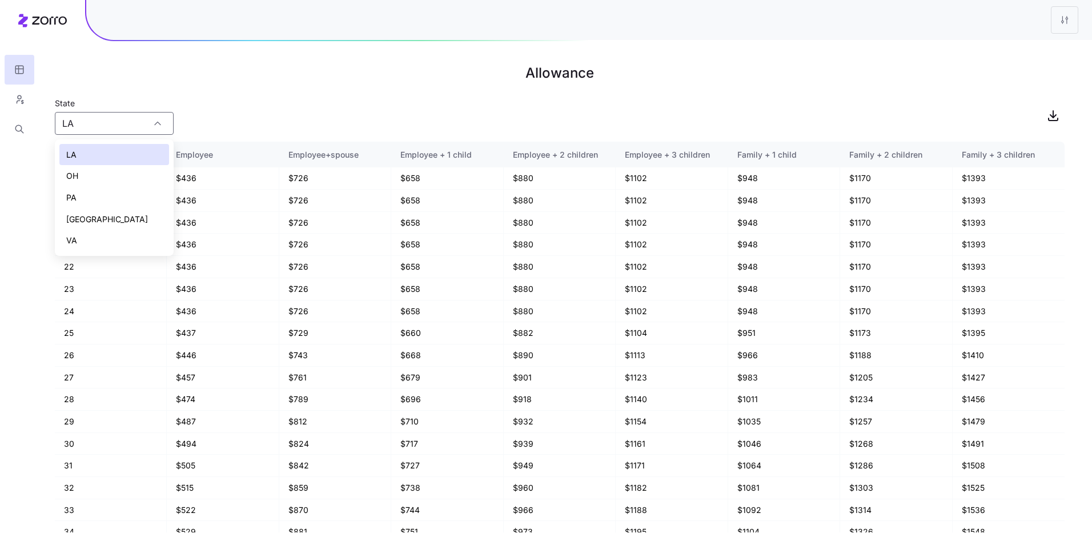
click at [130, 179] on div "OH" at bounding box center [114, 176] width 110 height 22
click at [143, 122] on input "OH" at bounding box center [114, 123] width 119 height 23
click at [141, 194] on div "PA" at bounding box center [114, 198] width 110 height 22
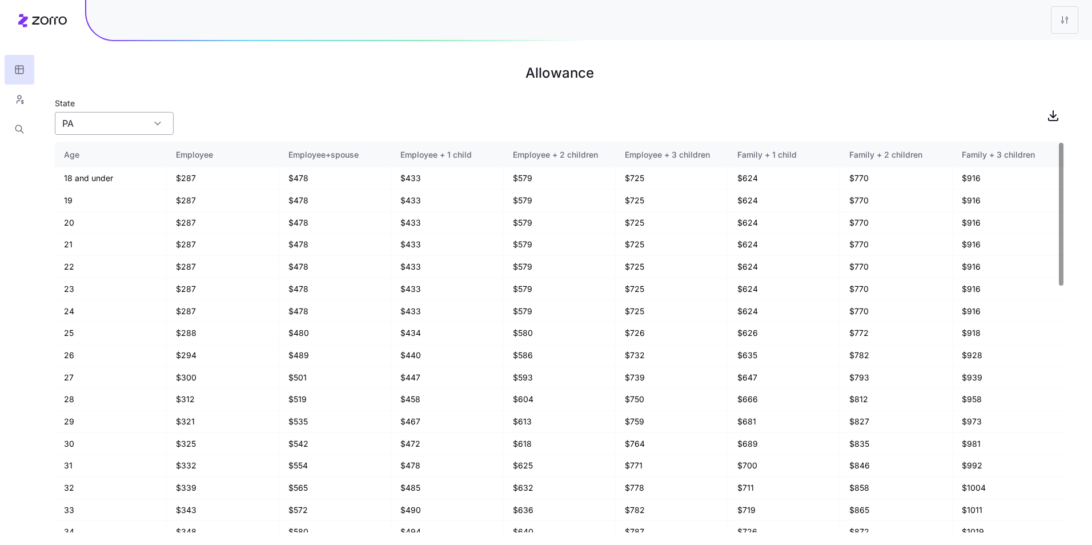
click at [152, 127] on input "PA" at bounding box center [114, 123] width 119 height 23
click at [221, 103] on div "State [US_STATE]" at bounding box center [560, 115] width 1010 height 39
click at [1048, 113] on icon "button" at bounding box center [1054, 116] width 14 height 14
click at [131, 125] on input "PA" at bounding box center [114, 123] width 119 height 23
click at [127, 156] on div "LA" at bounding box center [114, 155] width 110 height 22
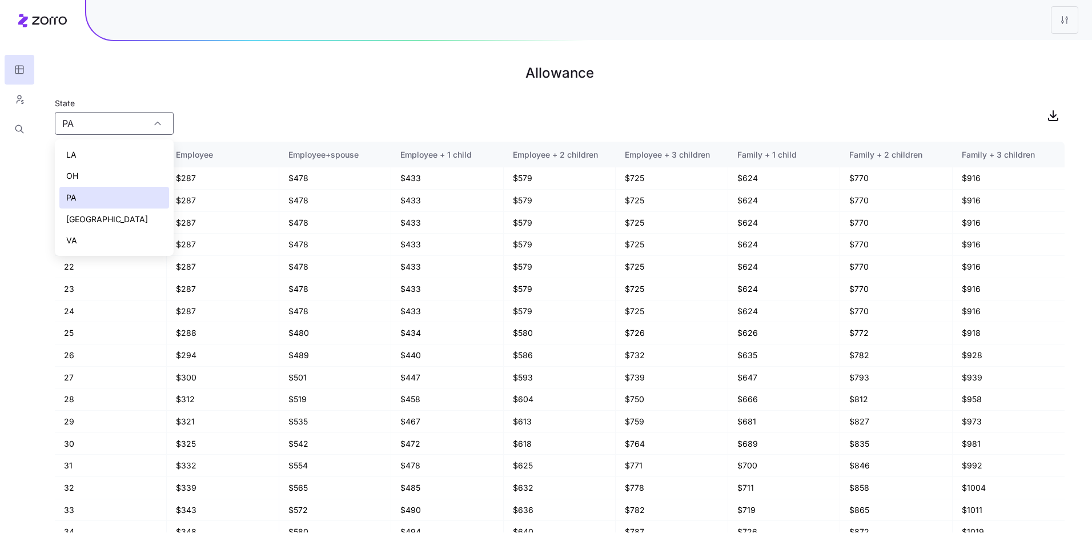
type input "LA"
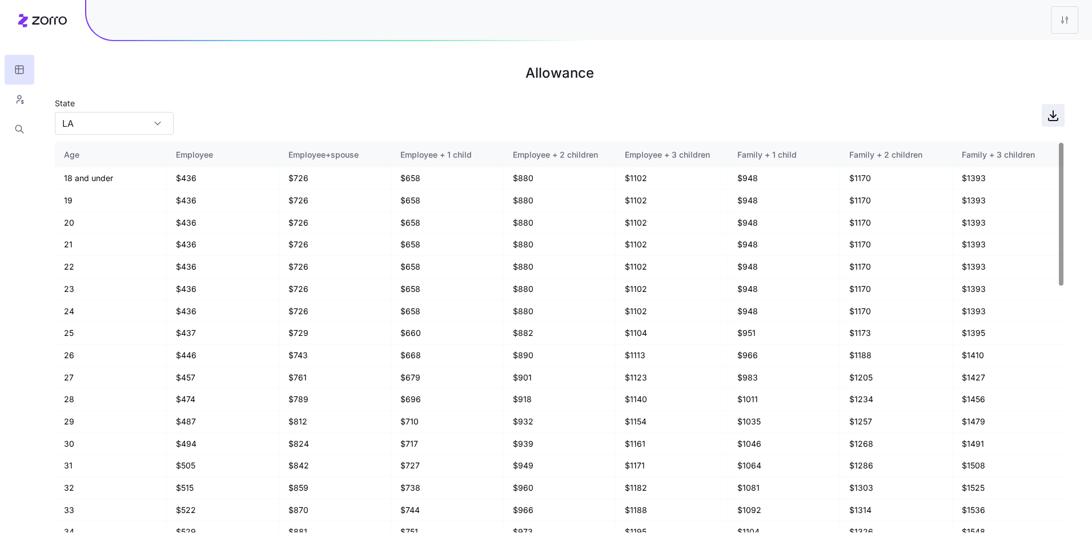
click at [1060, 114] on icon "button" at bounding box center [1054, 116] width 14 height 14
click at [496, 103] on div "State [US_STATE]" at bounding box center [560, 115] width 1010 height 39
click at [23, 101] on icon "button" at bounding box center [19, 99] width 10 height 11
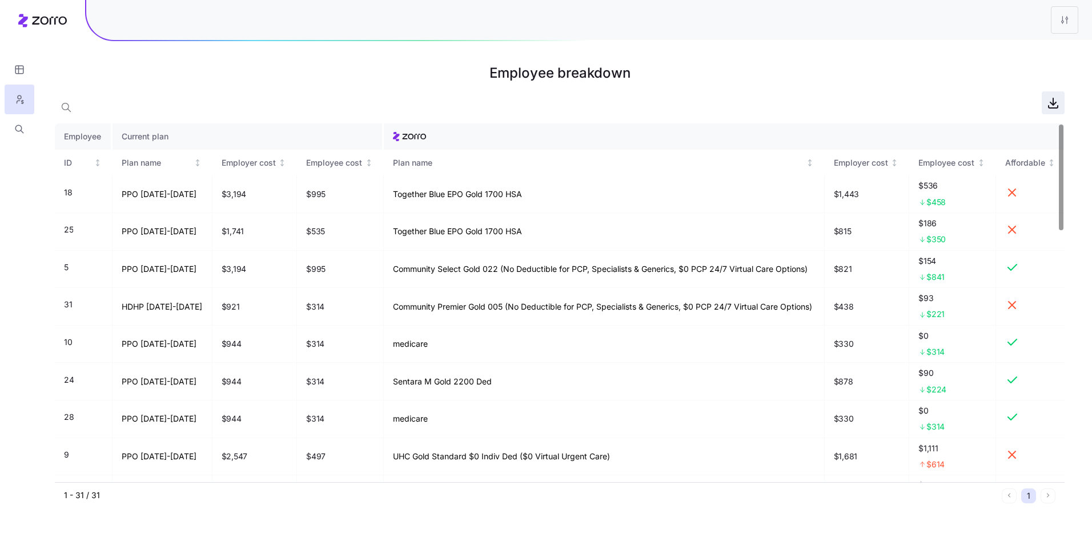
click at [1048, 108] on icon "button" at bounding box center [1054, 103] width 14 height 14
click at [751, 94] on div at bounding box center [560, 102] width 1010 height 23
click at [23, 66] on icon "button" at bounding box center [19, 69] width 10 height 11
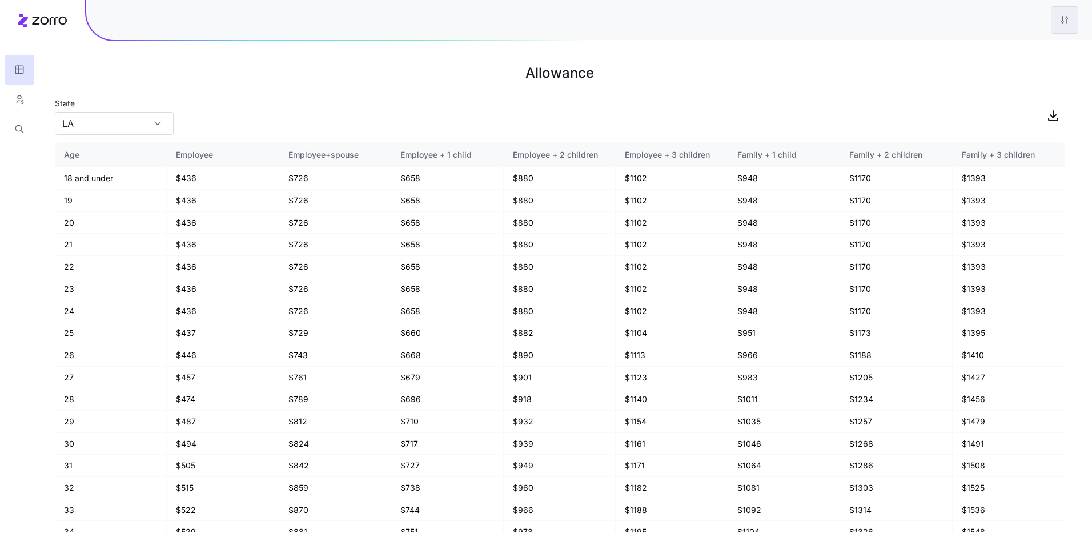
click at [1066, 21] on html "Allowance State [US_STATE] Age Employee Employee+spouse Employee + 1 child Empl…" at bounding box center [546, 272] width 1092 height 545
click at [995, 52] on div "Edit plan design" at bounding box center [996, 50] width 60 height 13
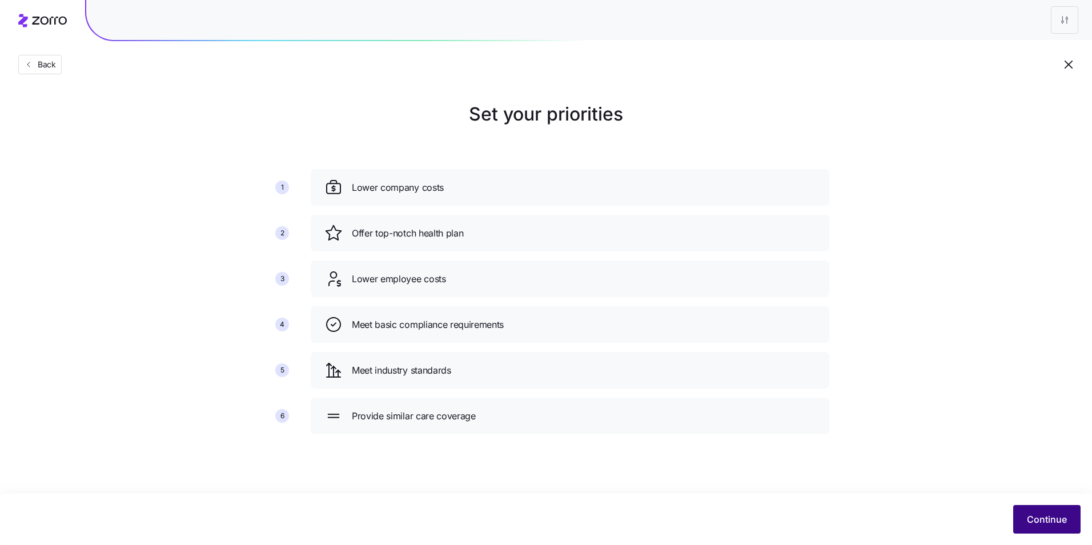
click at [1045, 521] on span "Continue" at bounding box center [1047, 519] width 40 height 14
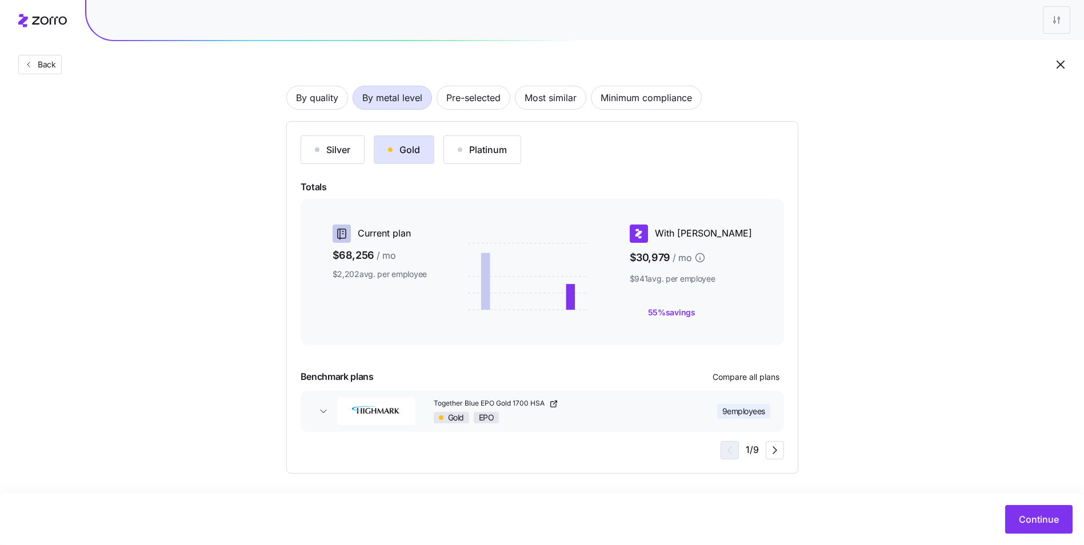
scroll to position [85, 0]
click at [1037, 512] on button "Continue" at bounding box center [1038, 519] width 67 height 29
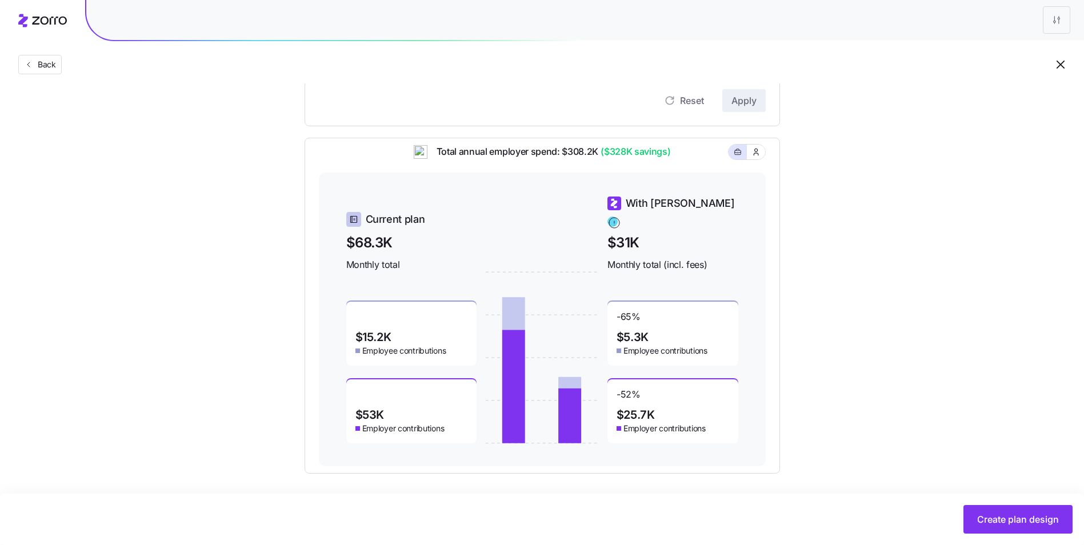
scroll to position [408, 0]
